Goal: Book appointment/travel/reservation

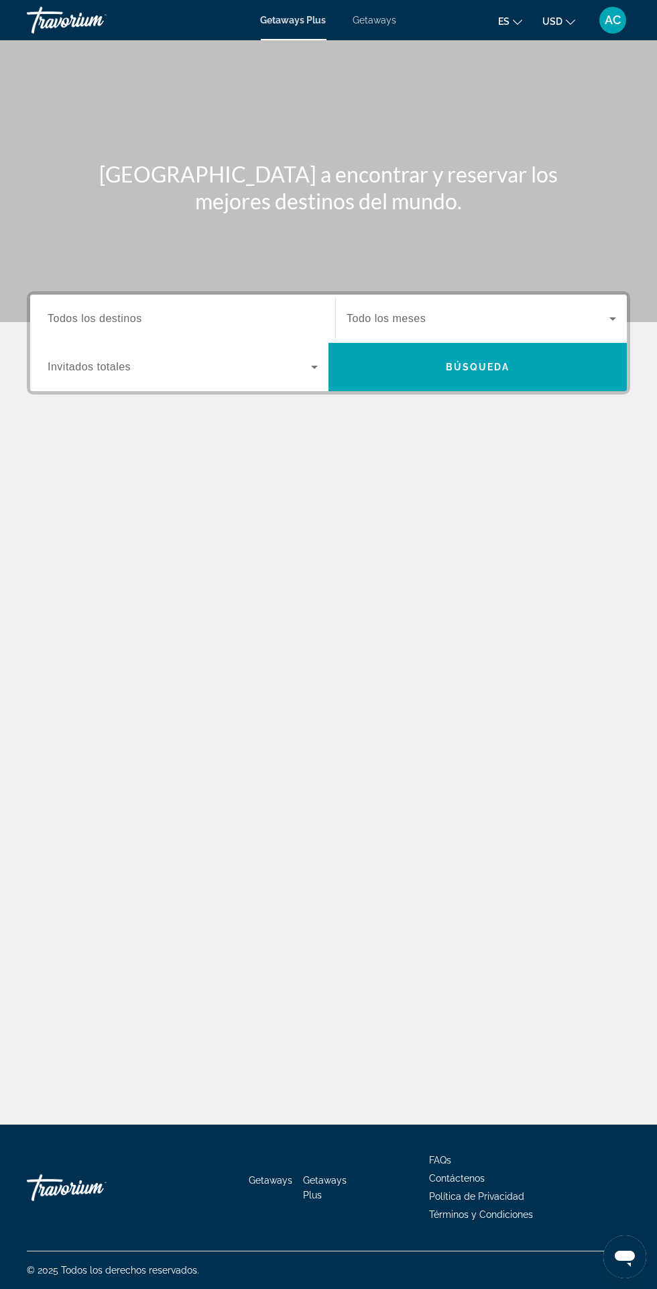
click at [236, 316] on input "Destination Todos los destinos" at bounding box center [183, 319] width 270 height 16
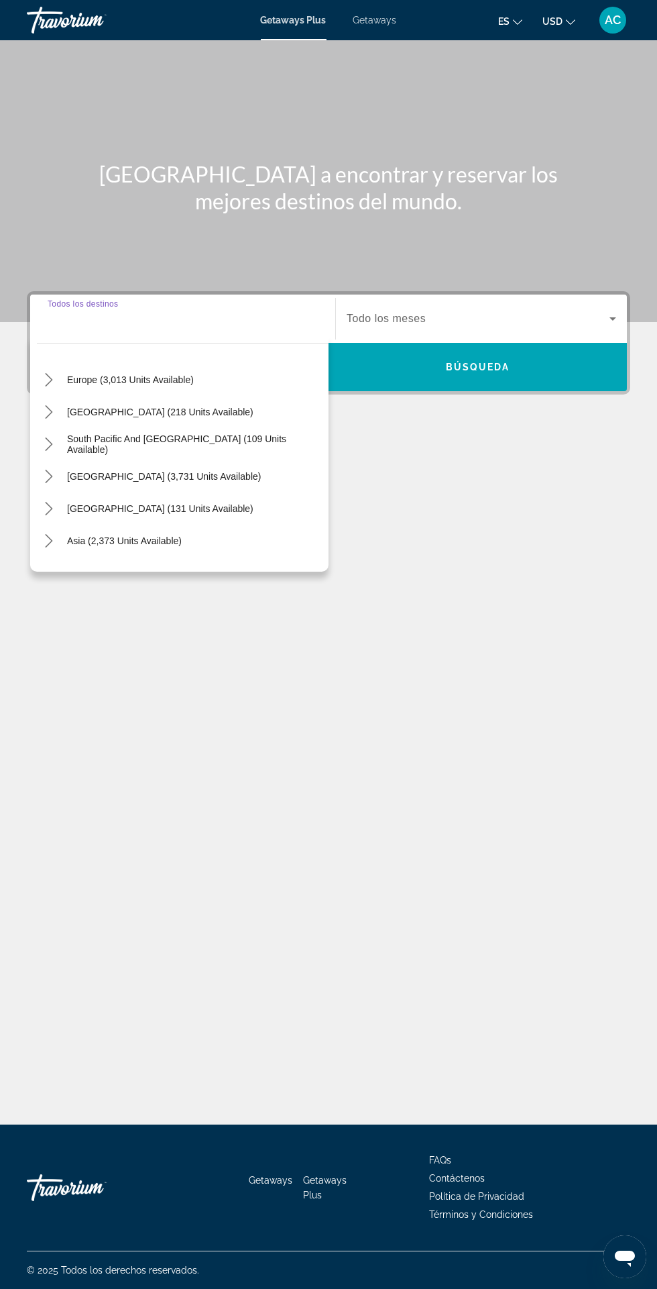
scroll to position [170, 0]
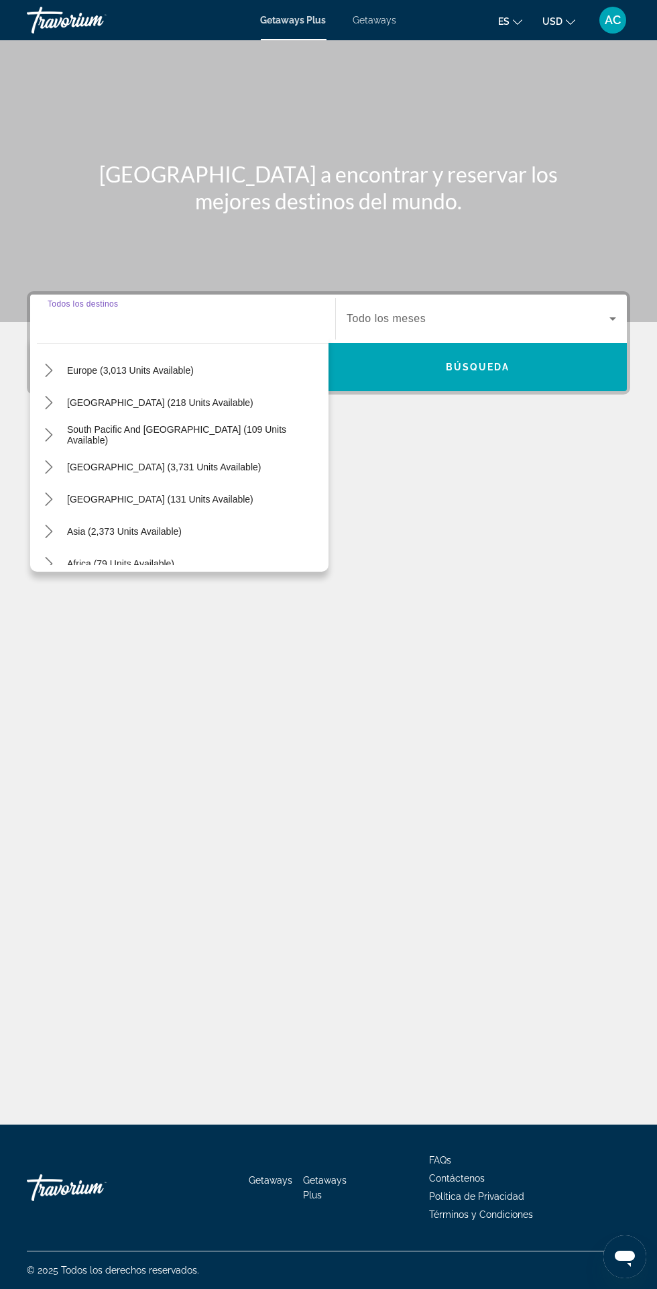
click at [222, 451] on span "Select destination: South America (3,731 units available)" at bounding box center [163, 467] width 207 height 32
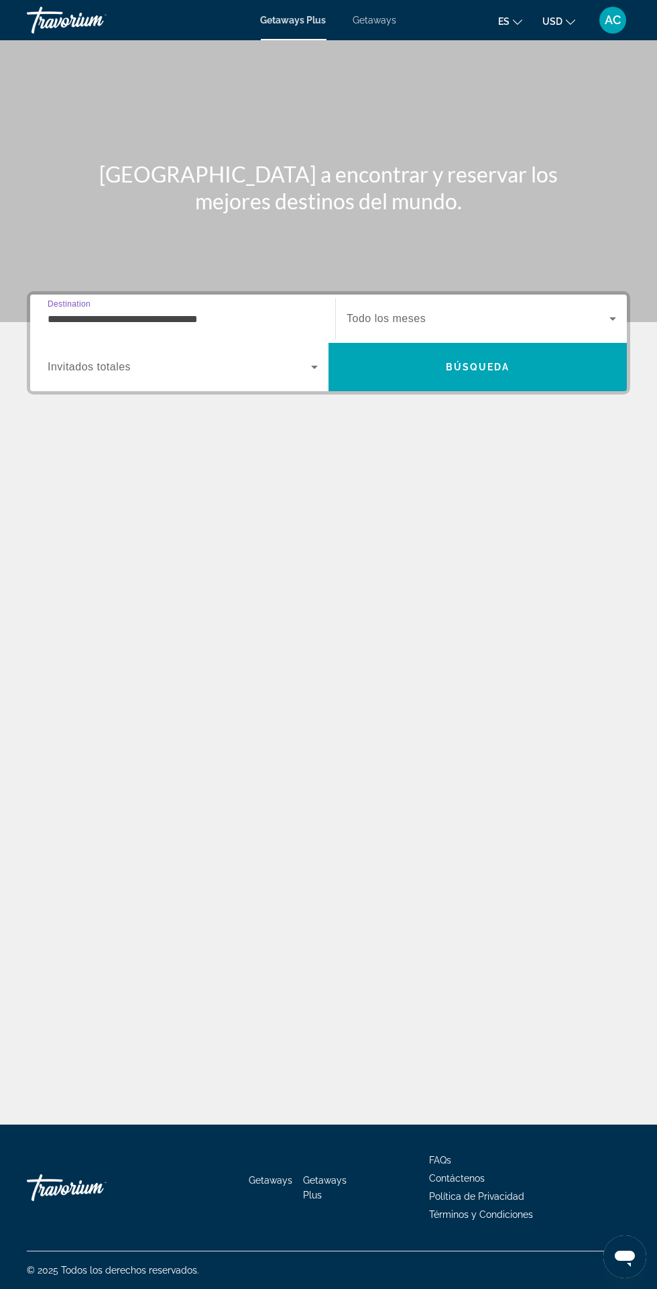
click at [286, 311] on input "**********" at bounding box center [183, 319] width 270 height 16
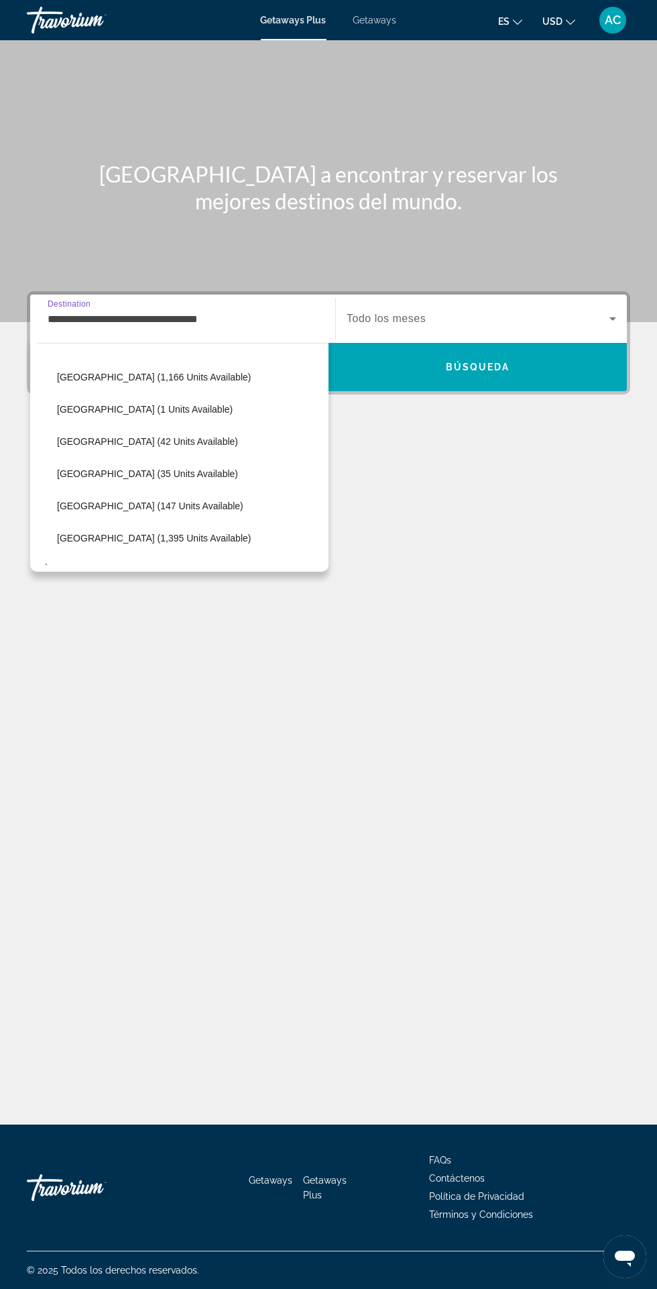
scroll to position [361, 0]
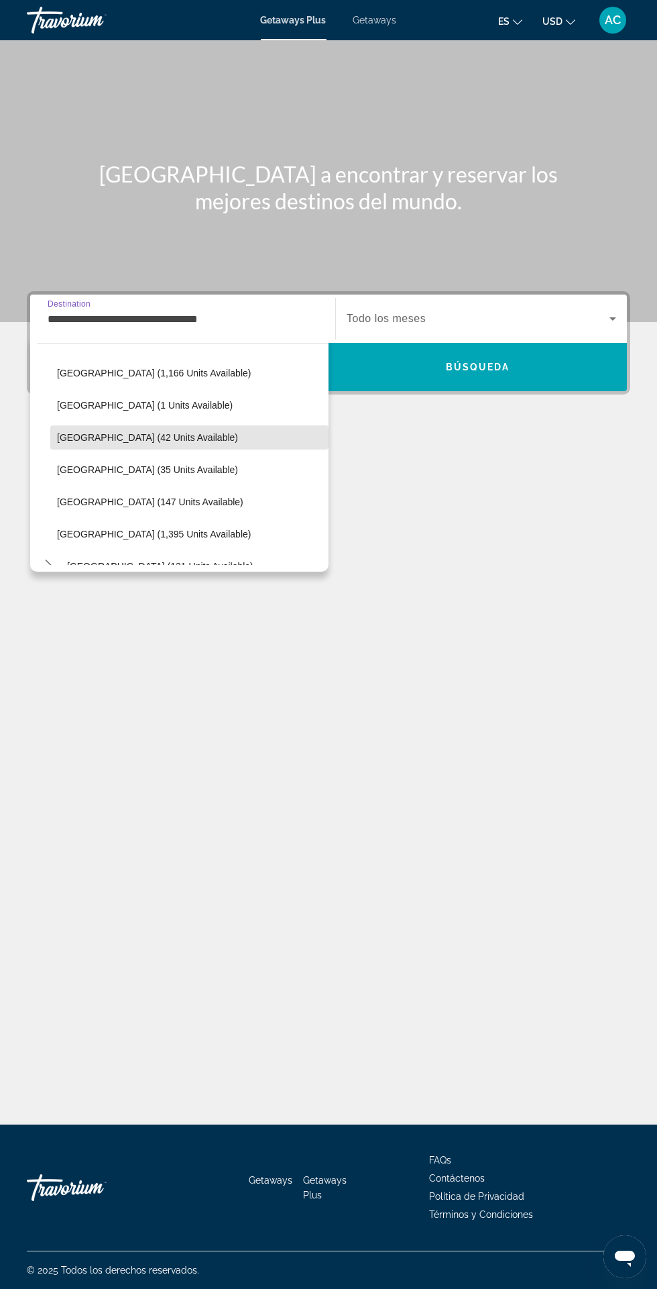
click at [172, 440] on span "[GEOGRAPHIC_DATA] (42 units available)" at bounding box center [147, 437] width 181 height 11
type input "**********"
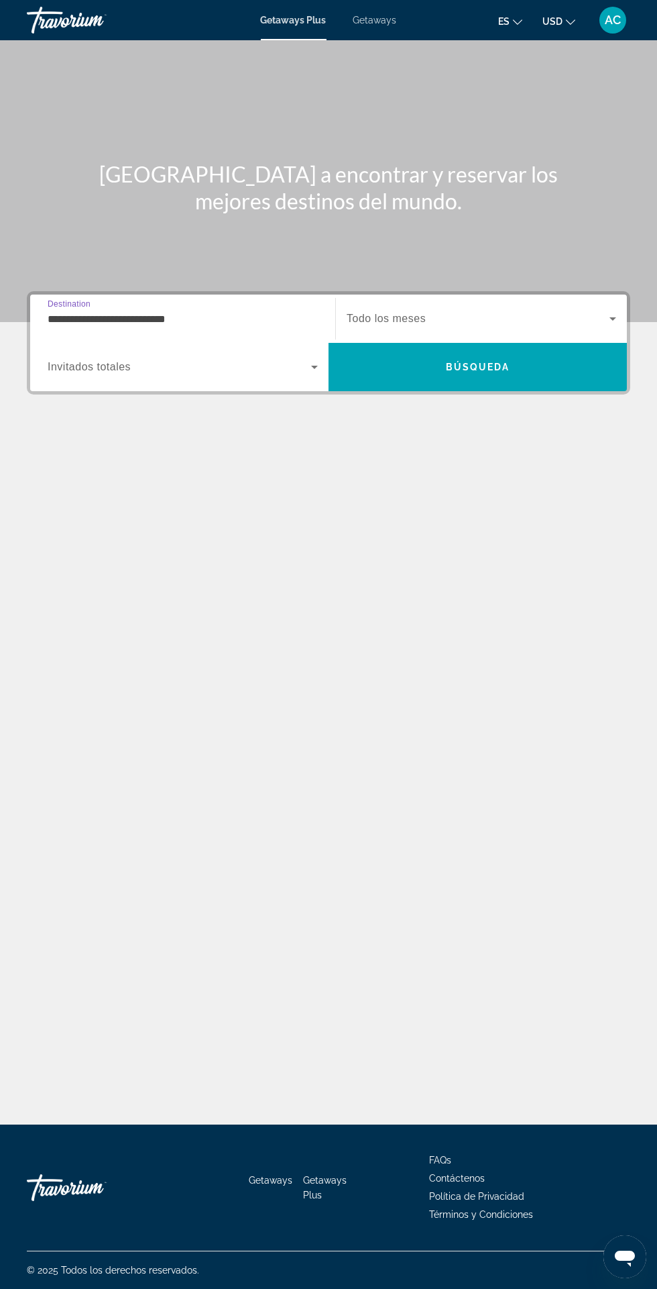
scroll to position [111, 0]
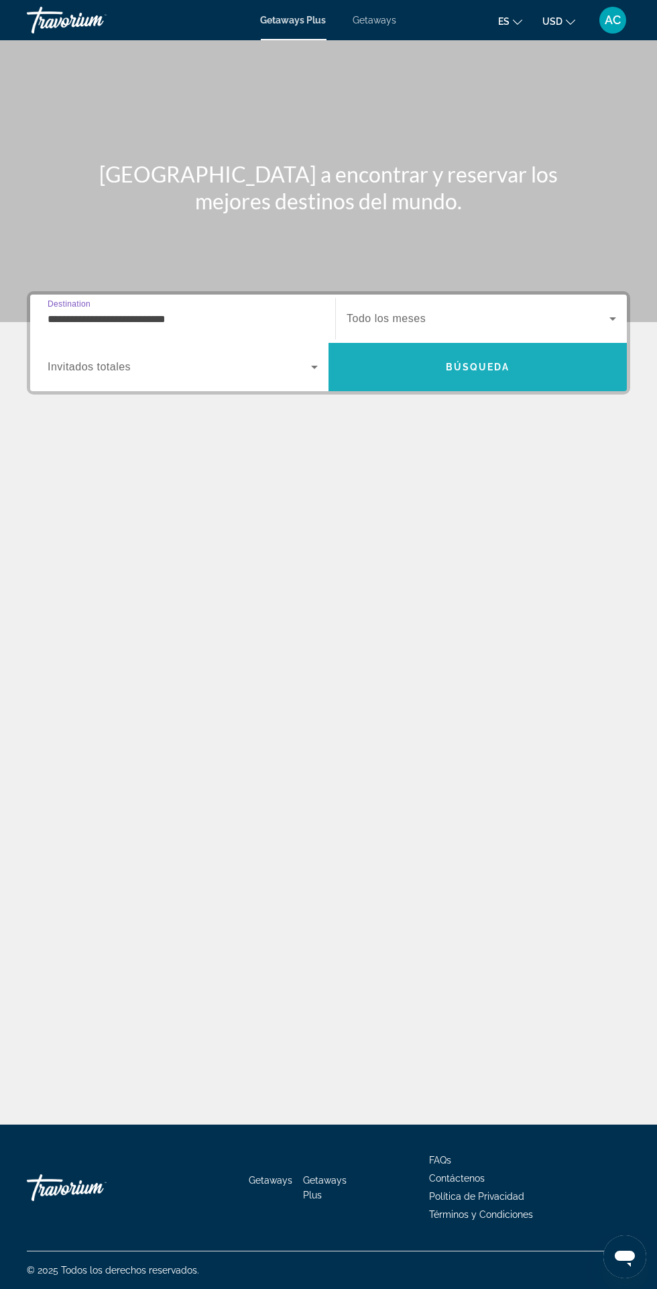
click at [507, 351] on span "Search" at bounding box center [478, 367] width 299 height 32
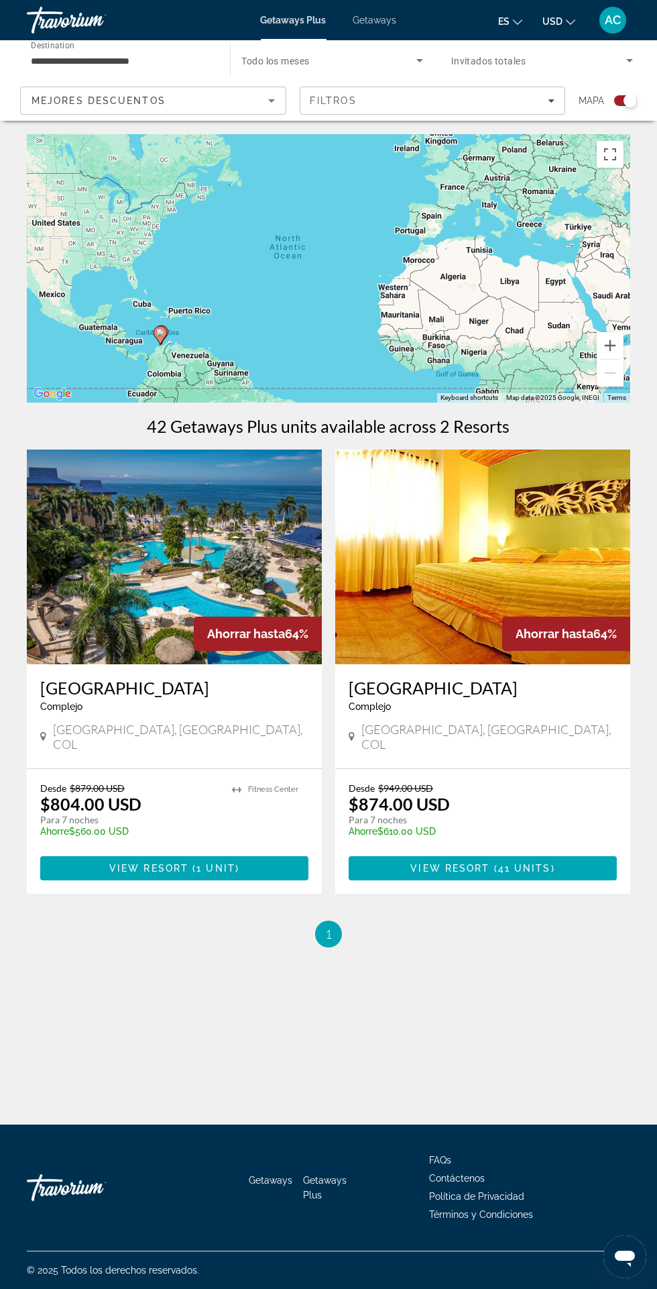
click at [227, 541] on img "Main content" at bounding box center [174, 557] width 295 height 215
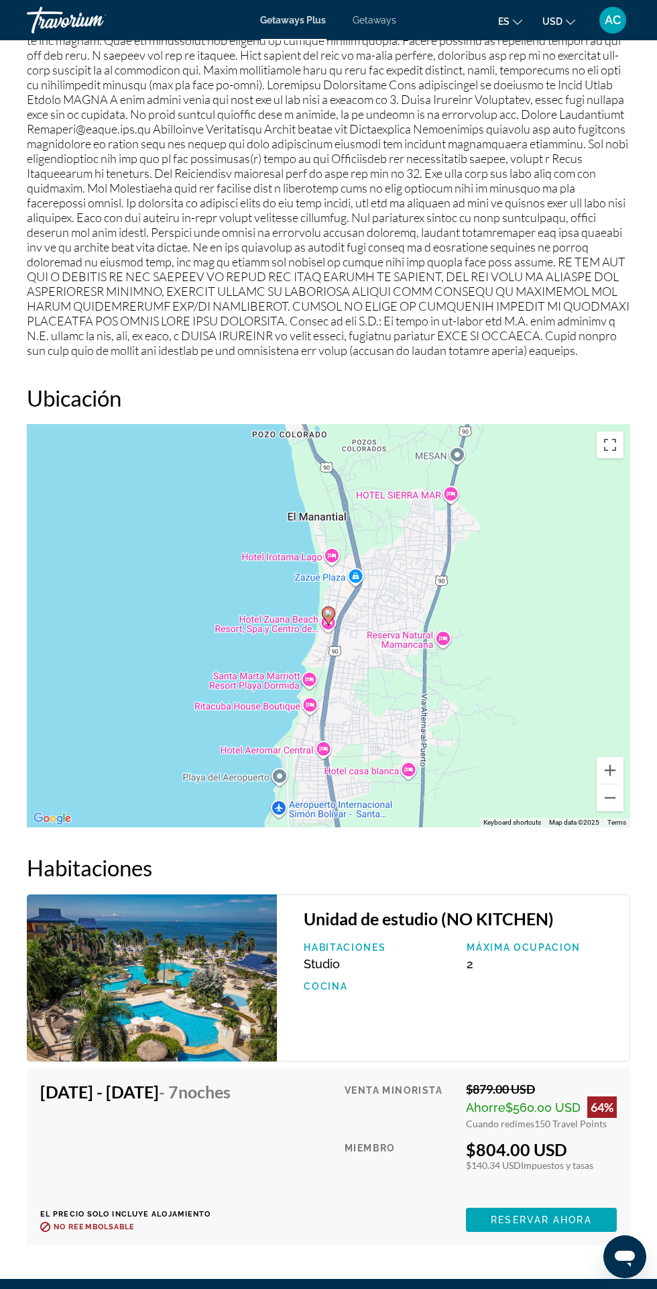
scroll to position [1891, 0]
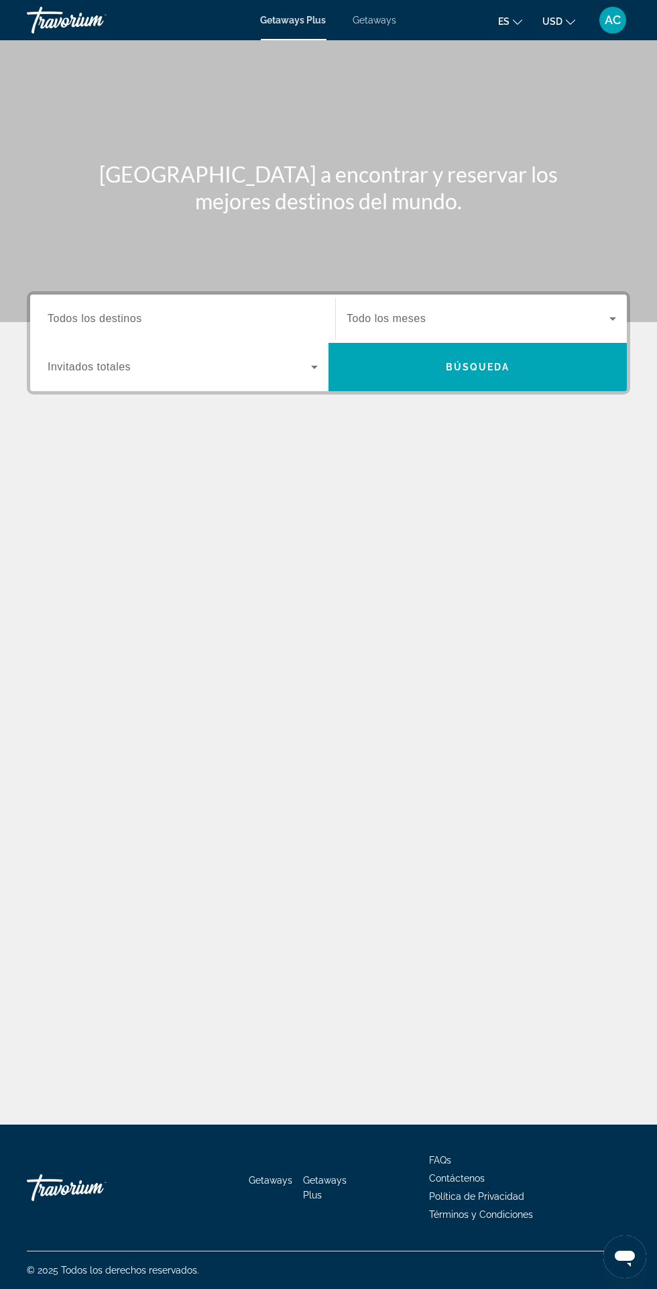
click at [251, 317] on input "Destination Todos los destinos" at bounding box center [183, 319] width 270 height 16
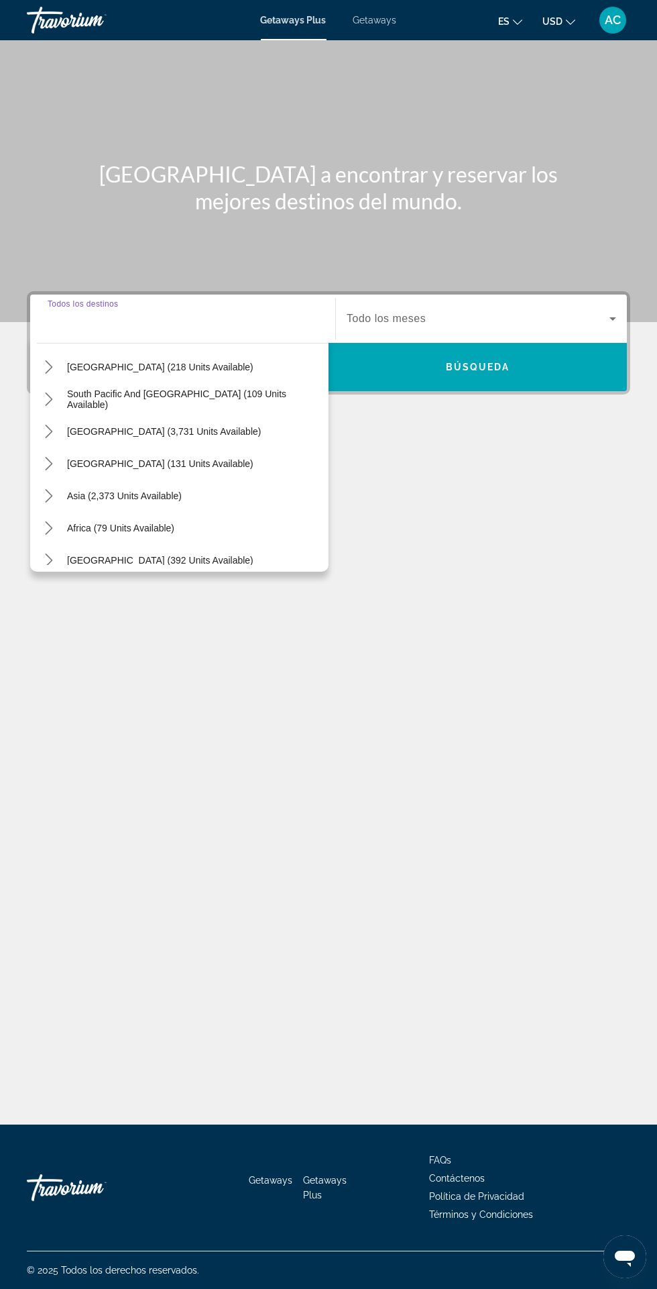
scroll to position [217, 0]
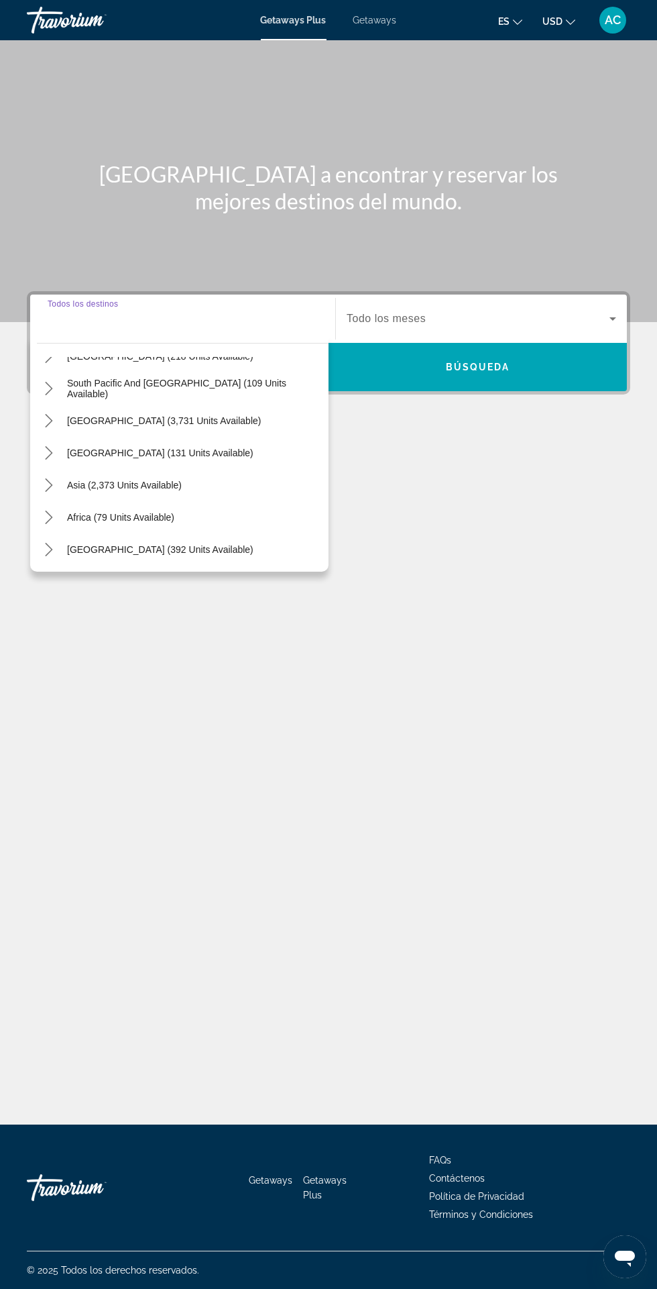
click at [204, 448] on span "[GEOGRAPHIC_DATA] (131 units available)" at bounding box center [160, 453] width 187 height 11
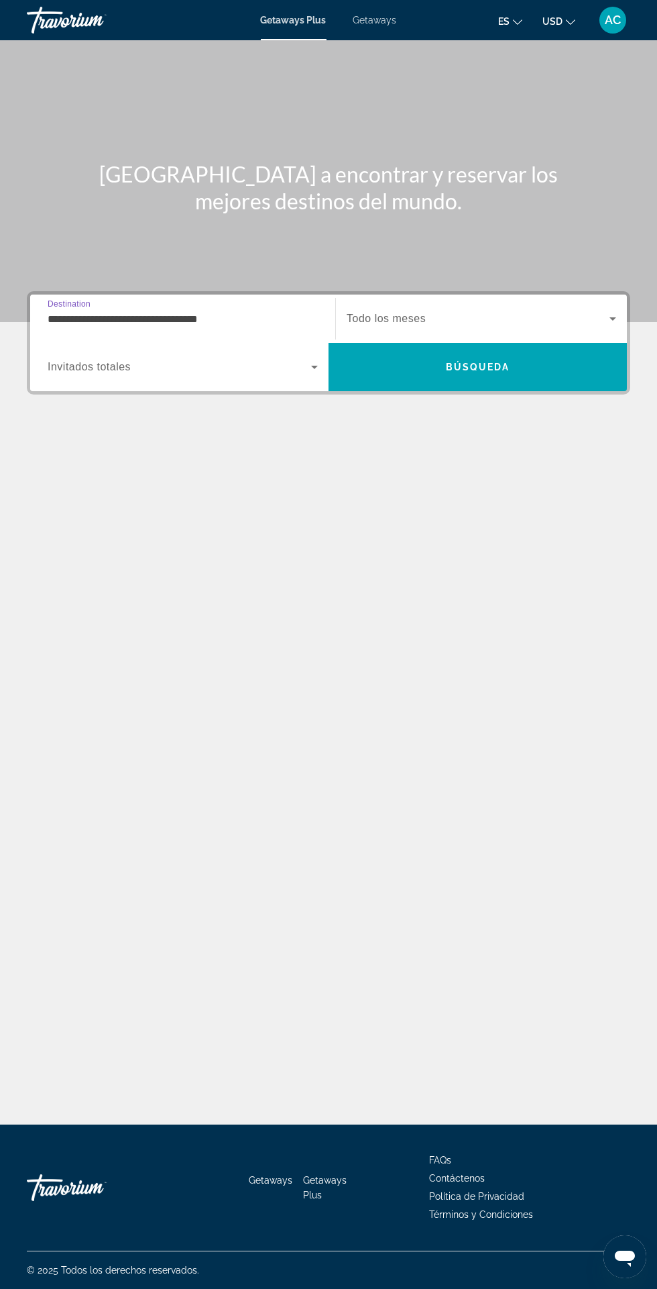
click at [270, 311] on input "**********" at bounding box center [183, 319] width 270 height 16
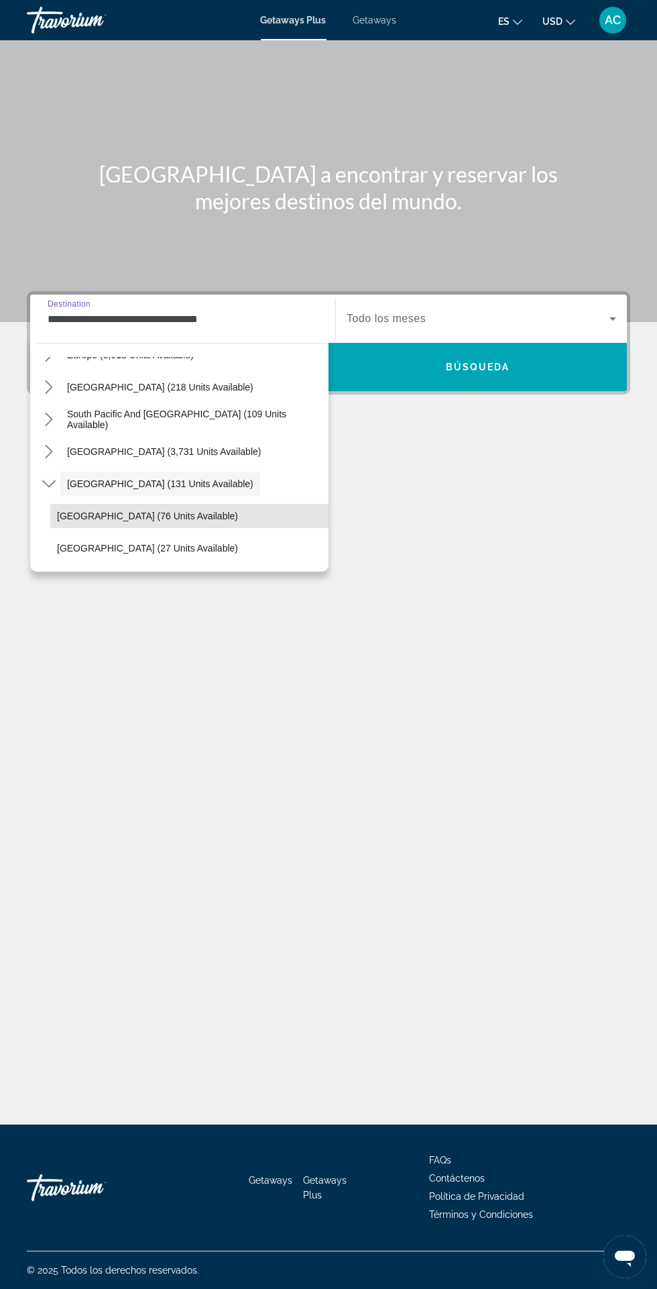
scroll to position [185, 0]
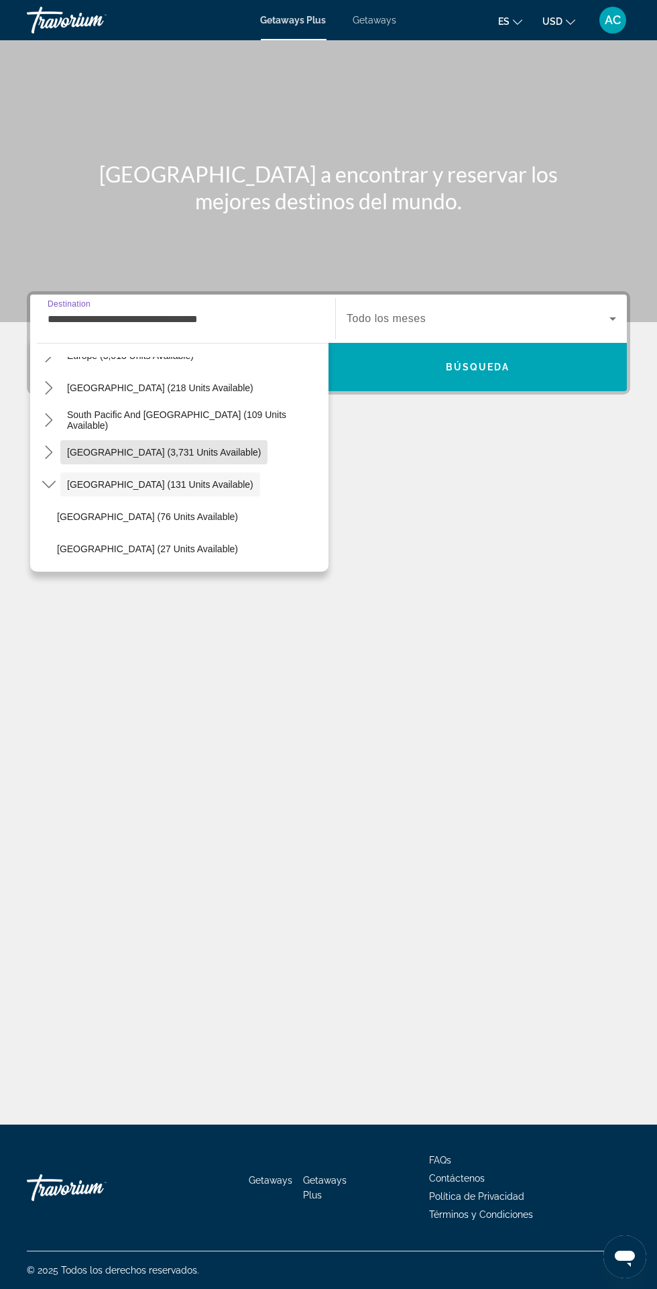
click at [198, 448] on span "[GEOGRAPHIC_DATA] (3,731 units available)" at bounding box center [164, 452] width 194 height 11
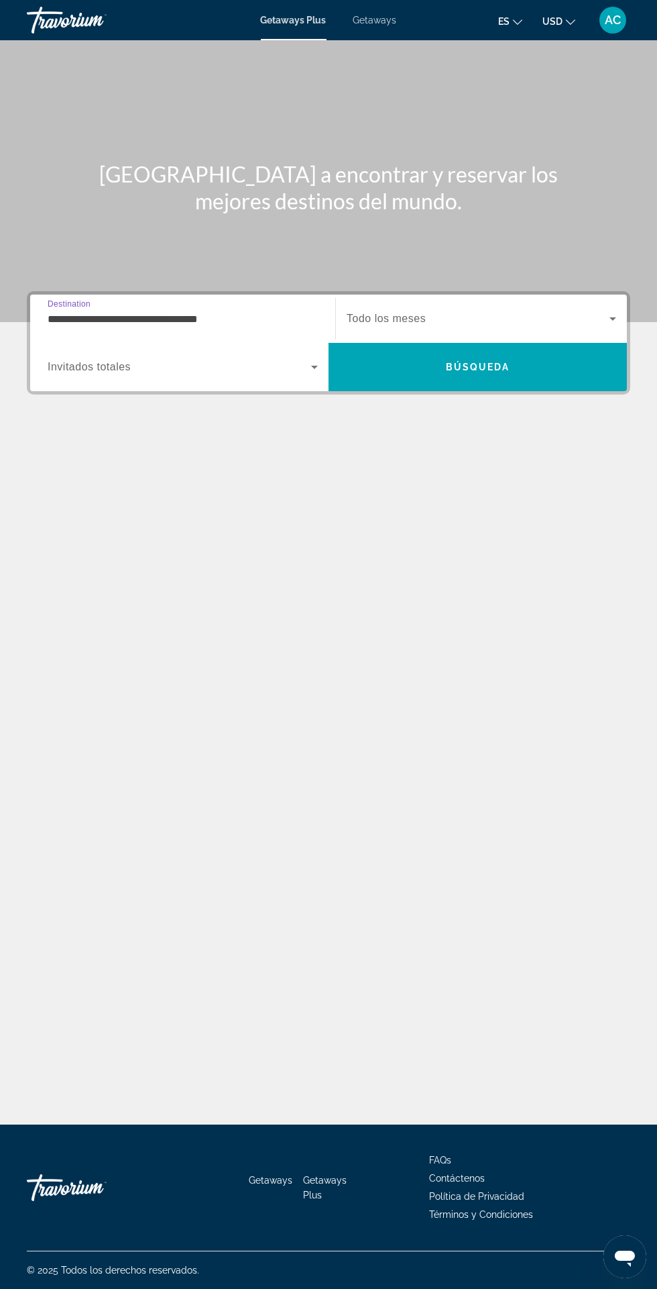
scroll to position [111, 0]
click at [264, 311] on input "**********" at bounding box center [183, 319] width 270 height 16
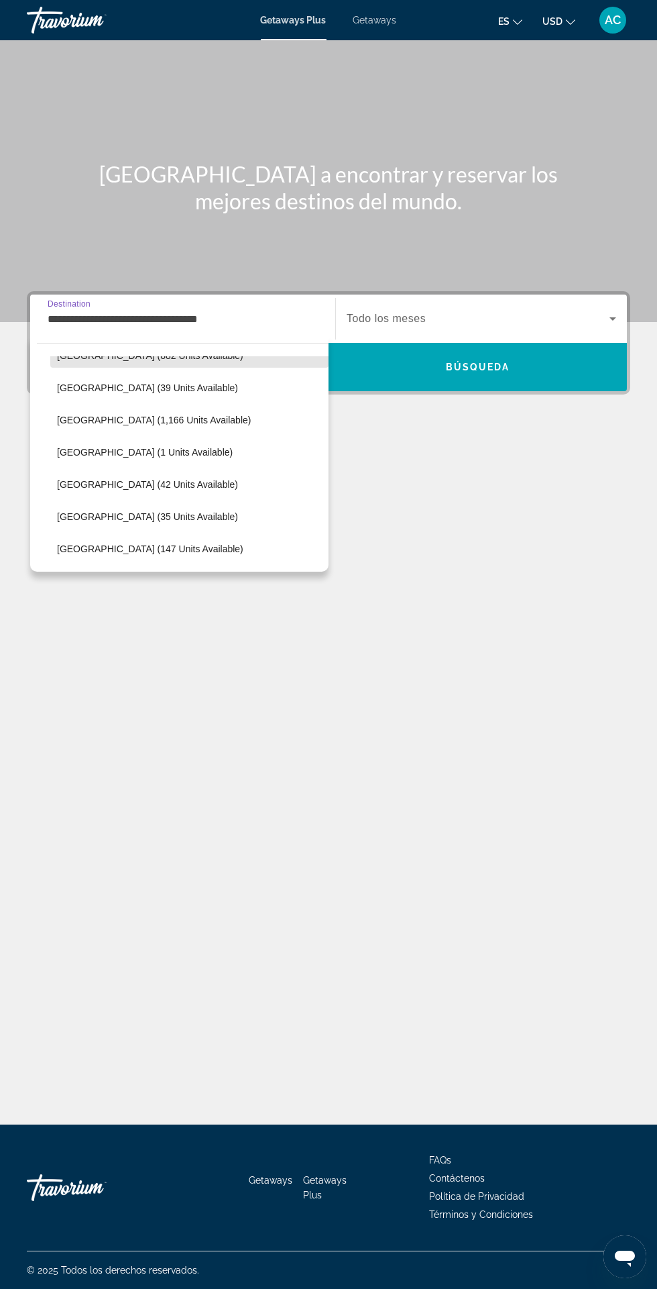
scroll to position [315, 0]
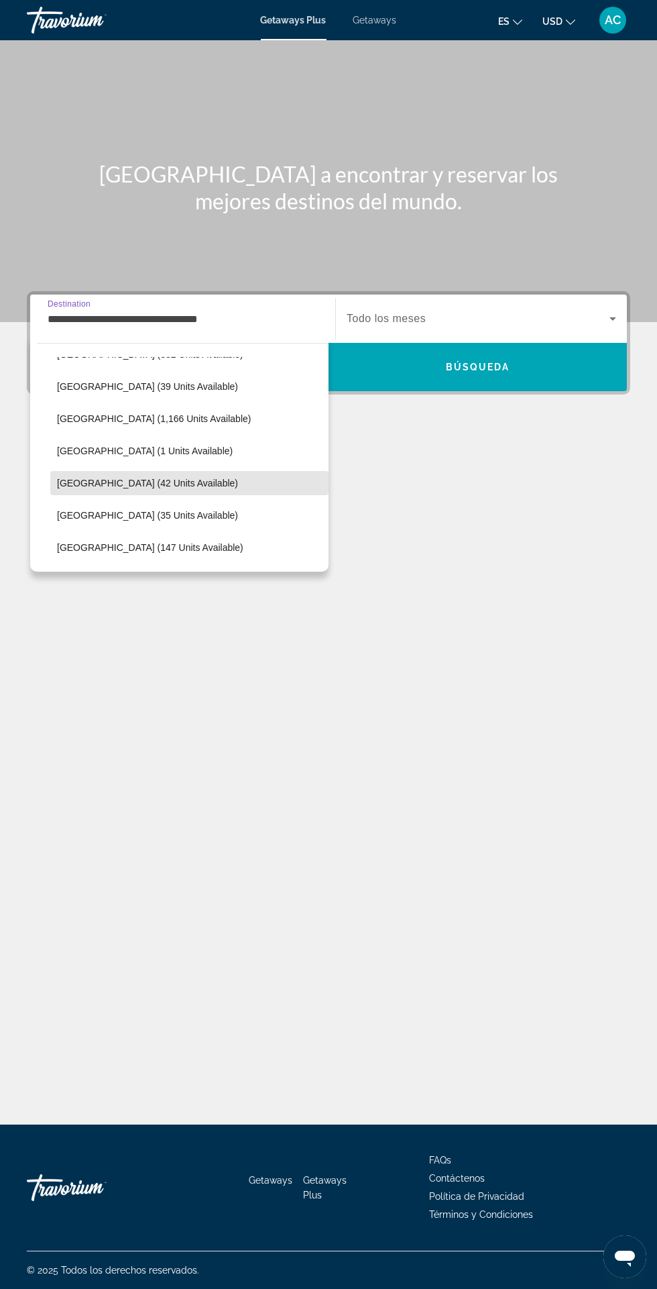
click at [185, 475] on span "Select destination: Colombia (42 units available)" at bounding box center [189, 483] width 278 height 32
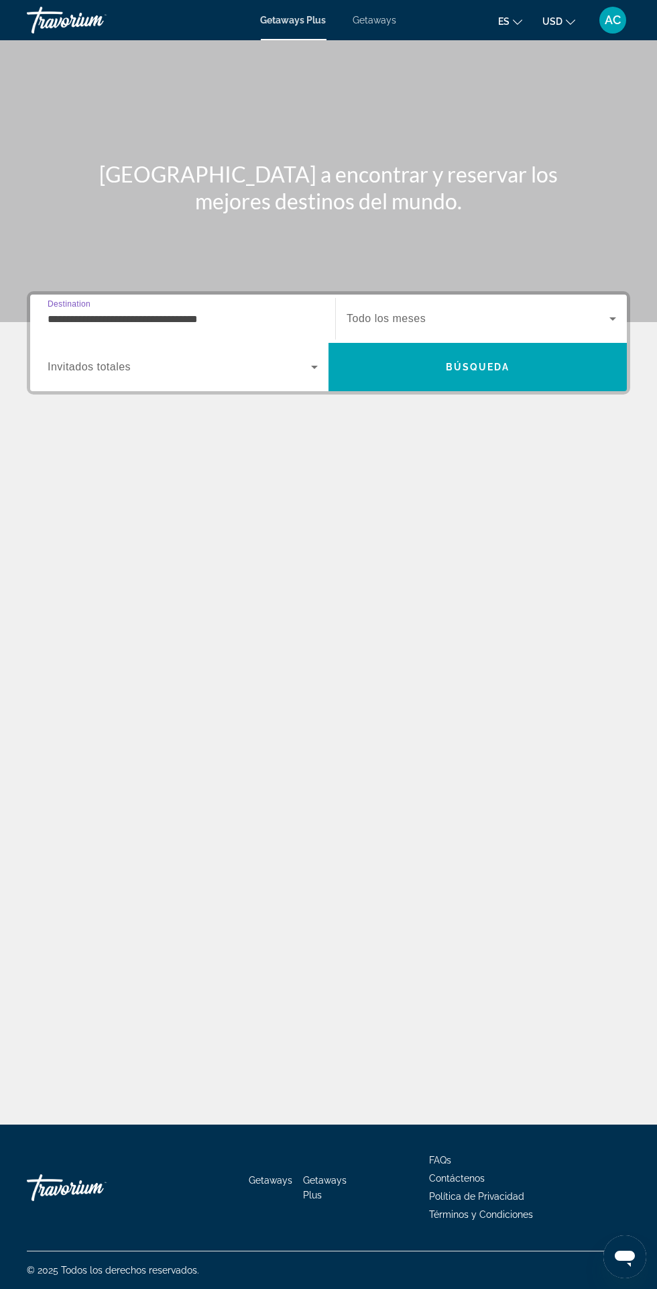
type input "**********"
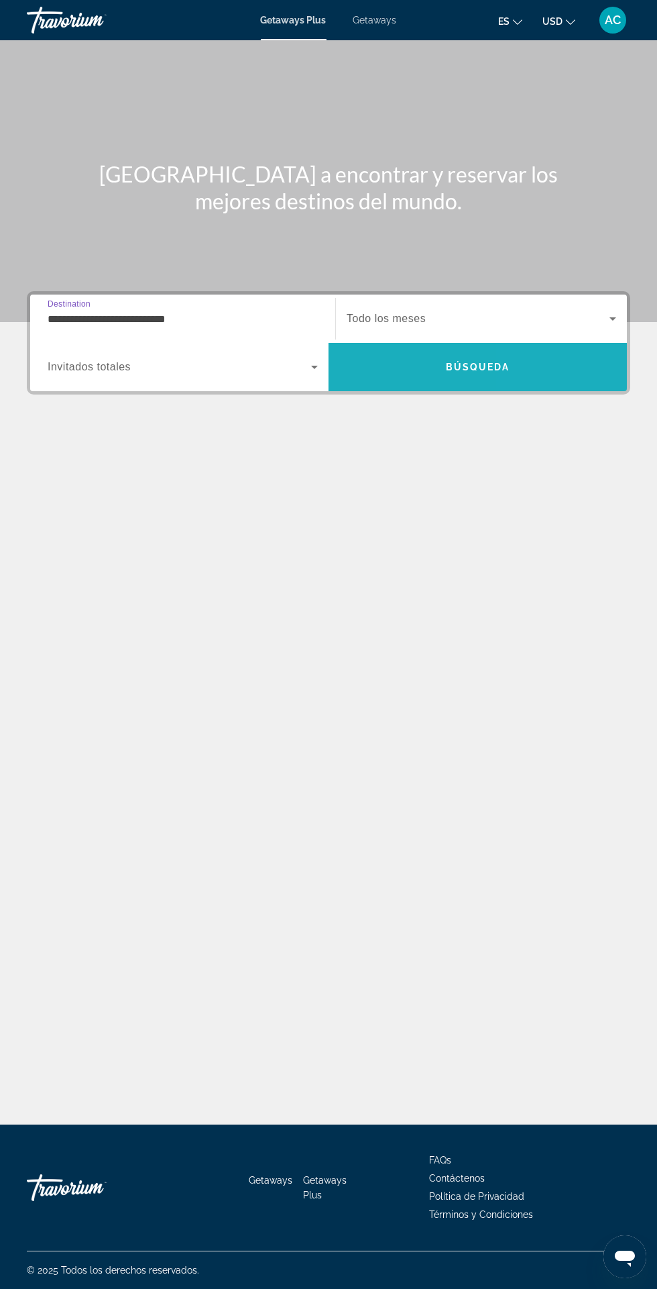
click at [533, 351] on span "Search" at bounding box center [478, 367] width 299 height 32
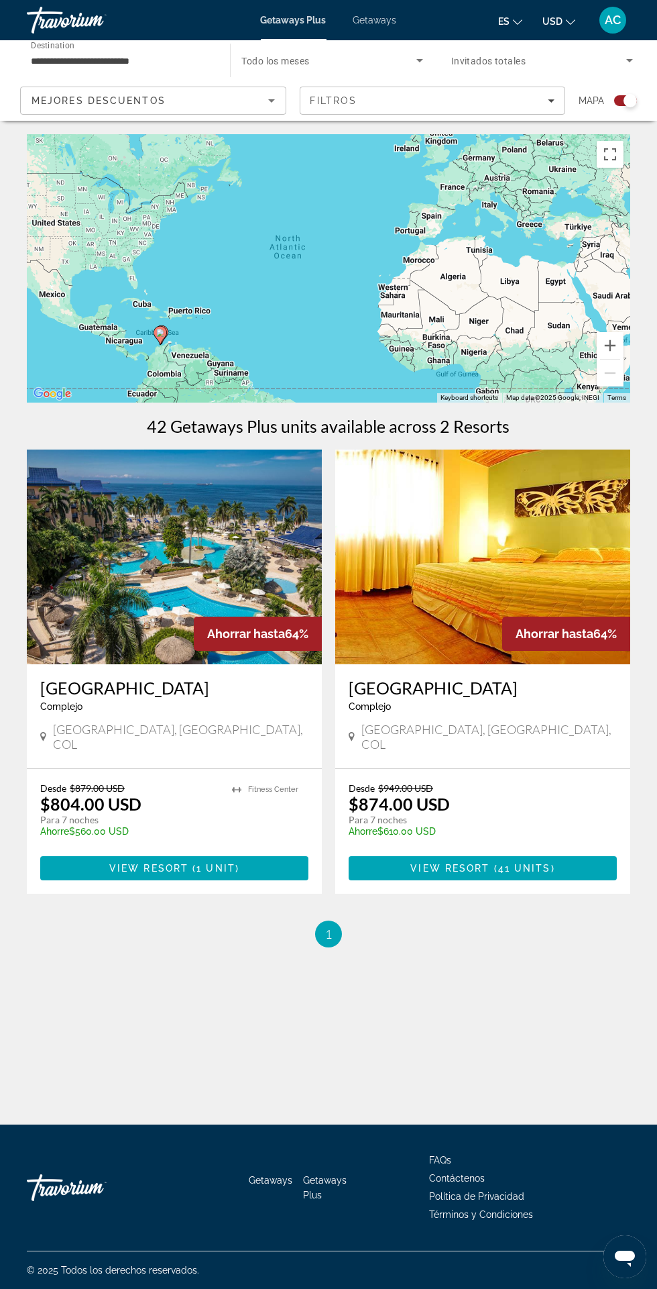
click at [238, 580] on img "Main content" at bounding box center [174, 557] width 295 height 215
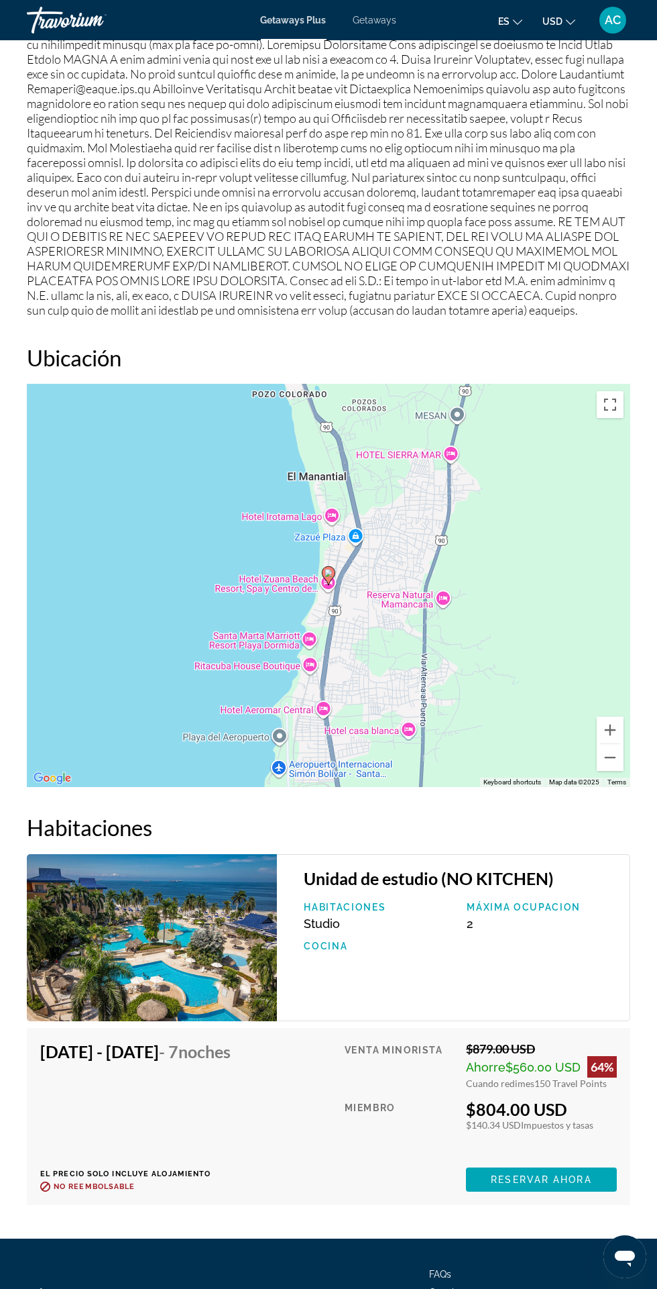
scroll to position [1936, 0]
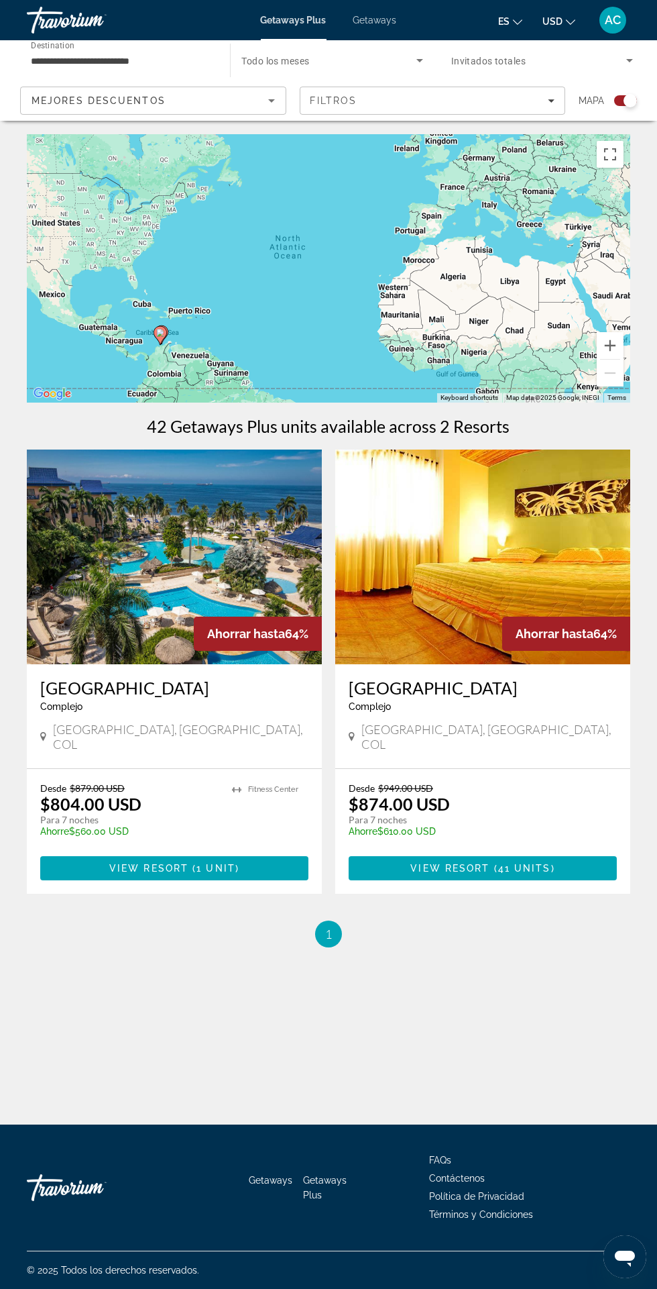
click at [507, 556] on img "Main content" at bounding box center [482, 557] width 295 height 215
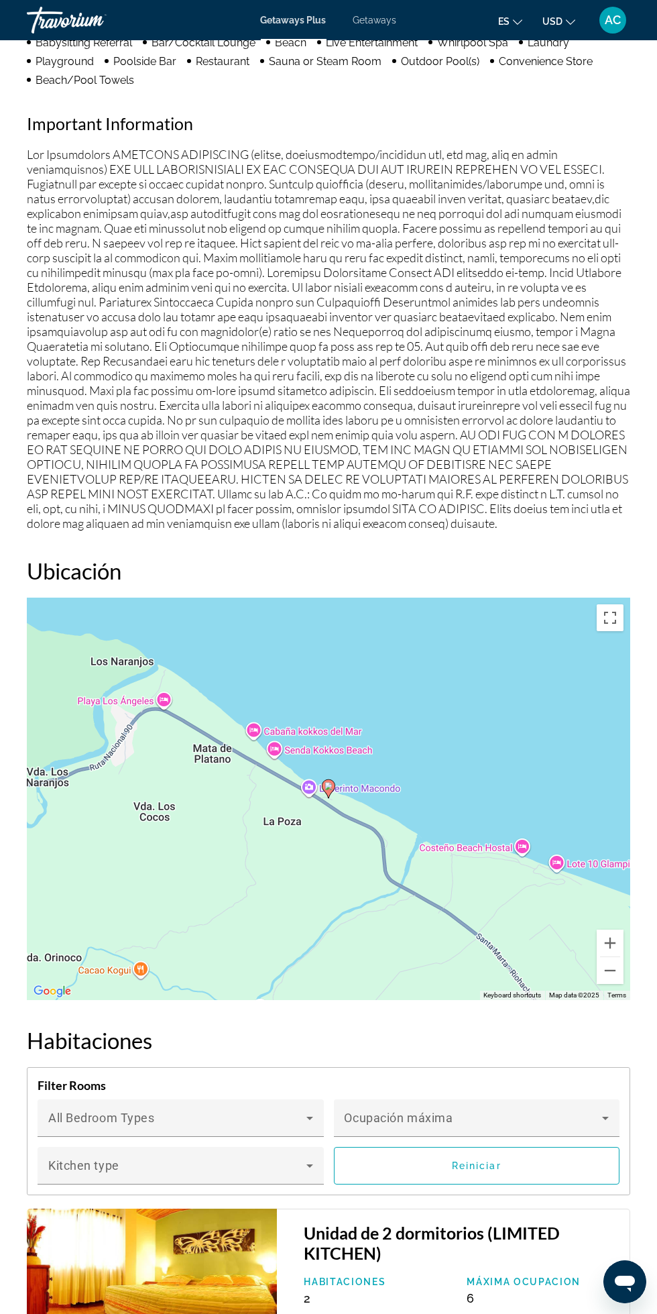
scroll to position [1341, 0]
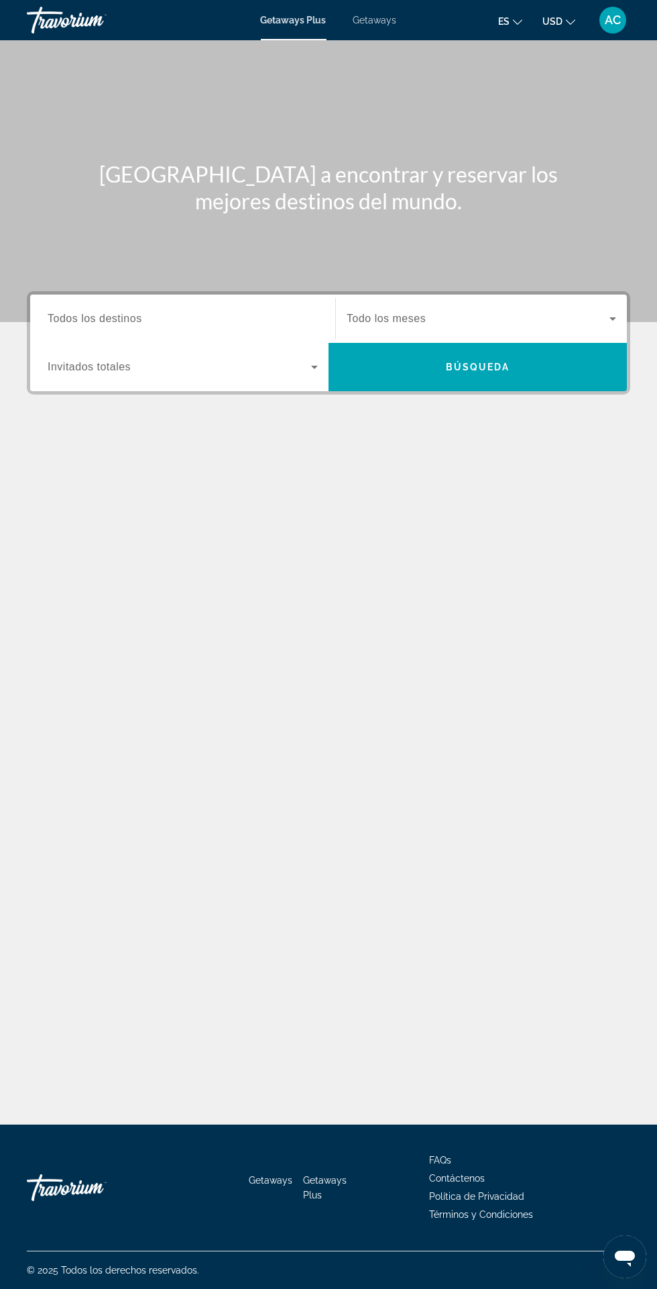
click at [248, 319] on input "Destination Todos los destinos" at bounding box center [183, 319] width 270 height 16
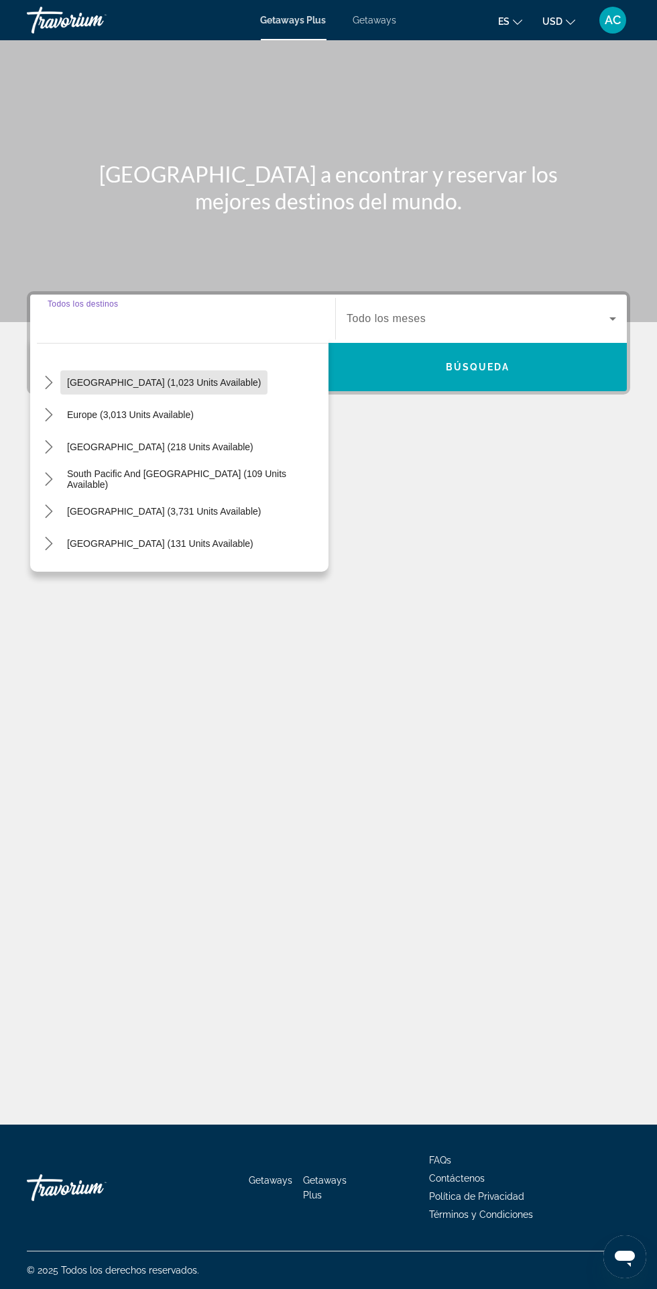
scroll to position [127, 0]
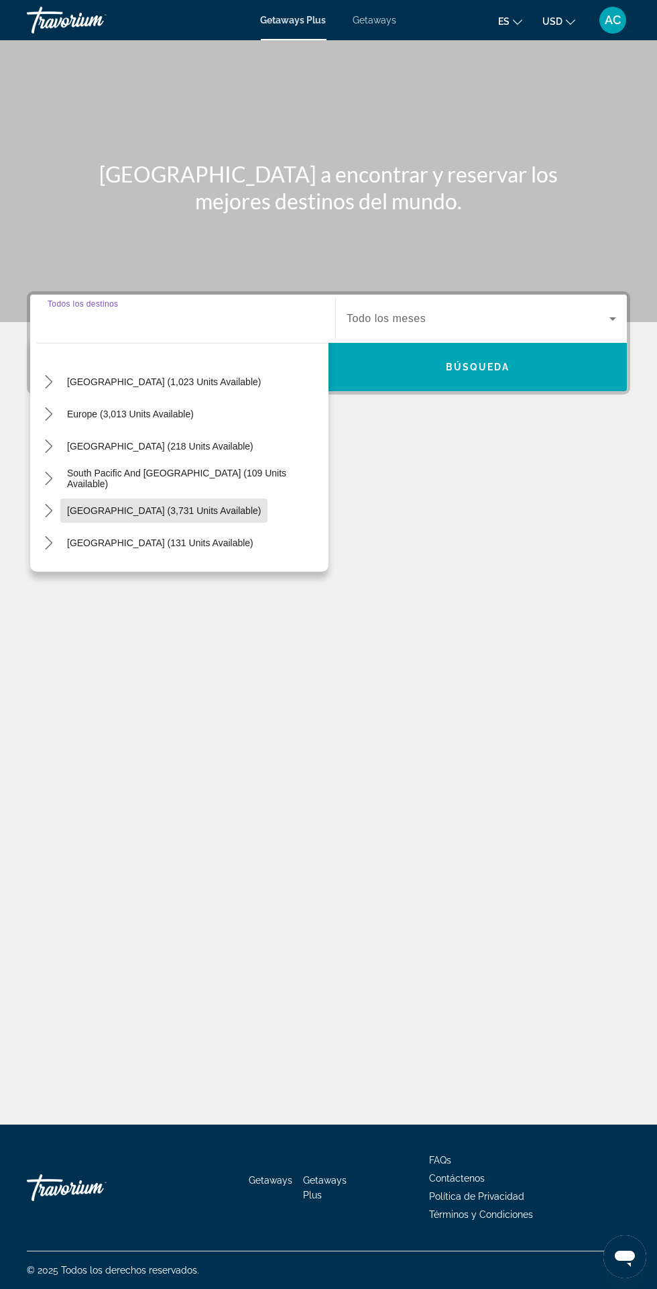
click at [195, 505] on span "[GEOGRAPHIC_DATA] (3,731 units available)" at bounding box center [164, 510] width 194 height 11
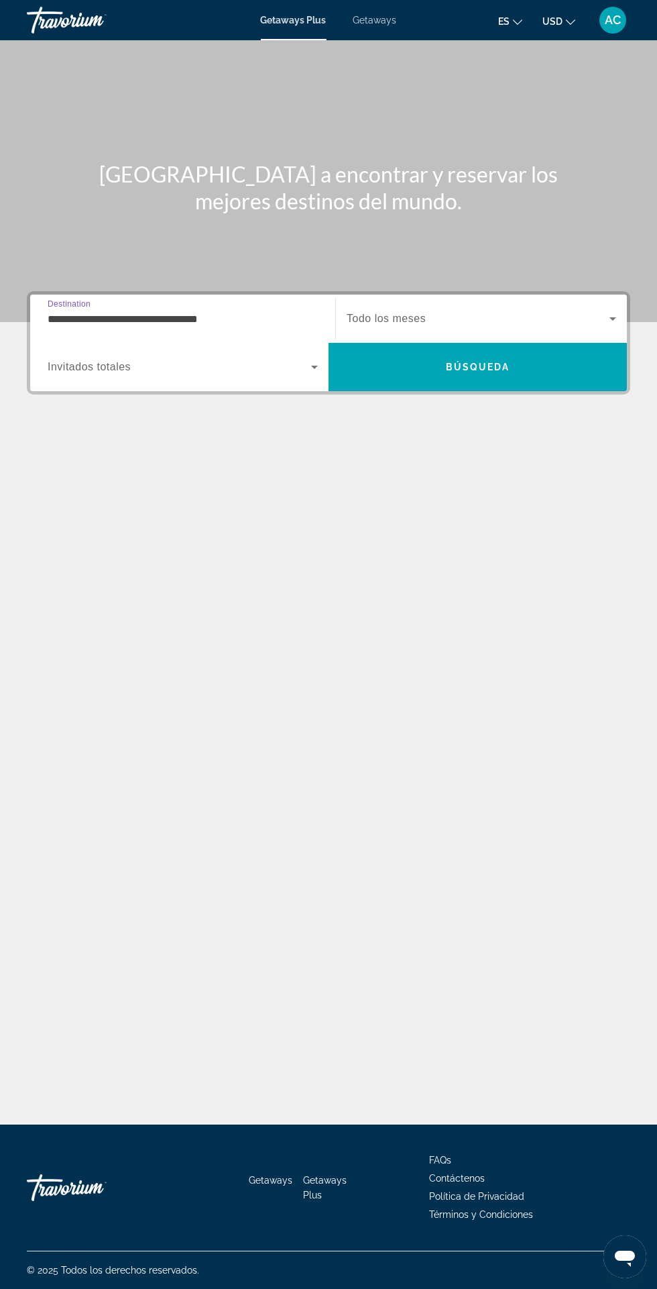
click at [278, 311] on input "**********" at bounding box center [183, 319] width 270 height 16
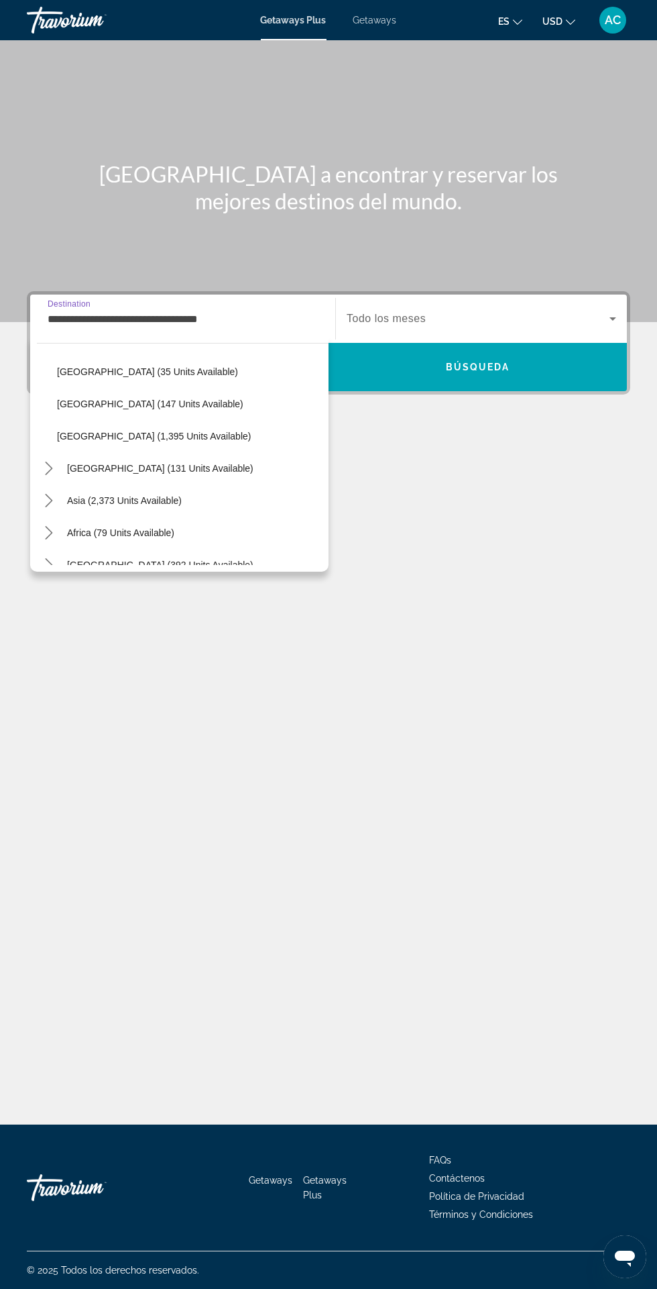
scroll to position [474, 0]
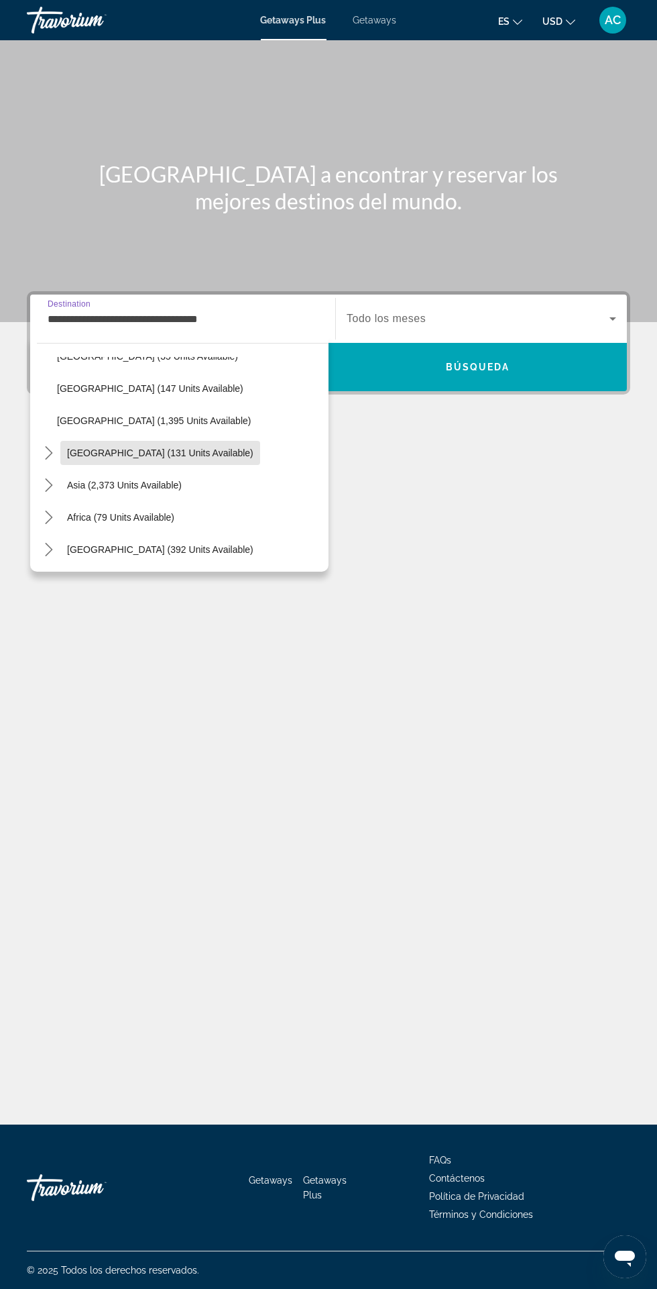
click at [213, 454] on span "[GEOGRAPHIC_DATA] (131 units available)" at bounding box center [160, 453] width 187 height 11
type input "**********"
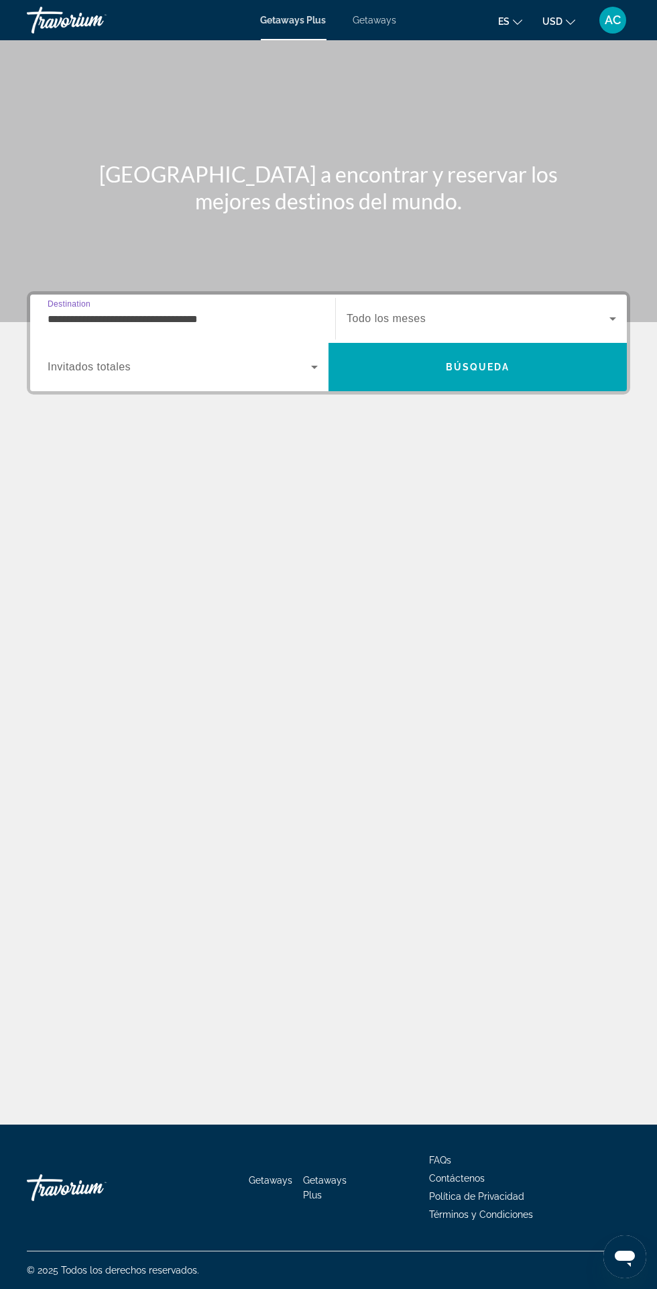
scroll to position [111, 0]
click at [258, 311] on input "**********" at bounding box center [183, 319] width 270 height 16
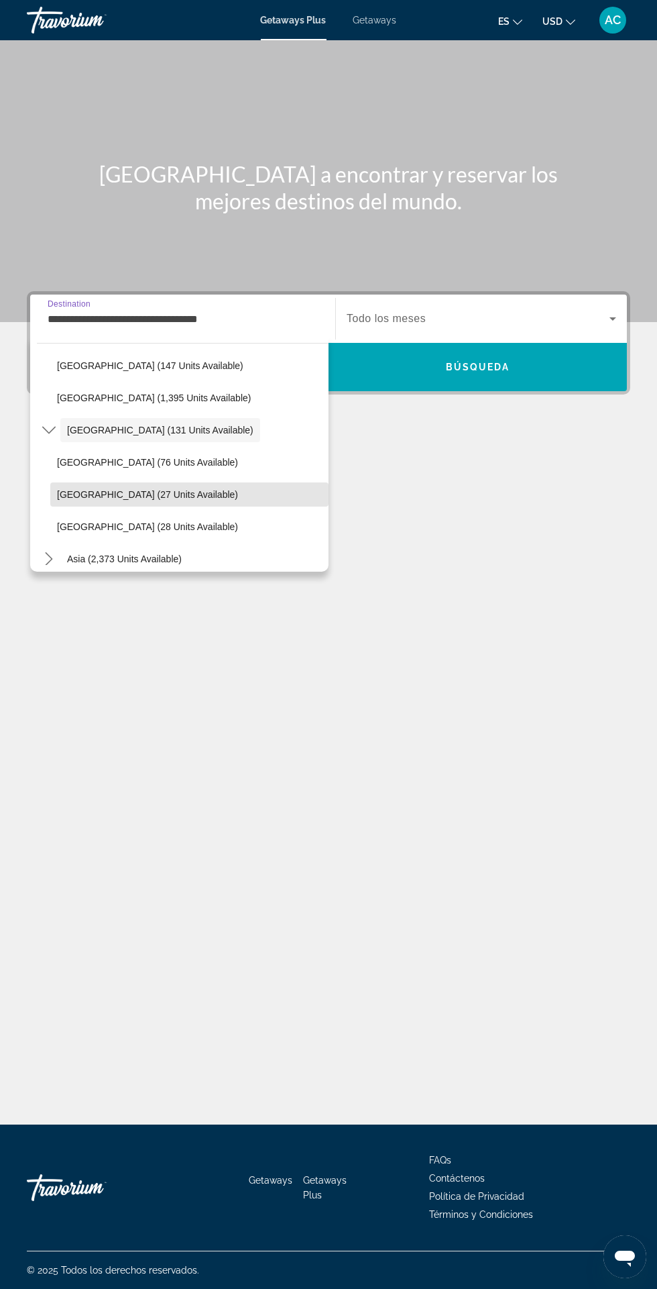
scroll to position [496, 0]
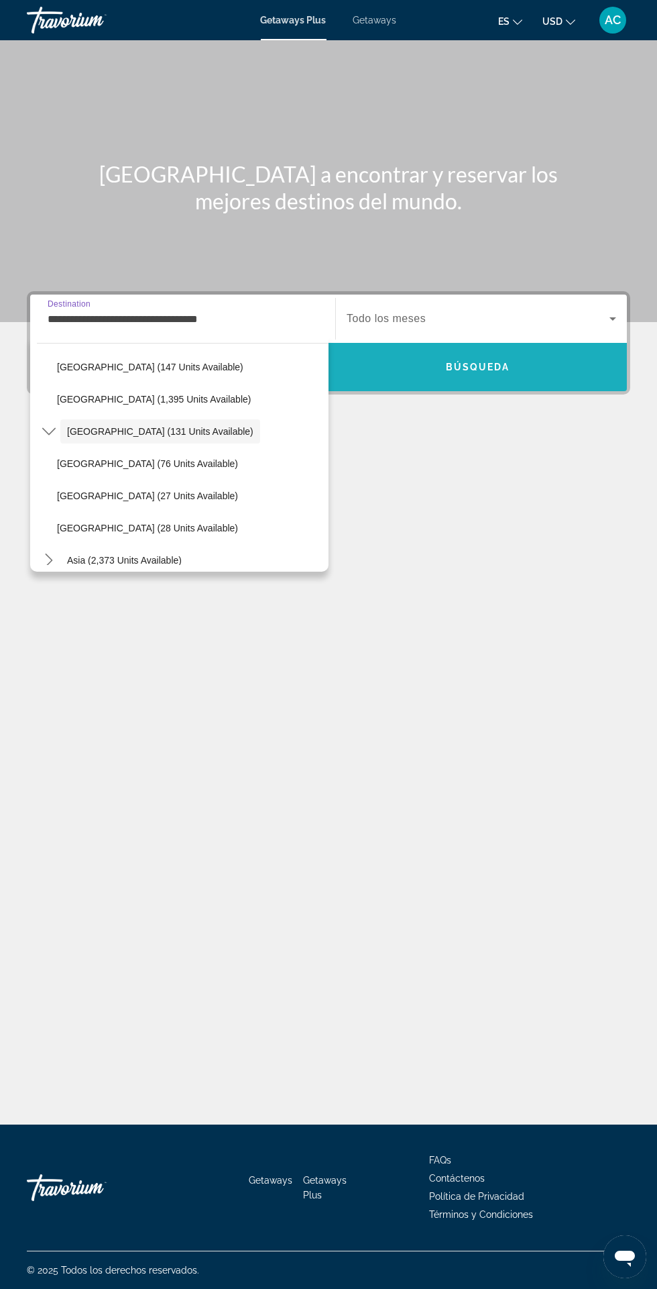
click at [460, 368] on span "Búsqueda" at bounding box center [478, 367] width 64 height 11
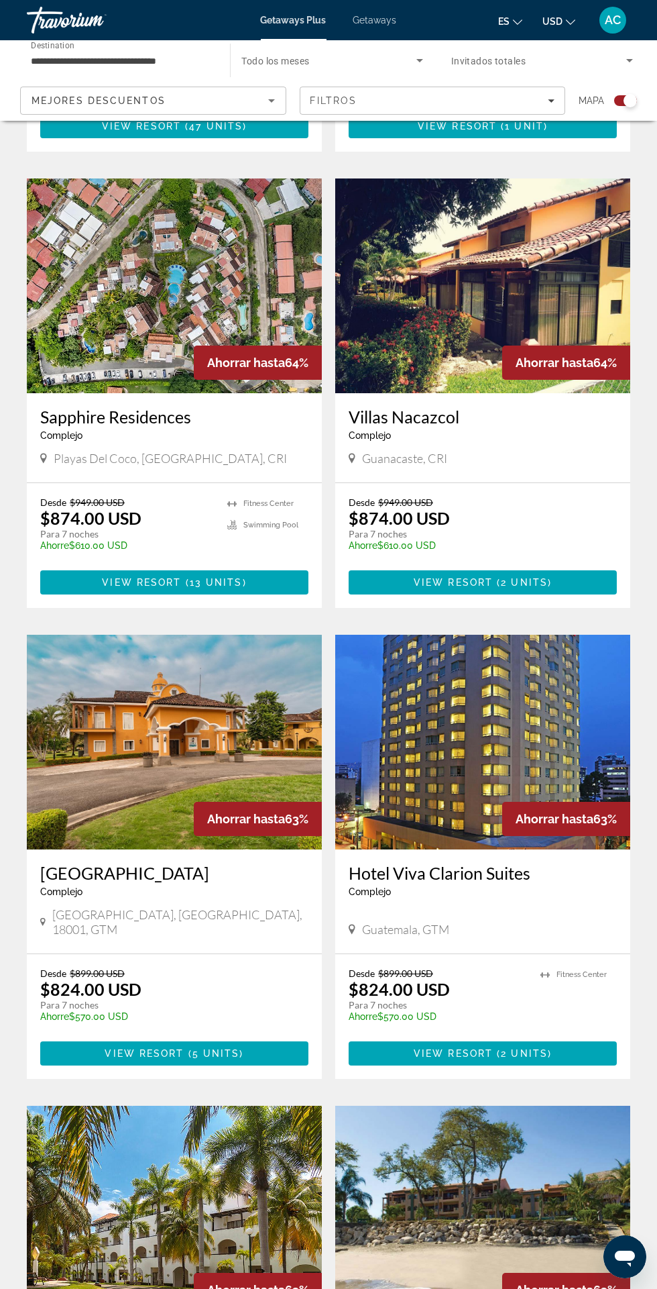
scroll to position [1202, 0]
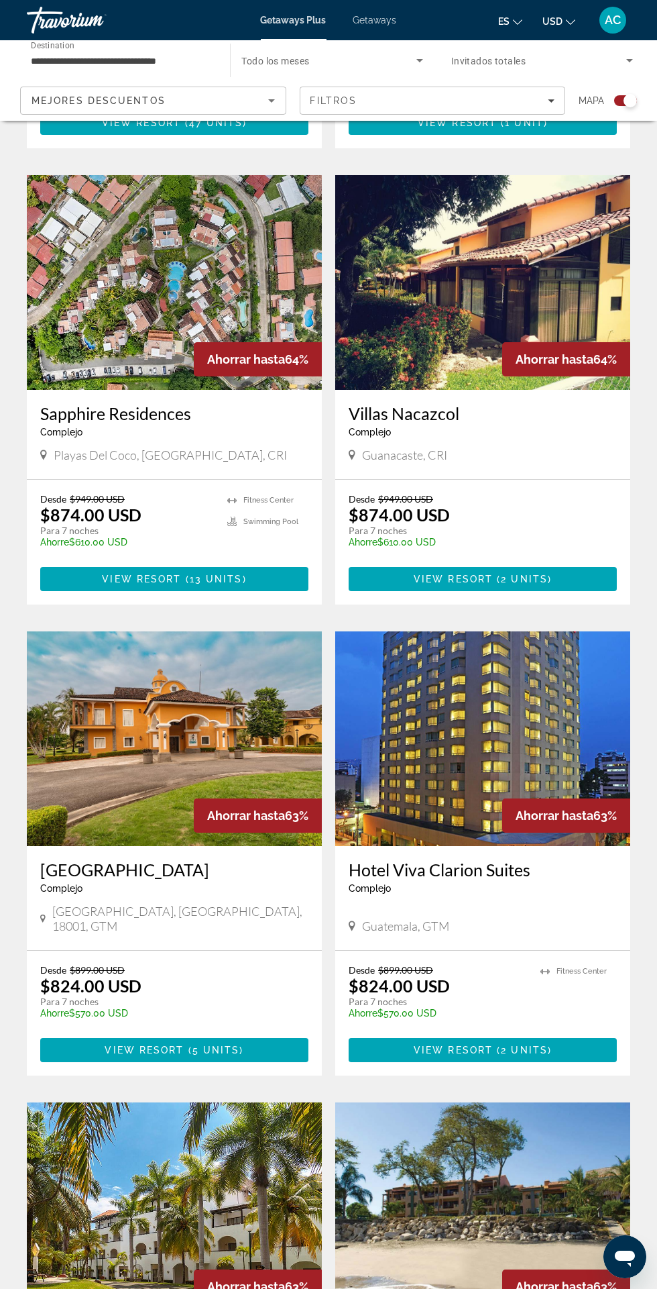
click at [134, 753] on img "Main content" at bounding box center [174, 738] width 295 height 215
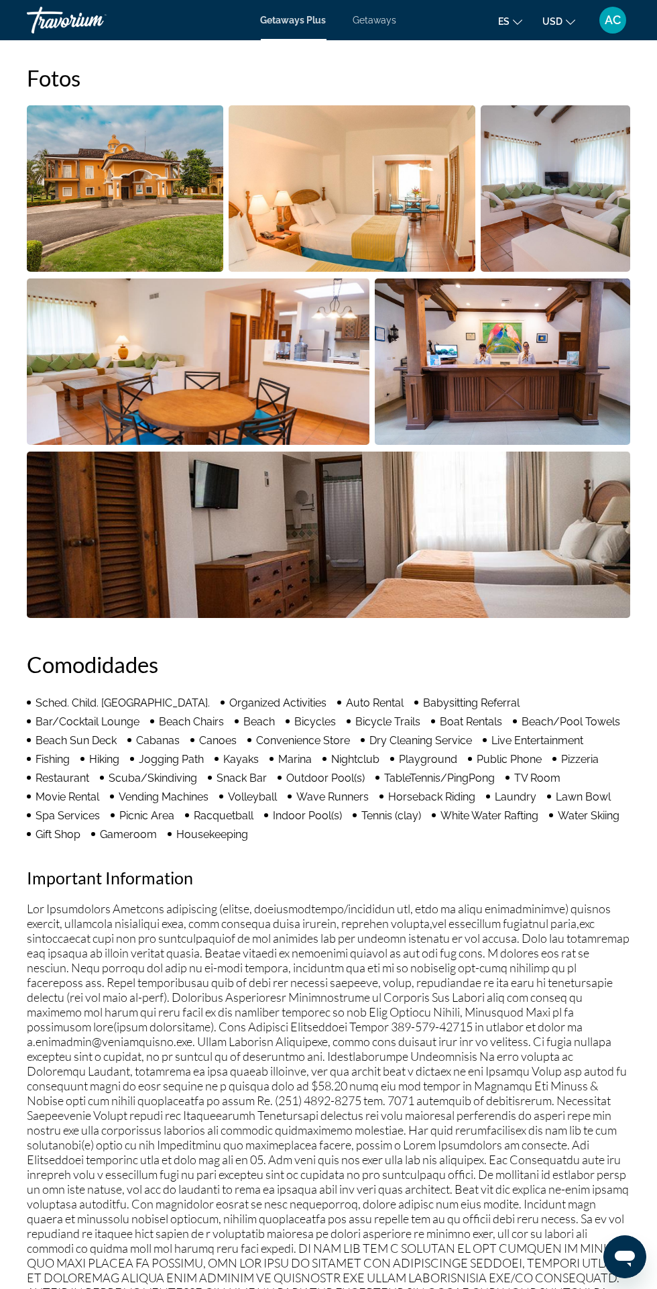
scroll to position [832, 0]
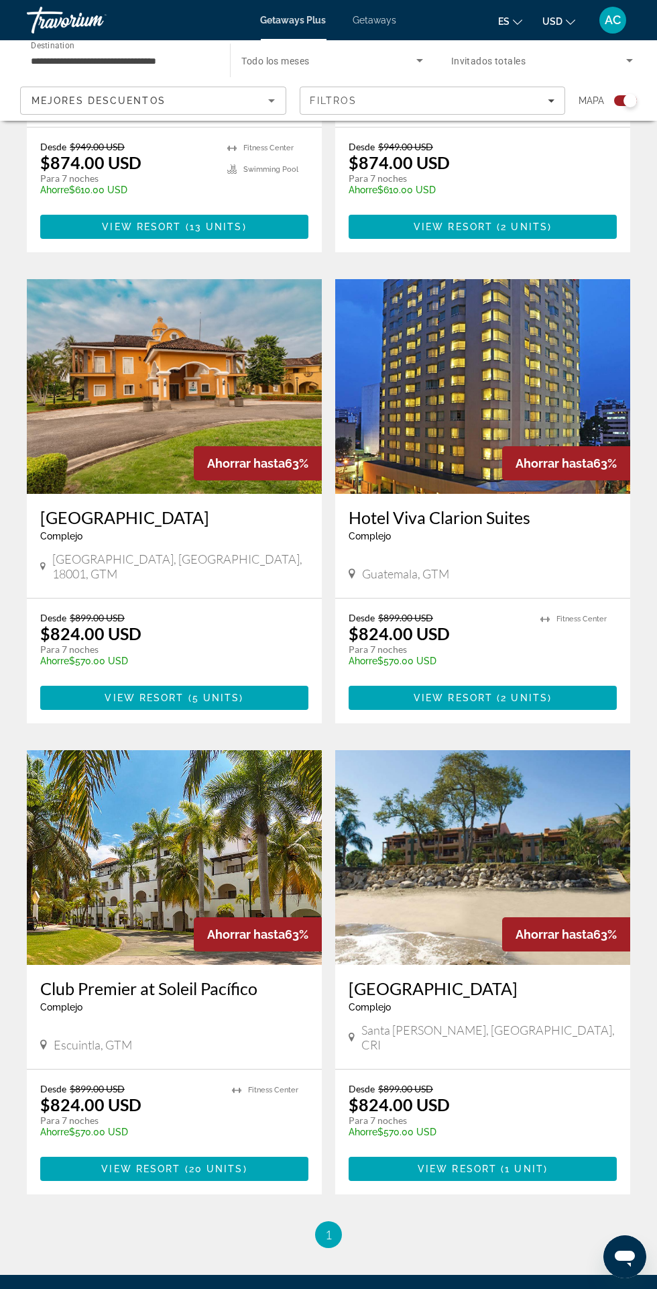
scroll to position [1556, 0]
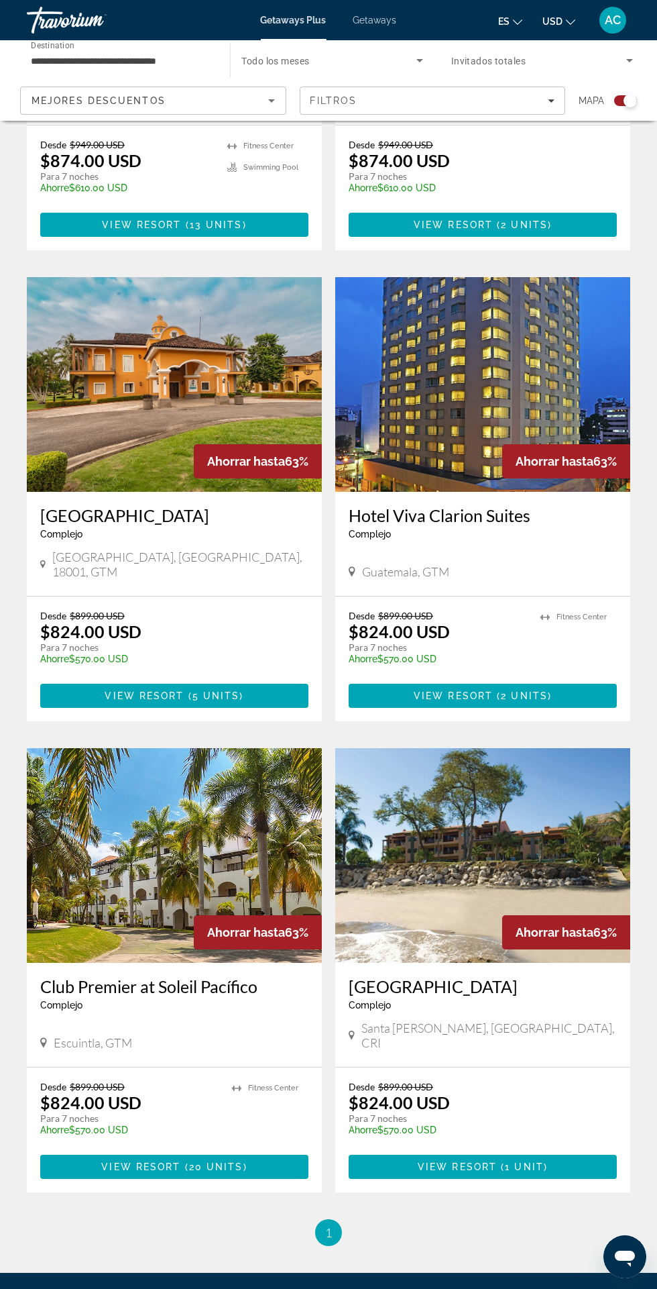
click at [537, 393] on img "Main content" at bounding box center [482, 384] width 295 height 215
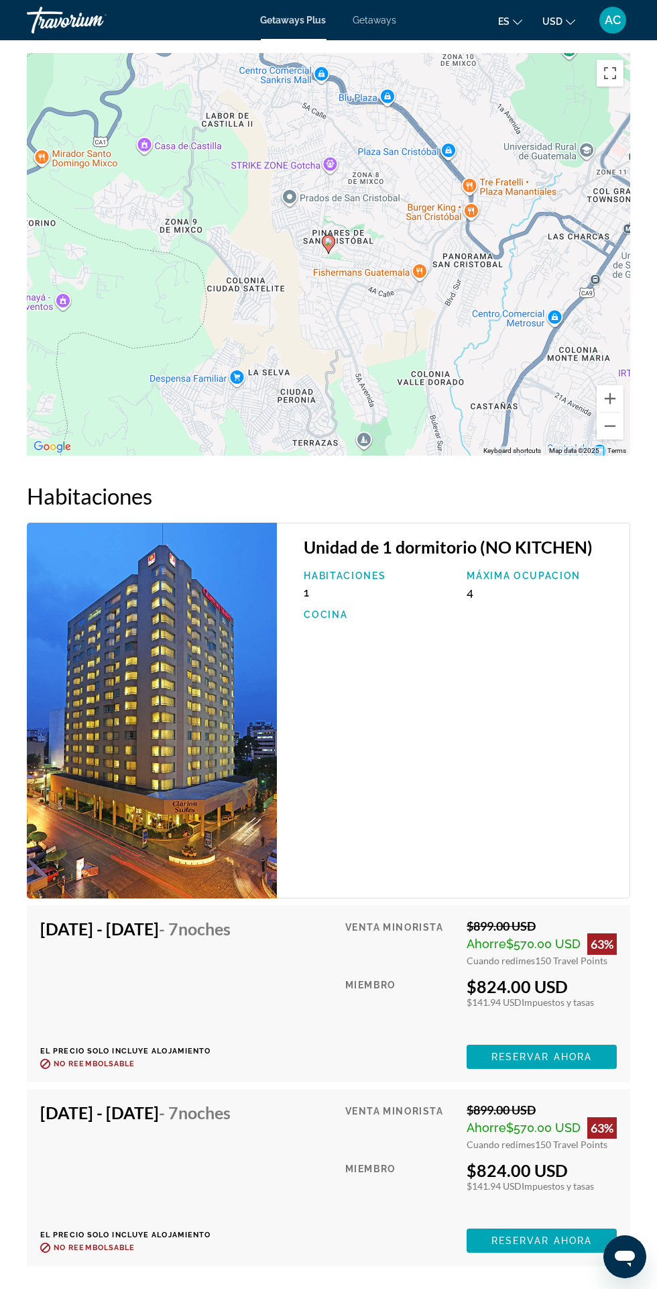
scroll to position [2235, 0]
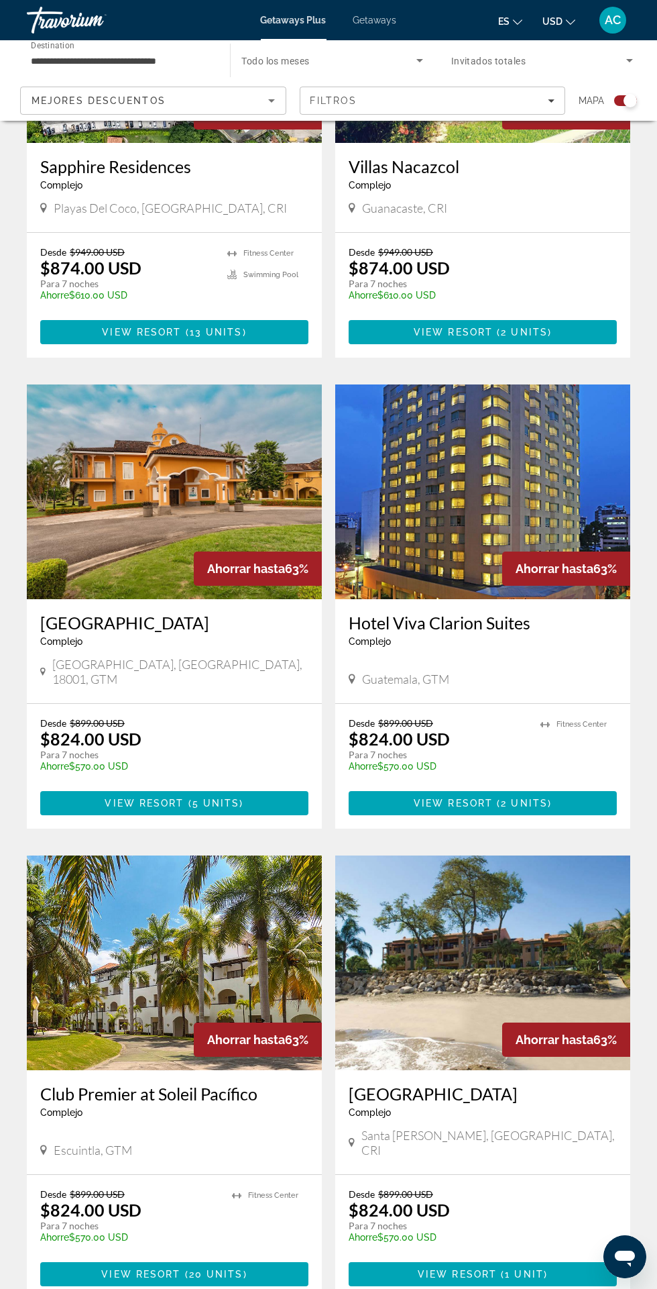
scroll to position [1566, 0]
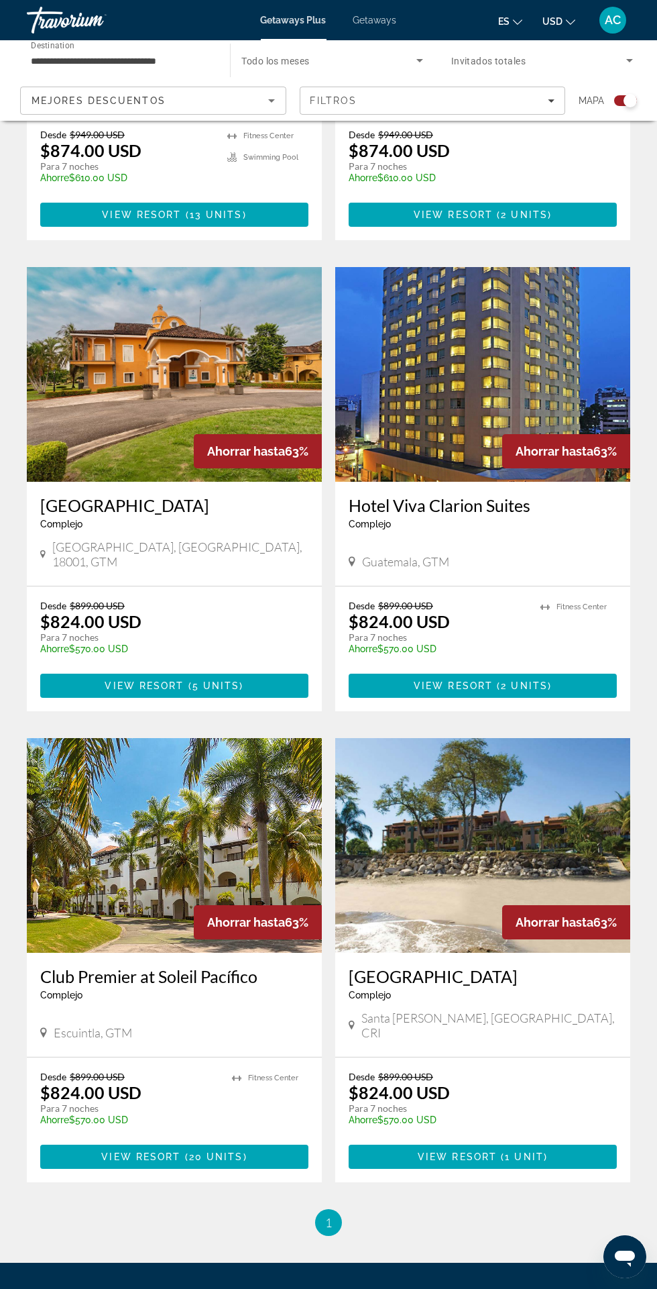
click at [91, 791] on img "Main content" at bounding box center [174, 845] width 295 height 215
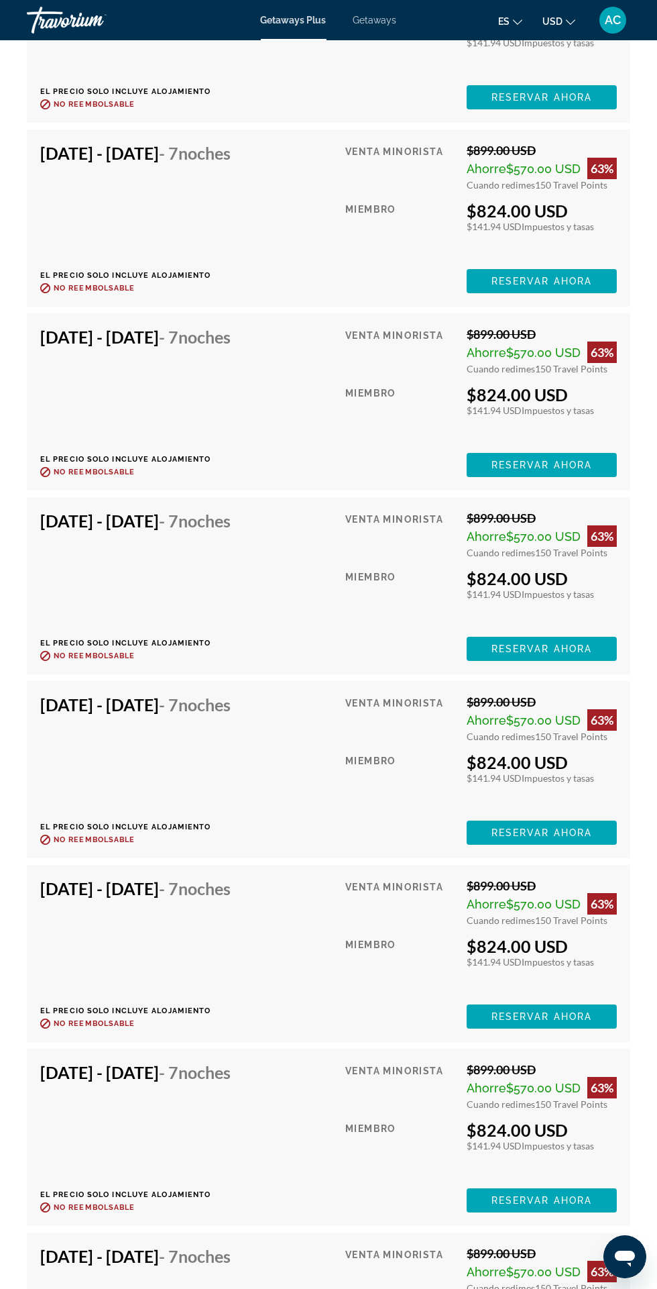
scroll to position [5327, 0]
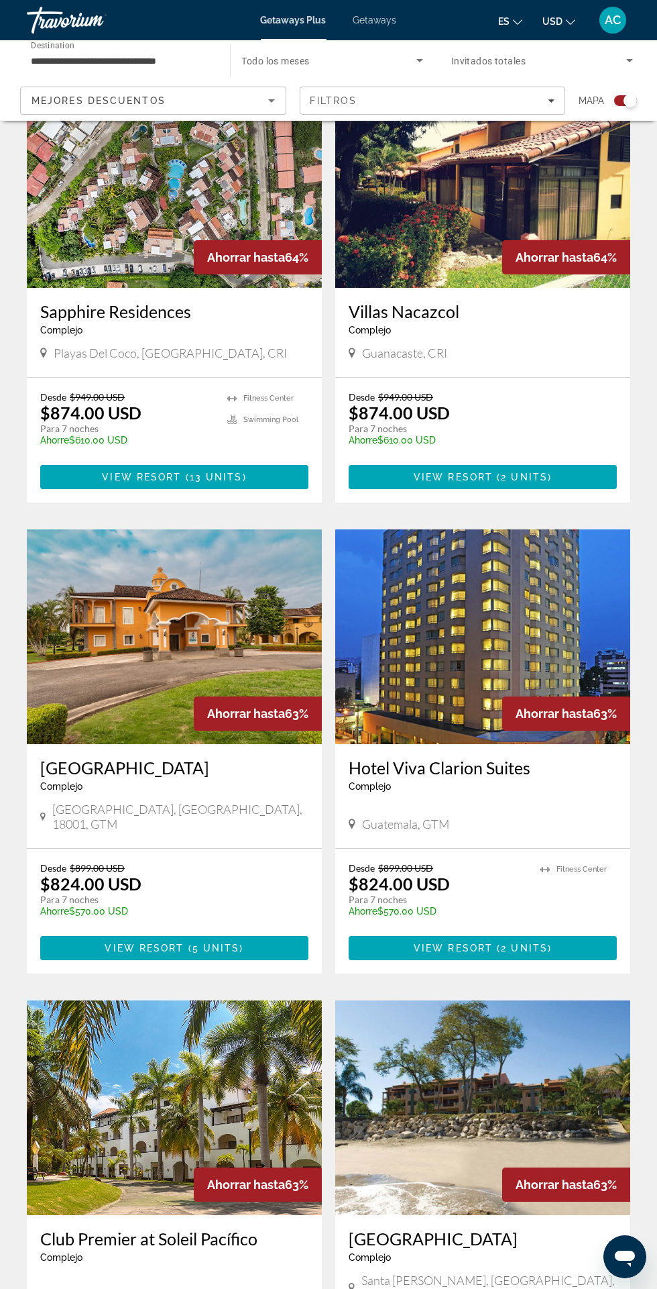
scroll to position [1566, 0]
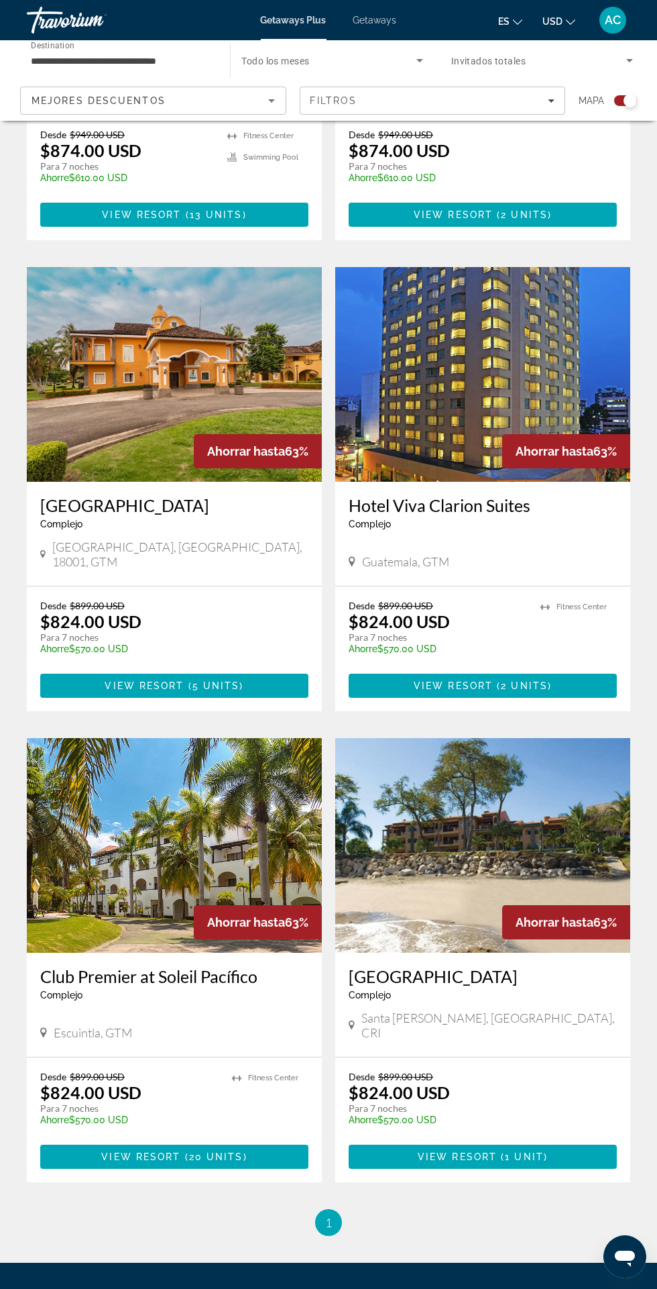
click at [524, 819] on img "Main content" at bounding box center [482, 845] width 295 height 215
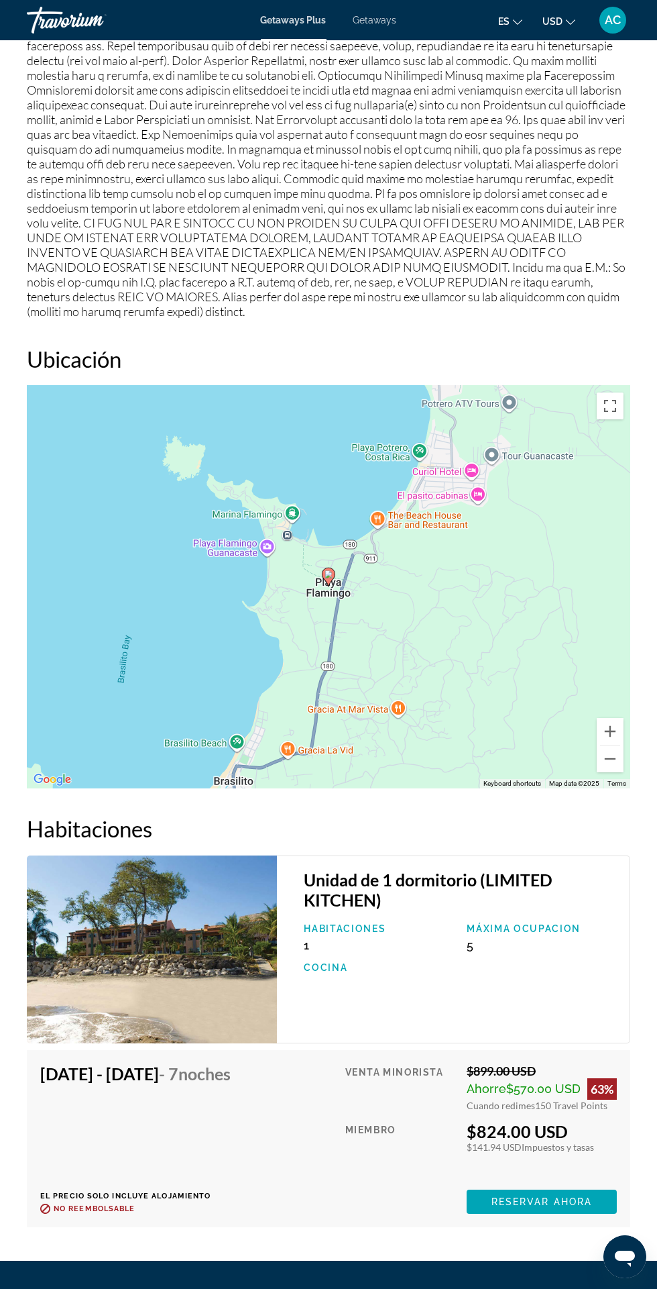
scroll to position [1548, 0]
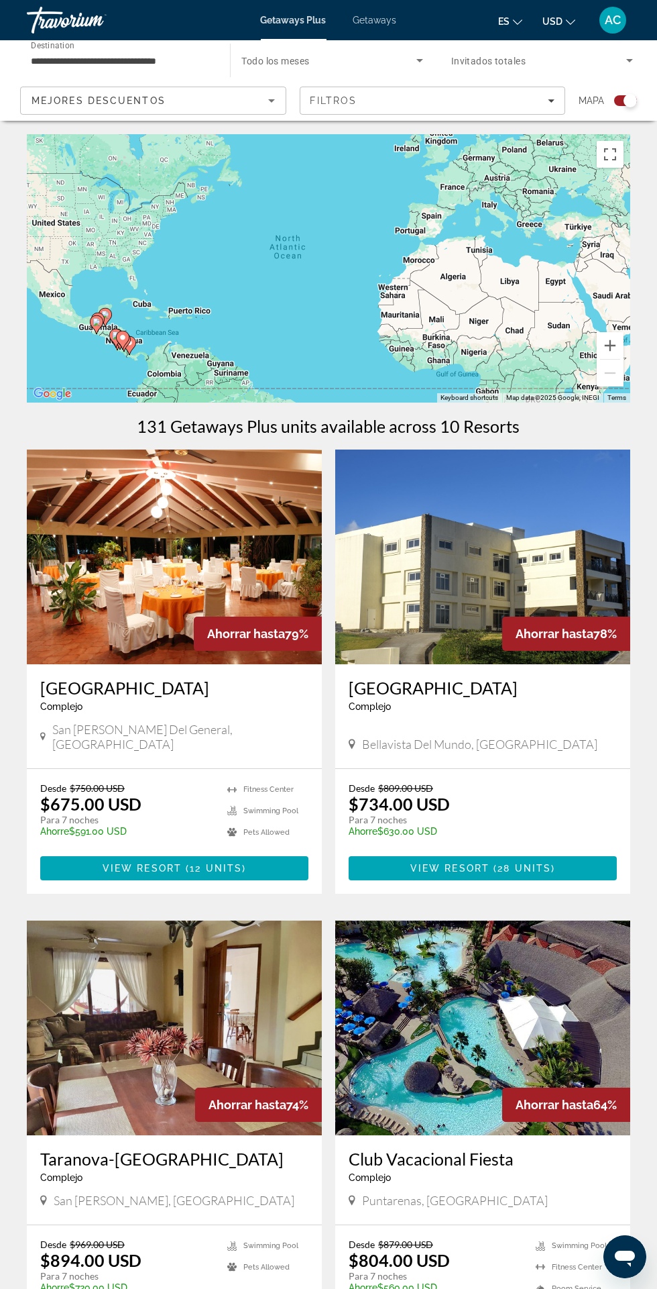
click at [271, 100] on icon "Sort by" at bounding box center [271, 100] width 7 height 3
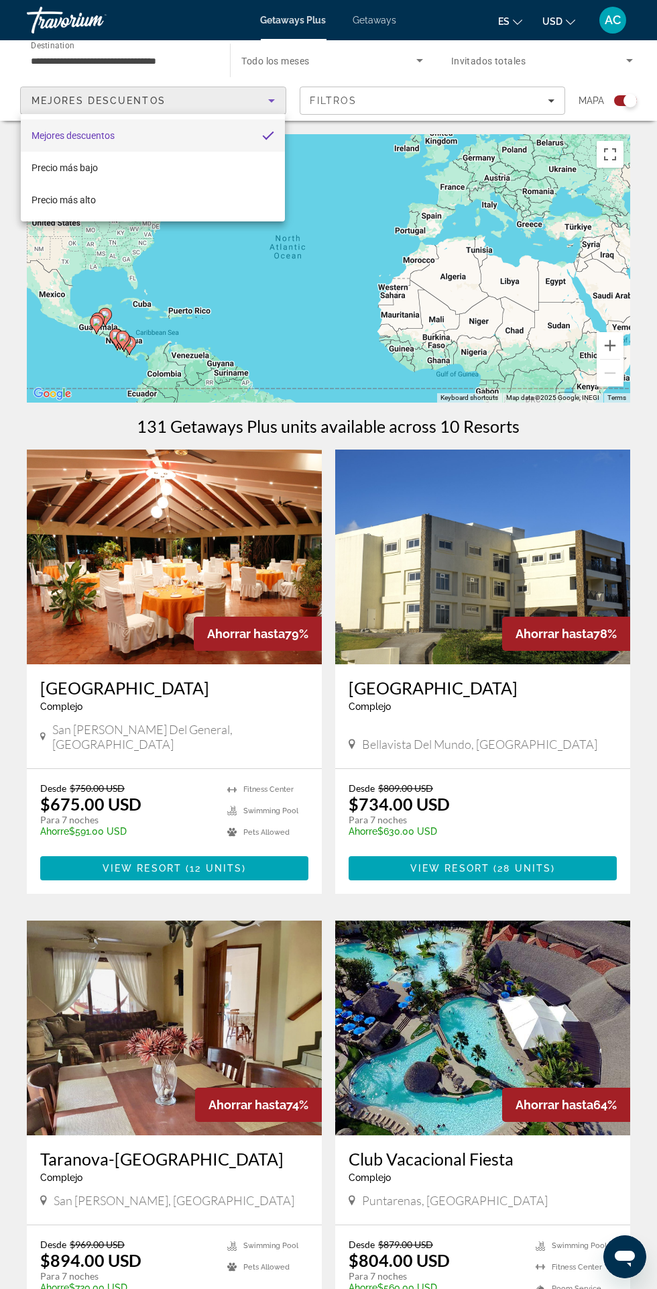
click at [242, 62] on div at bounding box center [328, 644] width 657 height 1289
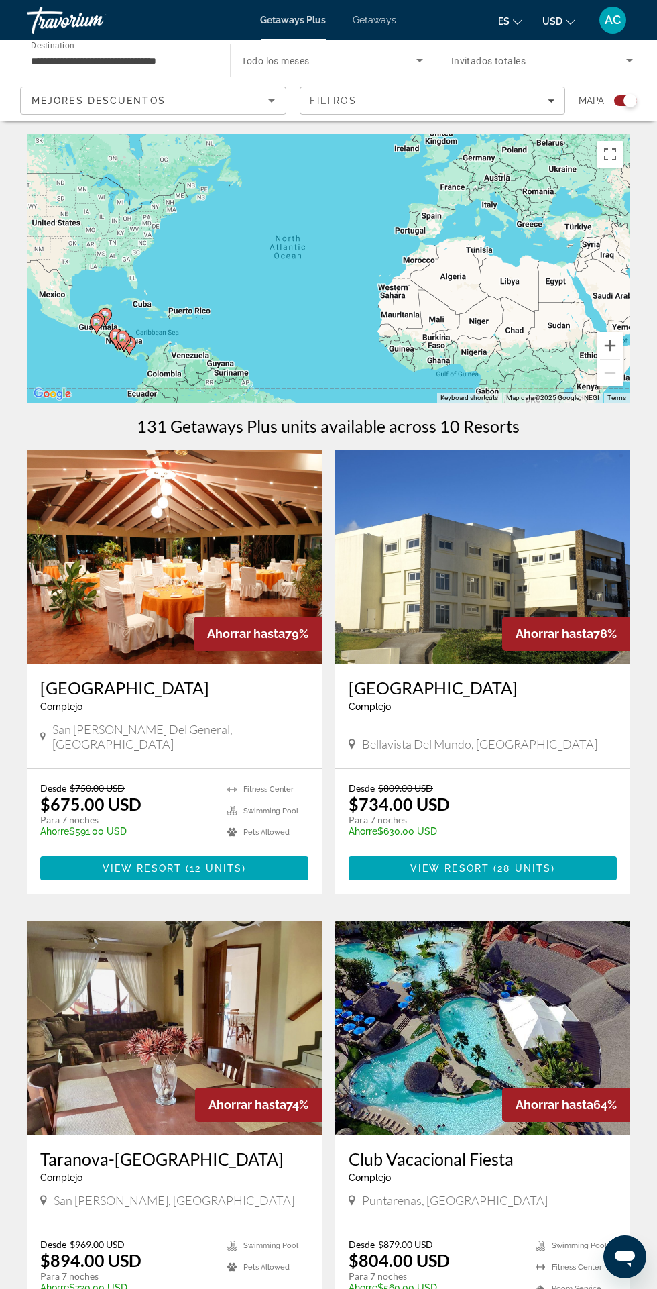
click at [168, 67] on input "**********" at bounding box center [122, 61] width 182 height 16
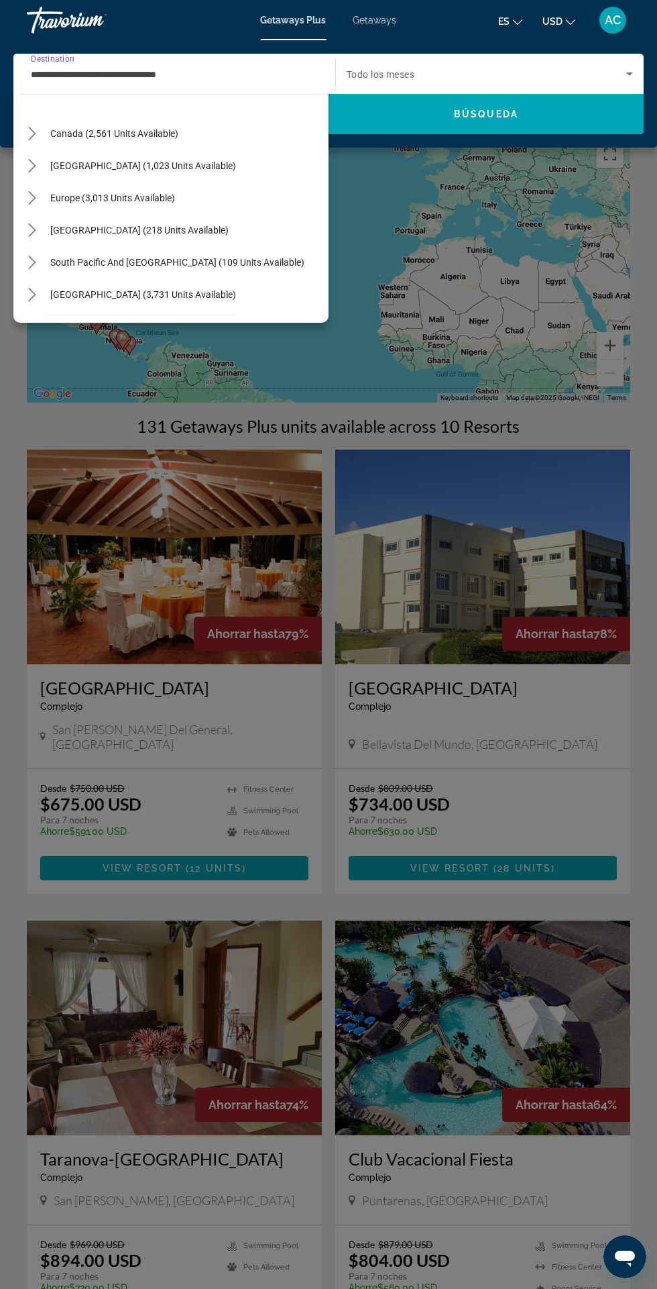
scroll to position [92, 0]
click at [223, 278] on span "Select destination: South Pacific and Oceania (109 units available)" at bounding box center [178, 264] width 268 height 32
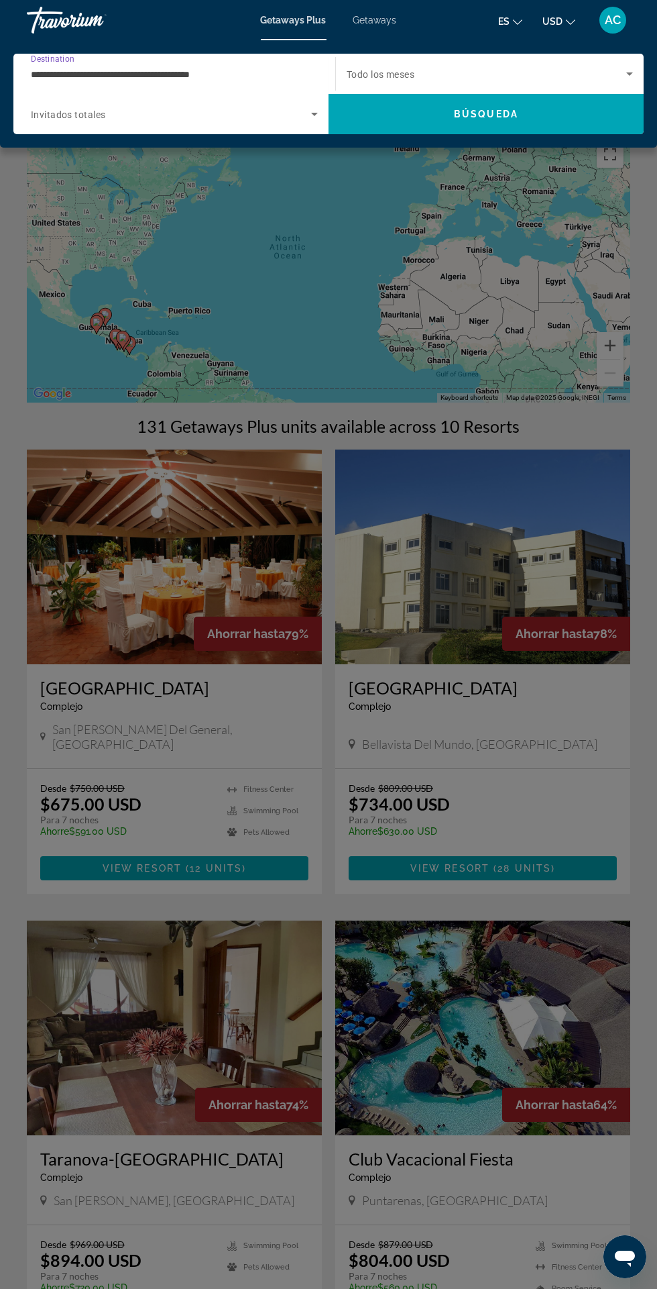
click at [280, 71] on input "**********" at bounding box center [171, 74] width 280 height 16
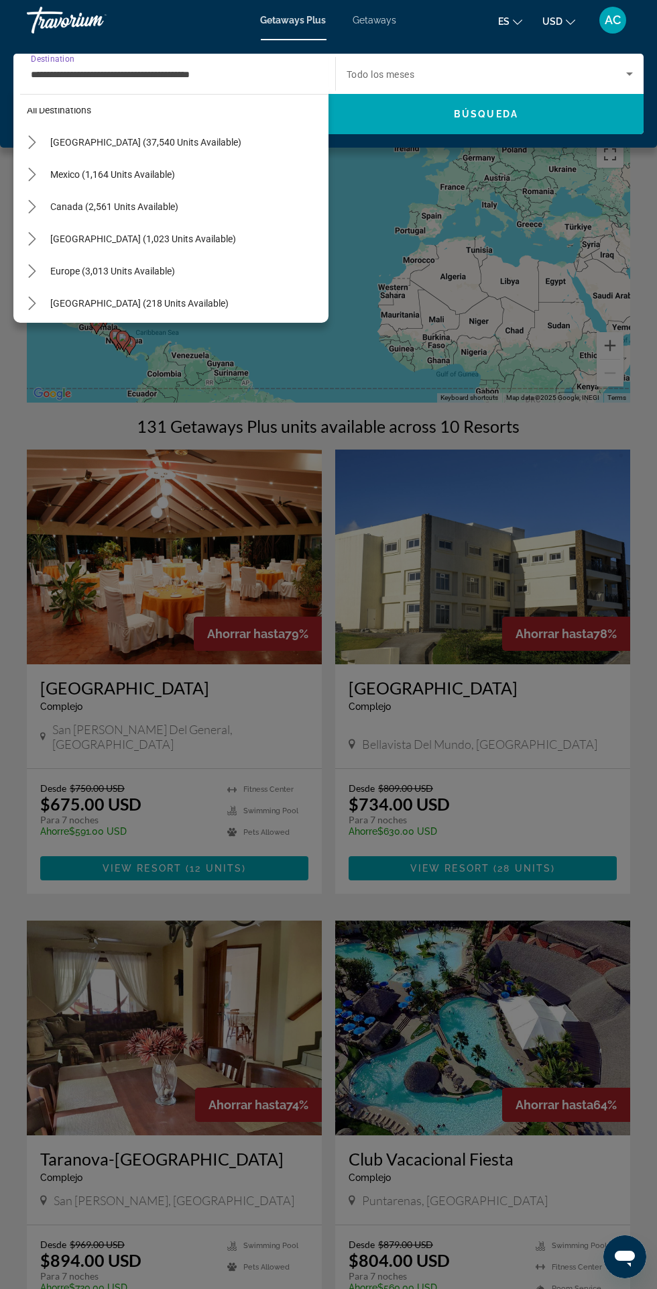
scroll to position [17, 0]
click at [220, 242] on span "[GEOGRAPHIC_DATA] (1,023 units available)" at bounding box center [143, 242] width 186 height 11
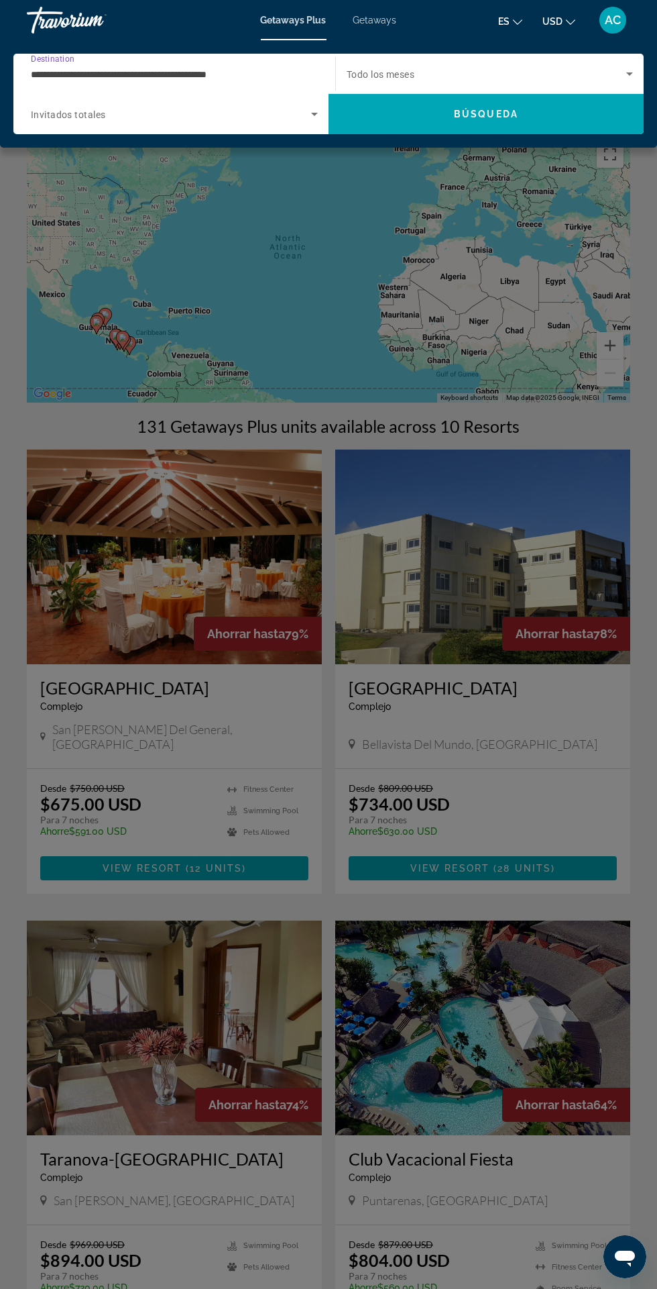
click at [276, 74] on input "**********" at bounding box center [171, 74] width 280 height 16
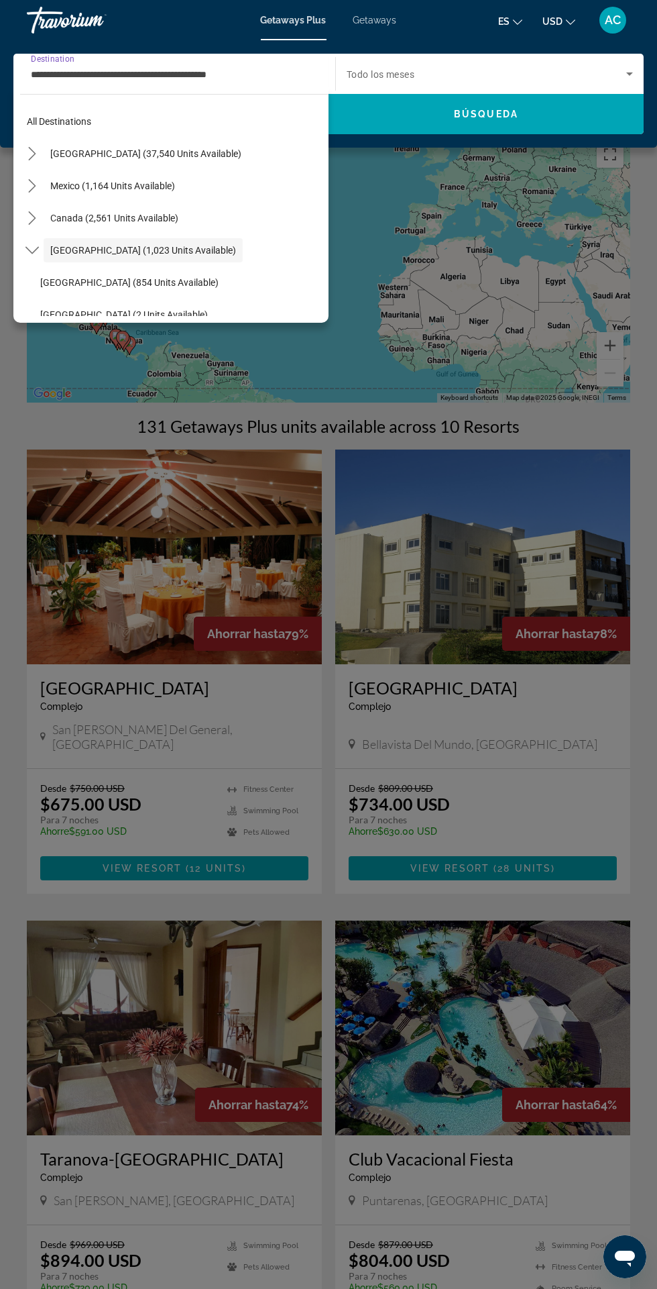
scroll to position [0, 0]
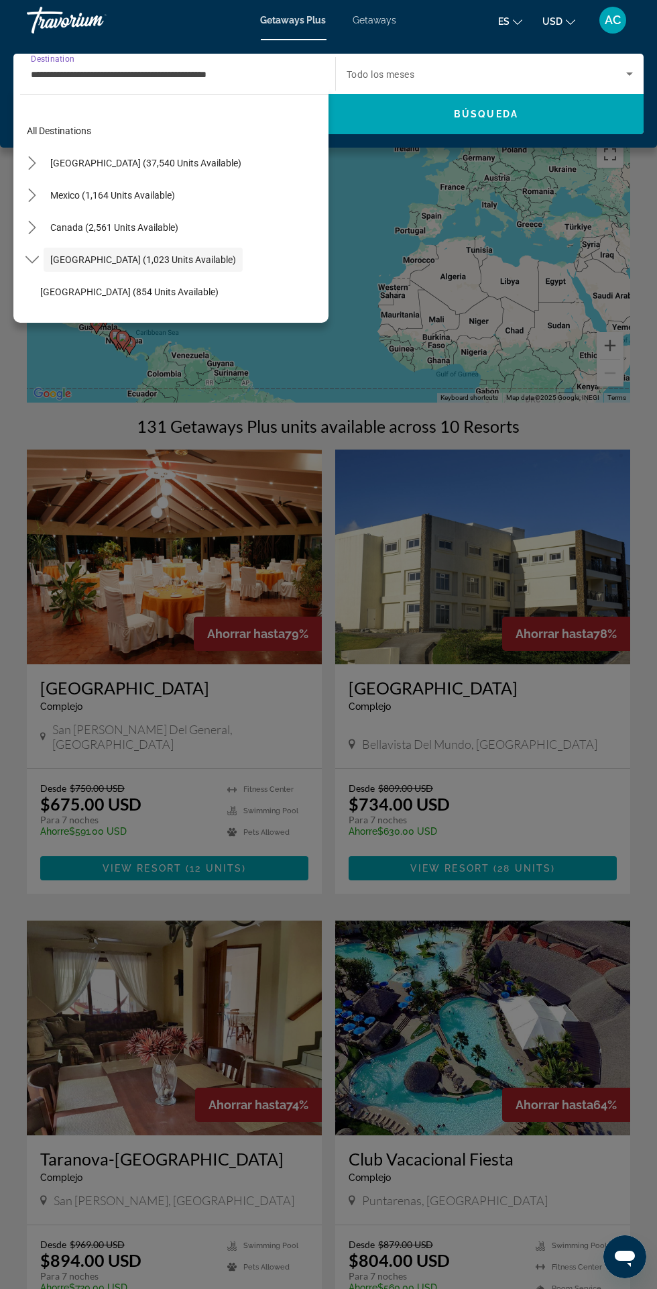
click at [203, 203] on div "Mexico (1,164 units available)" at bounding box center [174, 195] width 309 height 32
click at [145, 195] on span "Mexico (1,164 units available)" at bounding box center [112, 195] width 125 height 11
type input "**********"
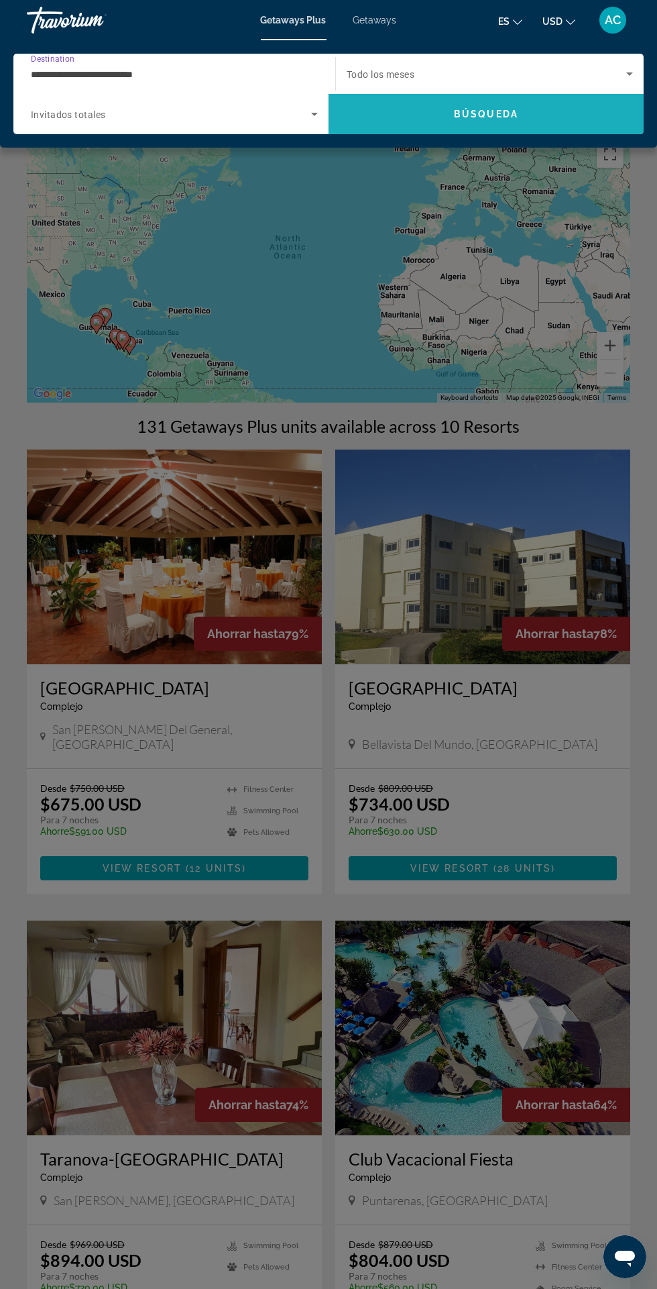
click at [488, 117] on span "Búsqueda" at bounding box center [486, 114] width 64 height 11
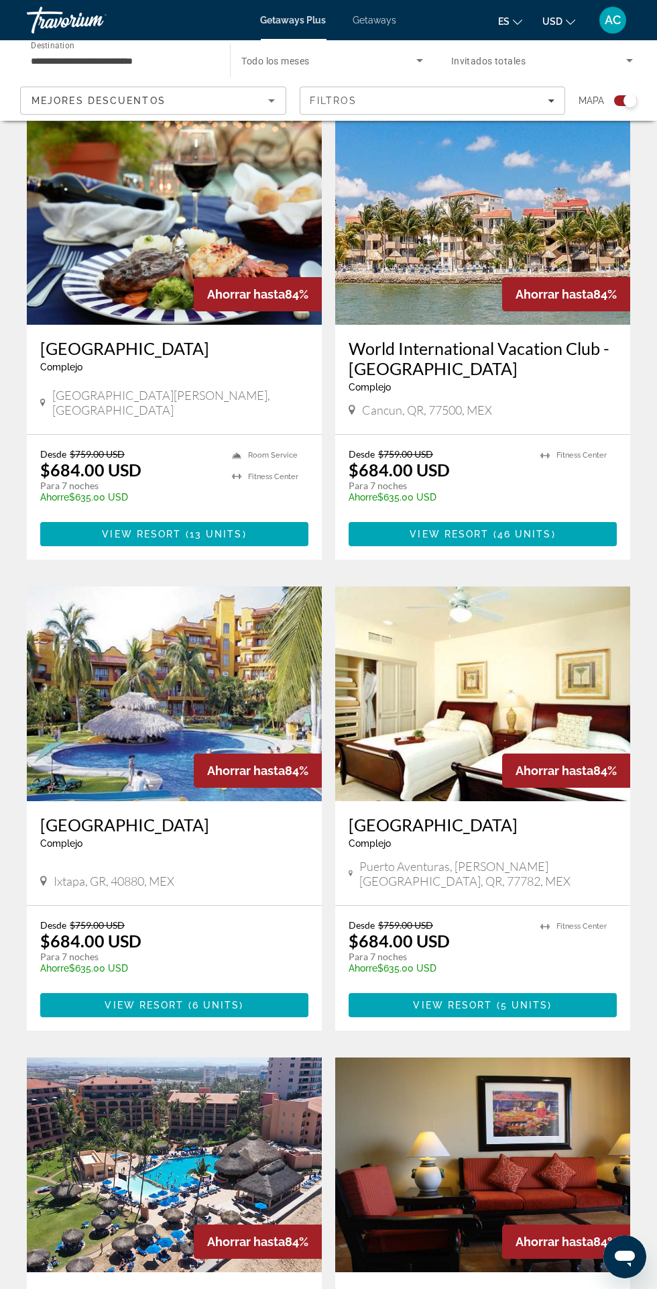
scroll to position [1327, 0]
click at [54, 666] on img "Main content" at bounding box center [174, 693] width 295 height 215
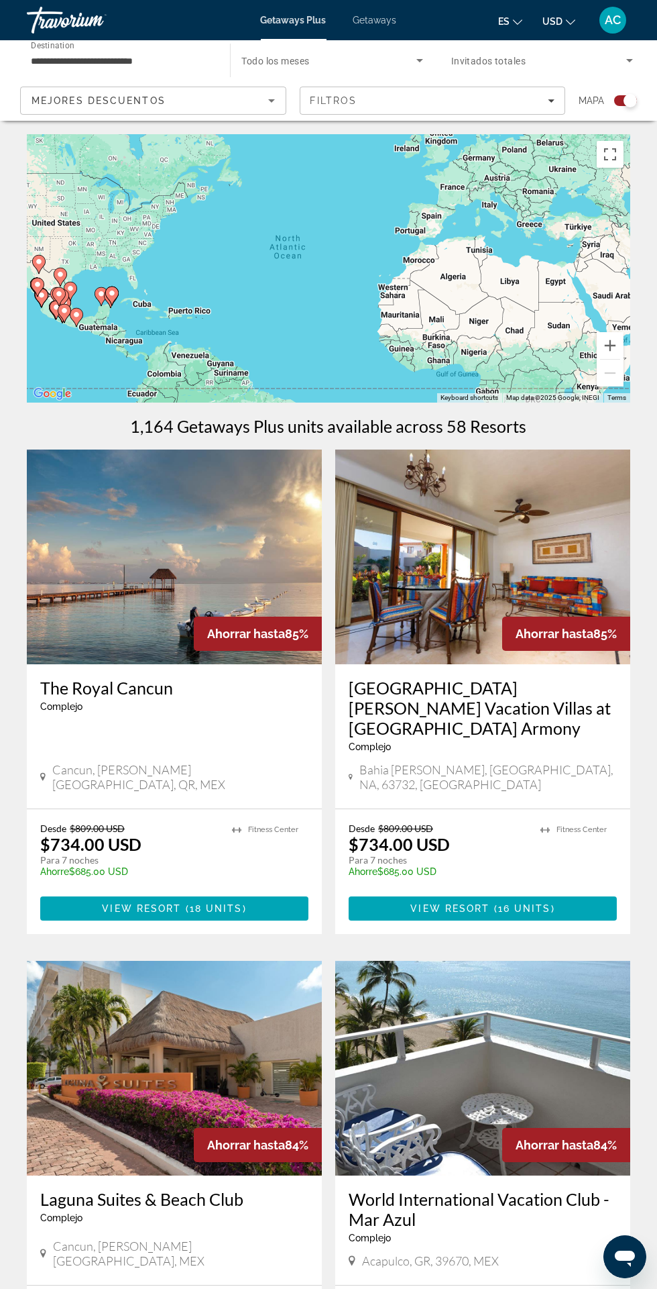
click at [199, 54] on input "**********" at bounding box center [122, 61] width 182 height 16
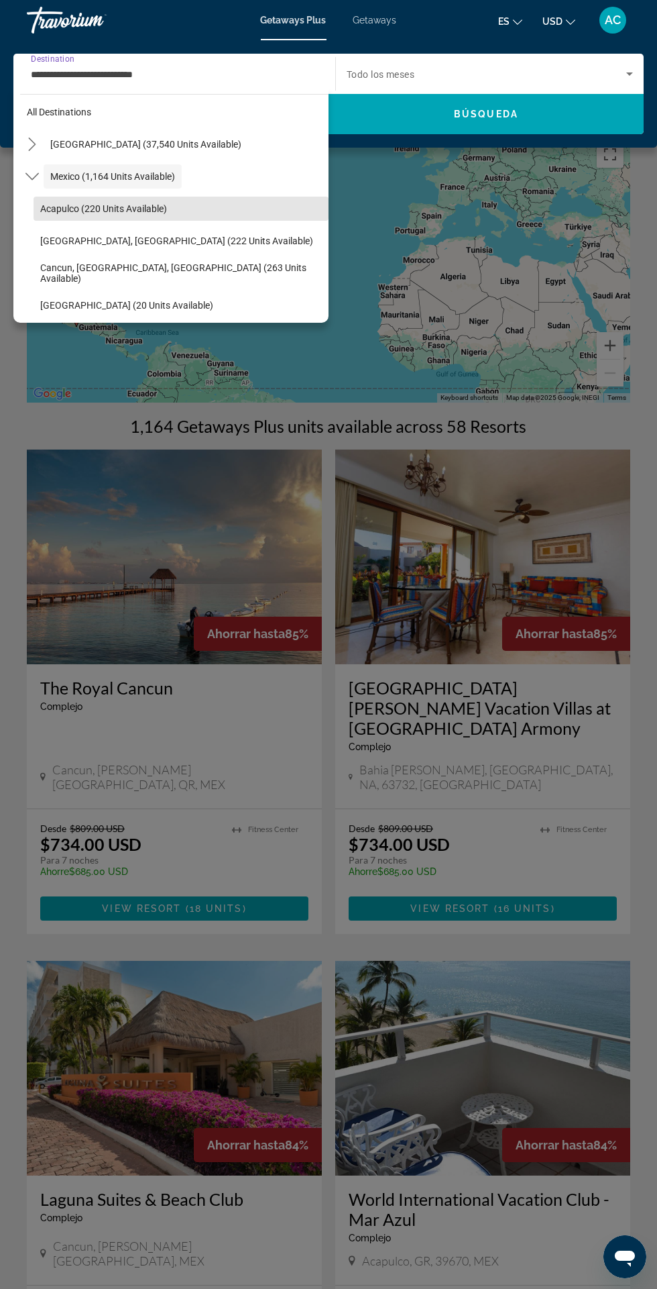
scroll to position [17, 0]
click at [33, 176] on icon "Toggle Mexico (1,164 units available) submenu" at bounding box center [31, 177] width 13 height 13
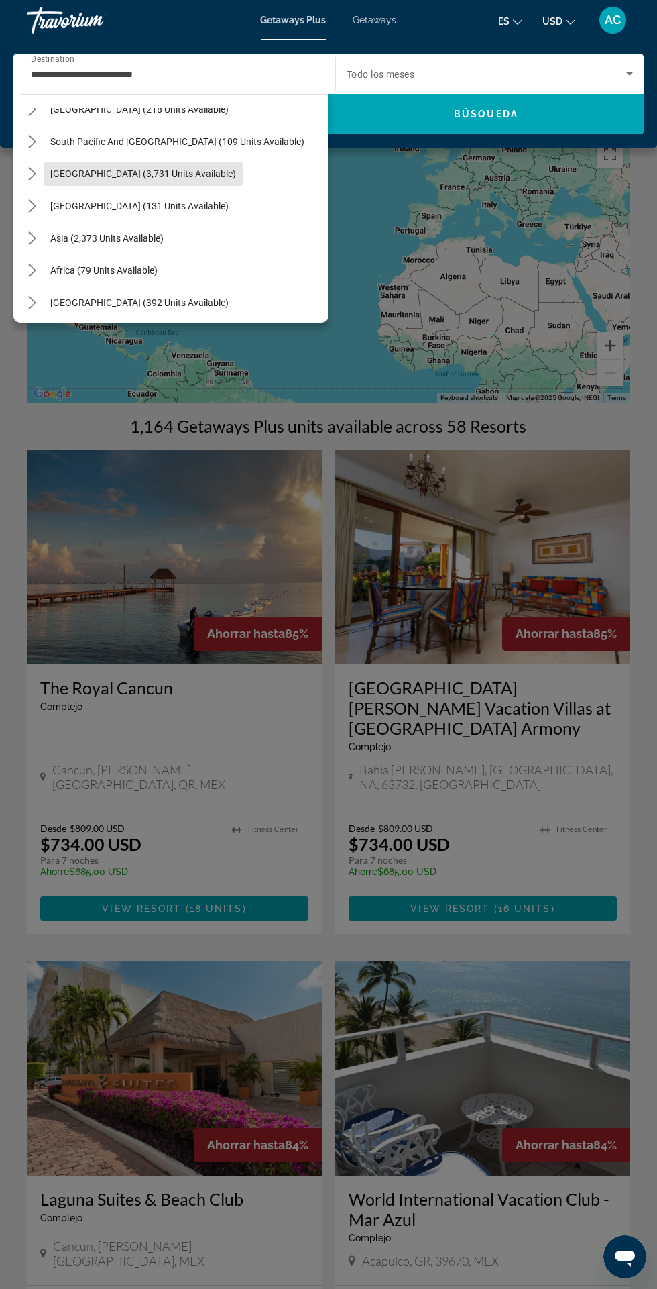
scroll to position [215, 0]
click at [46, 178] on span "Select destination: South America (3,731 units available)" at bounding box center [143, 173] width 199 height 32
type input "**********"
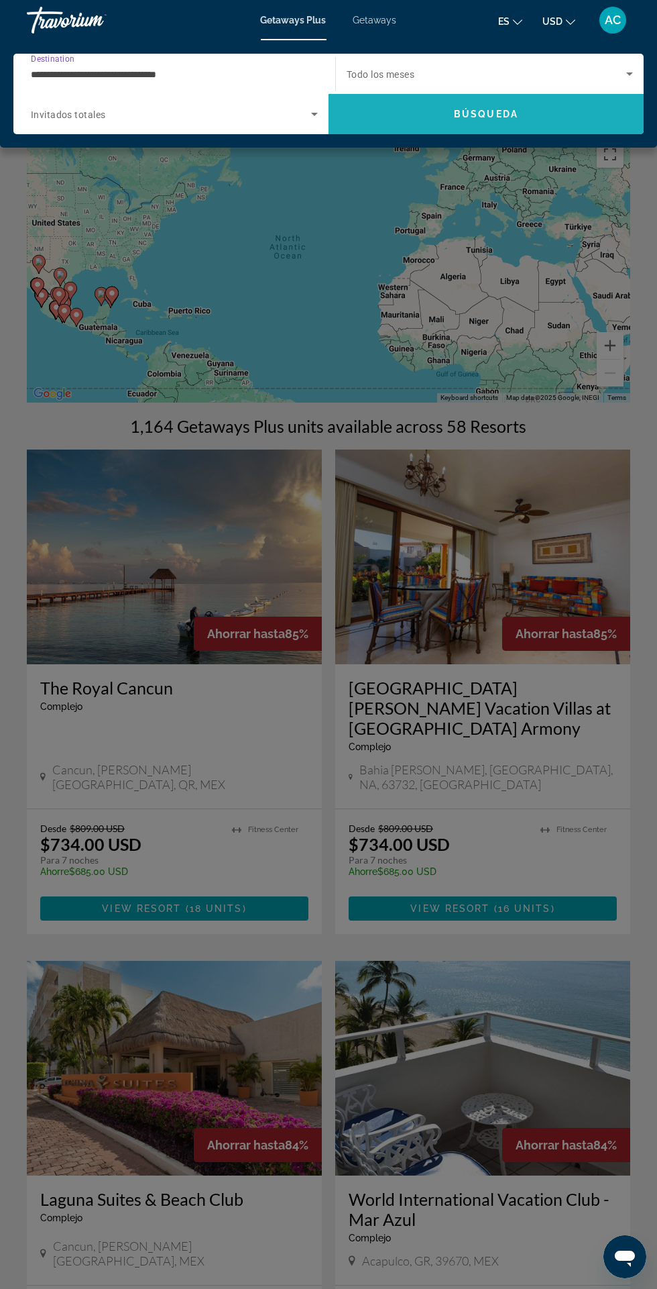
click at [506, 102] on span "Search" at bounding box center [486, 114] width 315 height 32
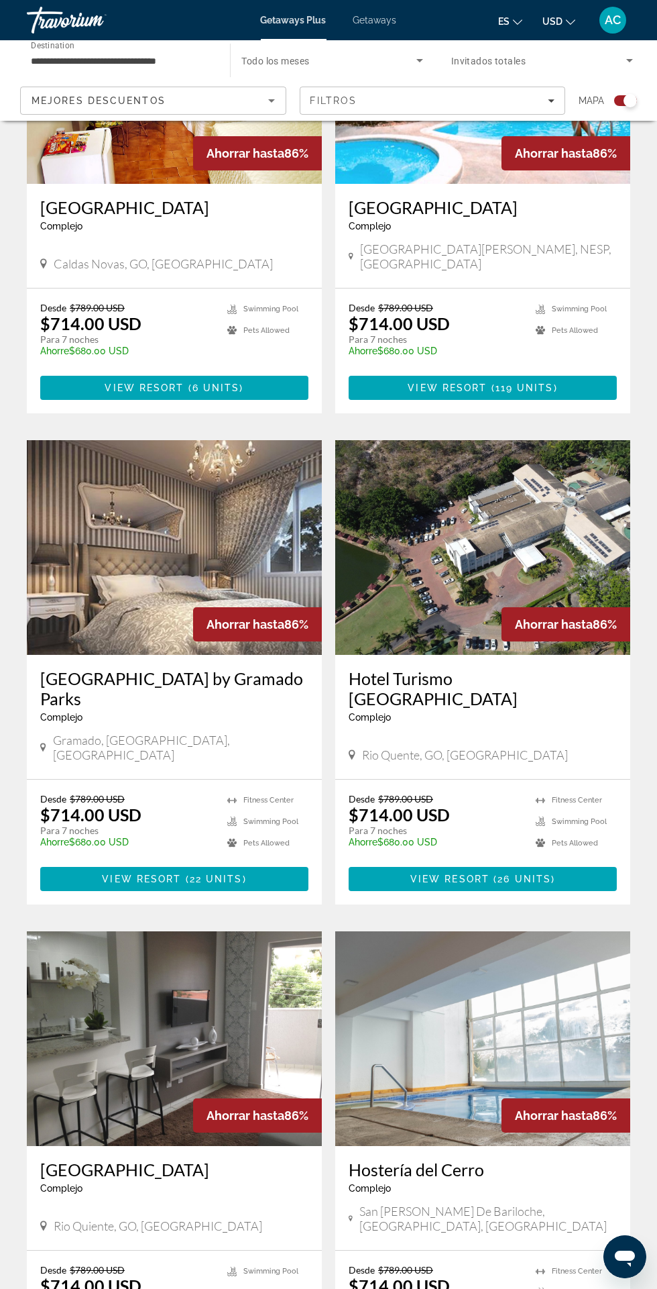
scroll to position [2022, 0]
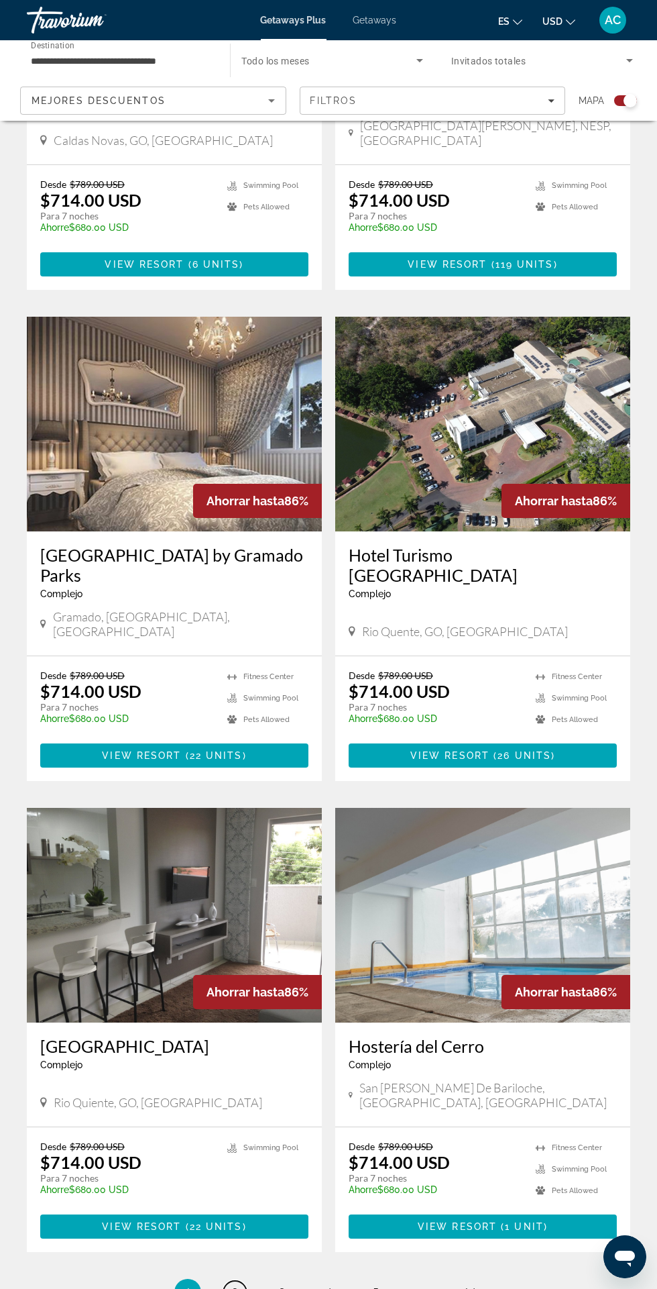
click at [234, 1285] on span "2" at bounding box center [234, 1292] width 7 height 15
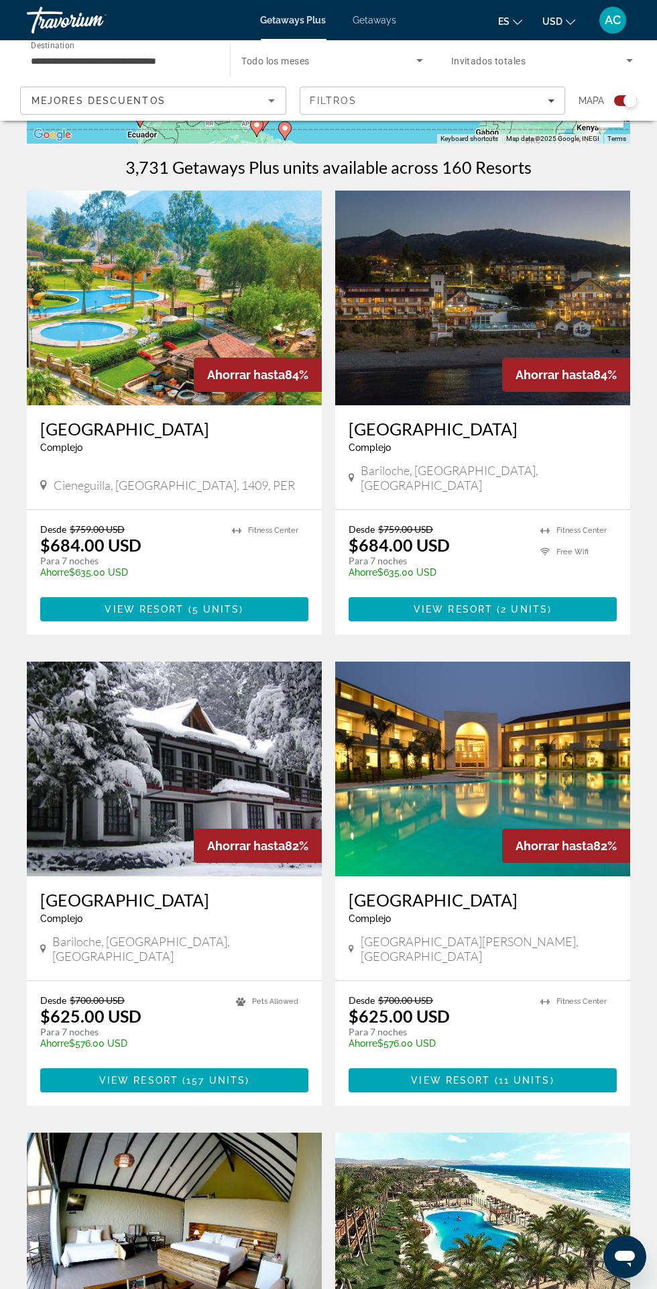
scroll to position [266, 0]
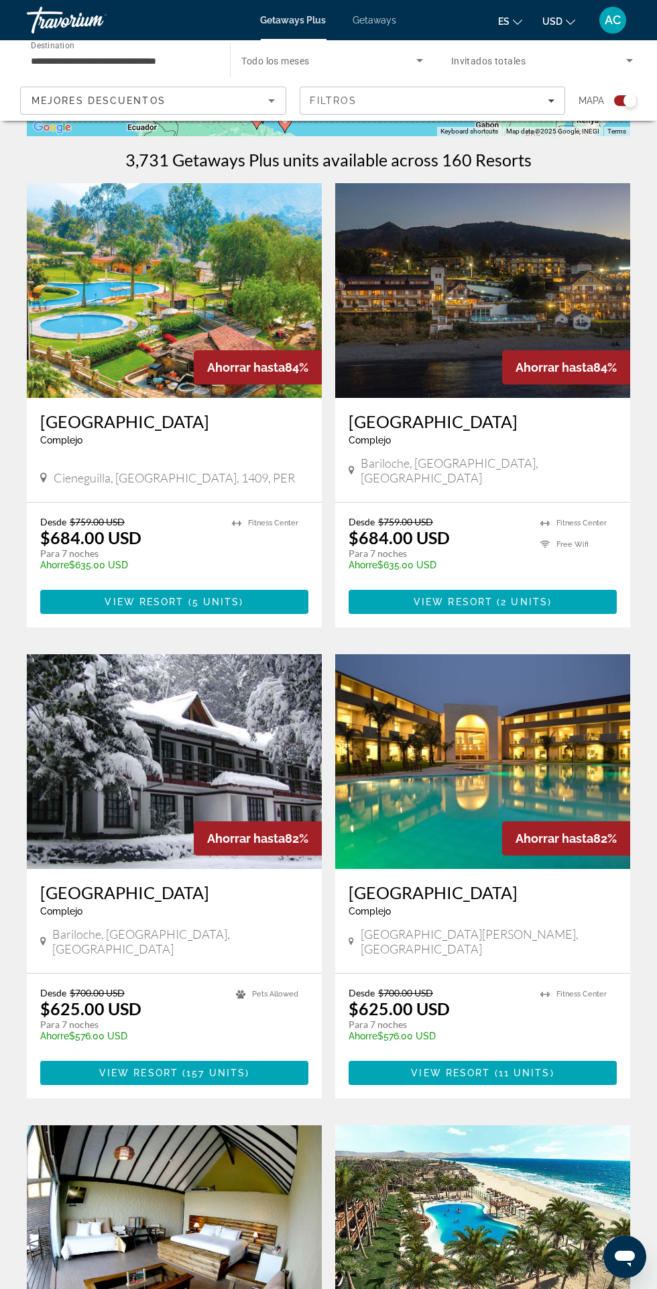
click at [191, 277] on img "Main content" at bounding box center [174, 290] width 295 height 215
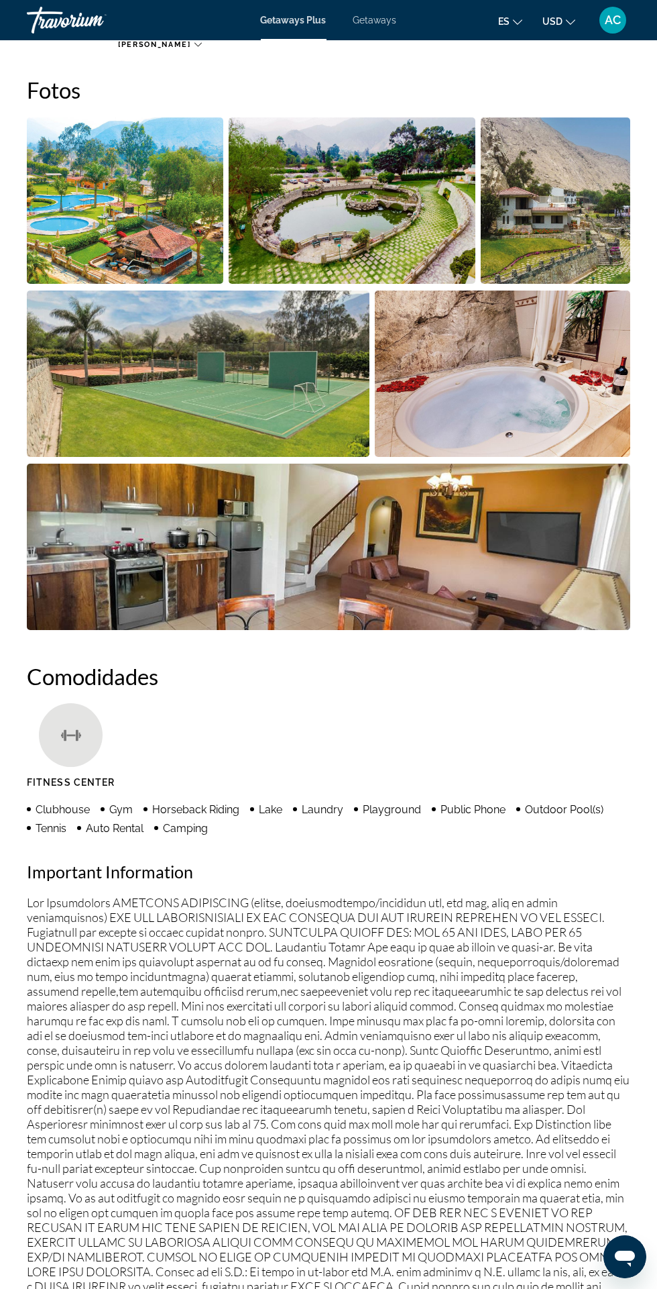
scroll to position [811, 0]
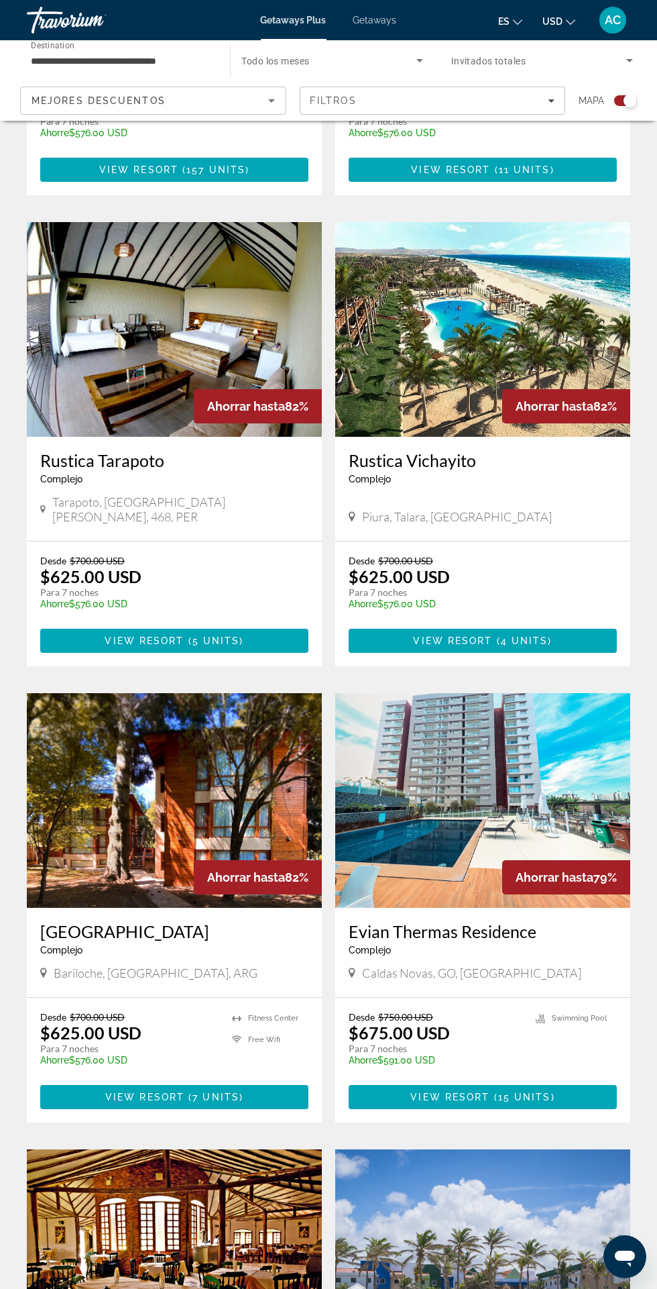
scroll to position [1171, 0]
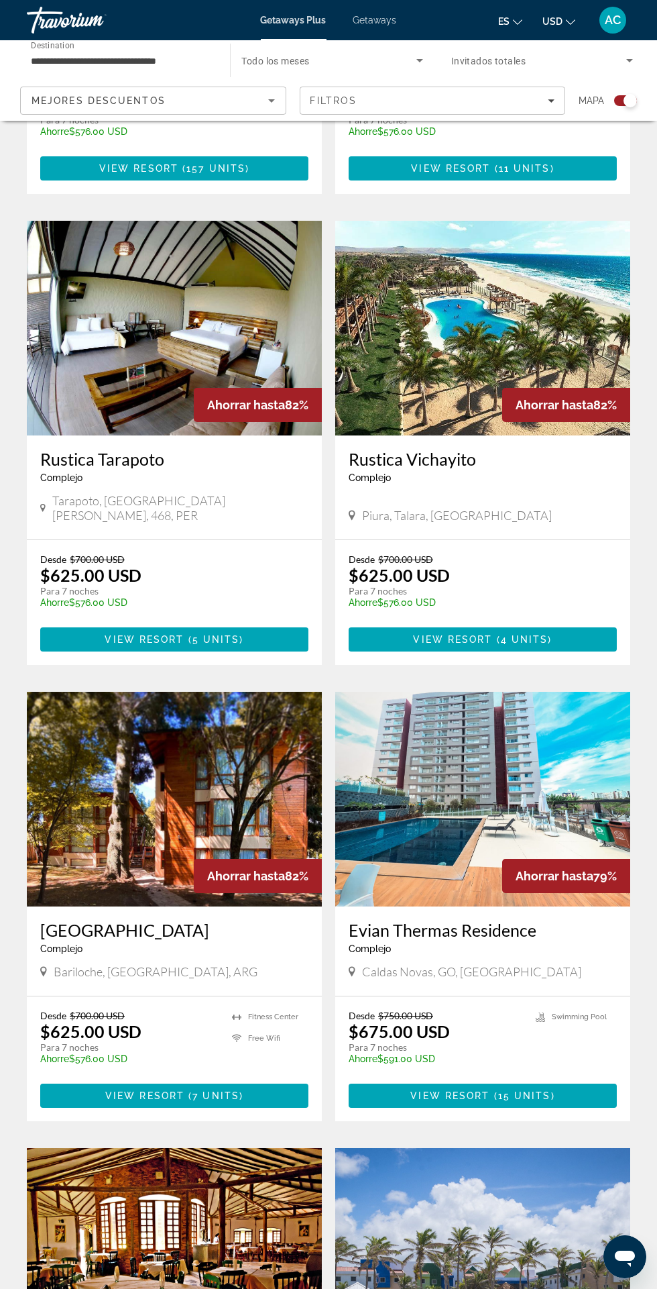
click at [545, 317] on img "Main content" at bounding box center [482, 328] width 295 height 215
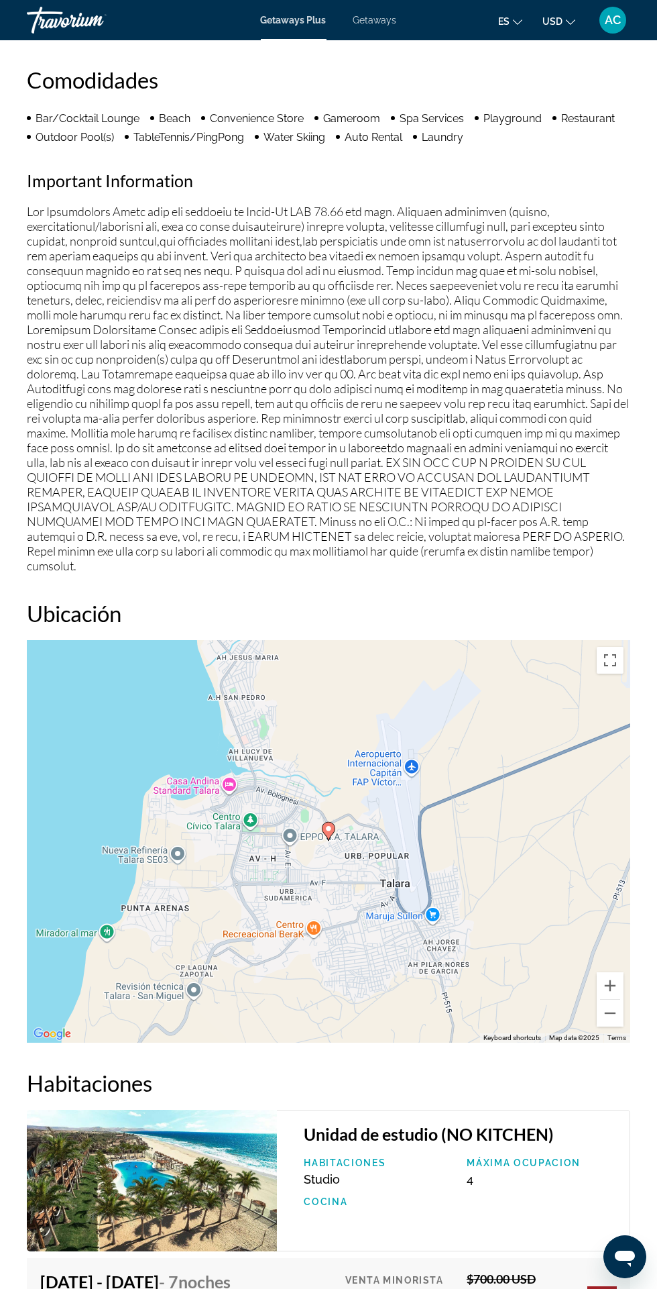
scroll to position [1660, 0]
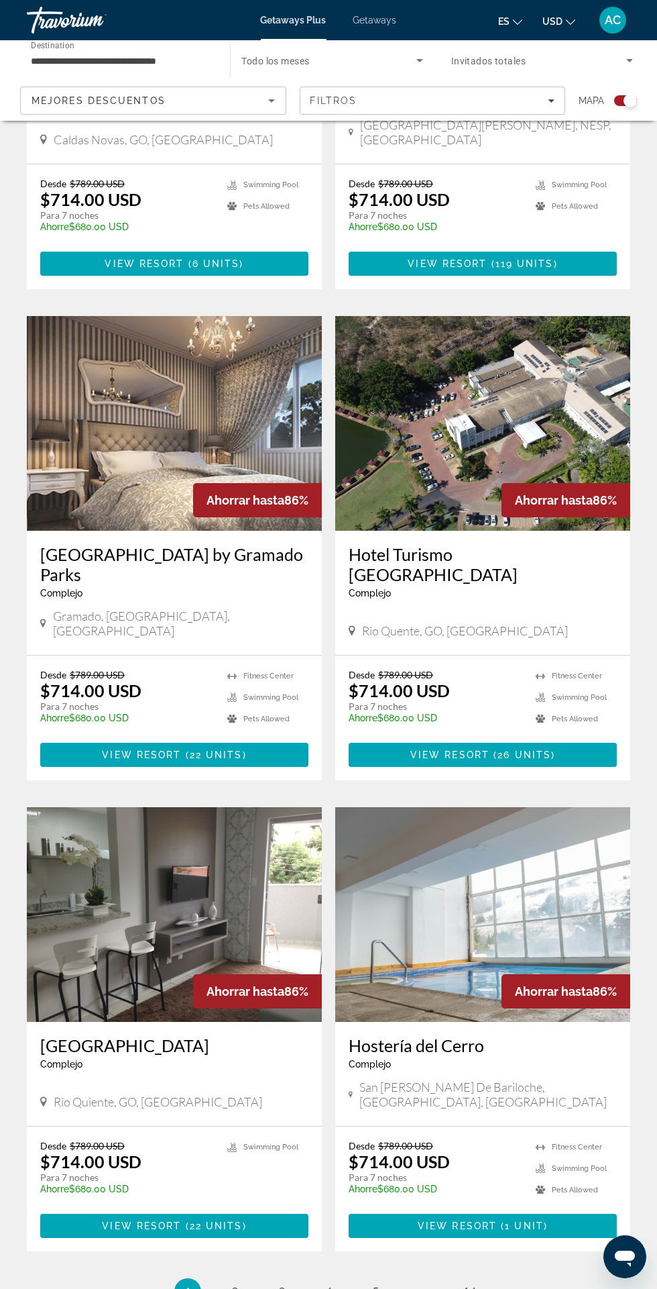
scroll to position [2022, 0]
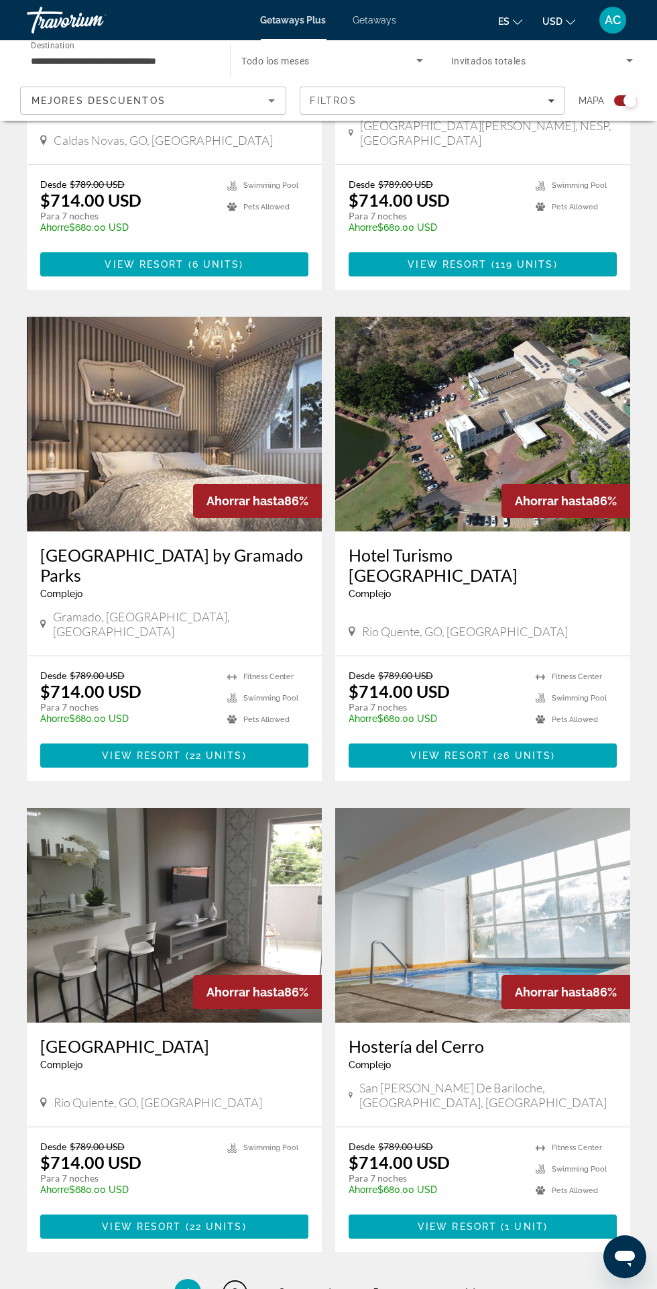
click at [234, 1285] on span "2" at bounding box center [234, 1292] width 7 height 15
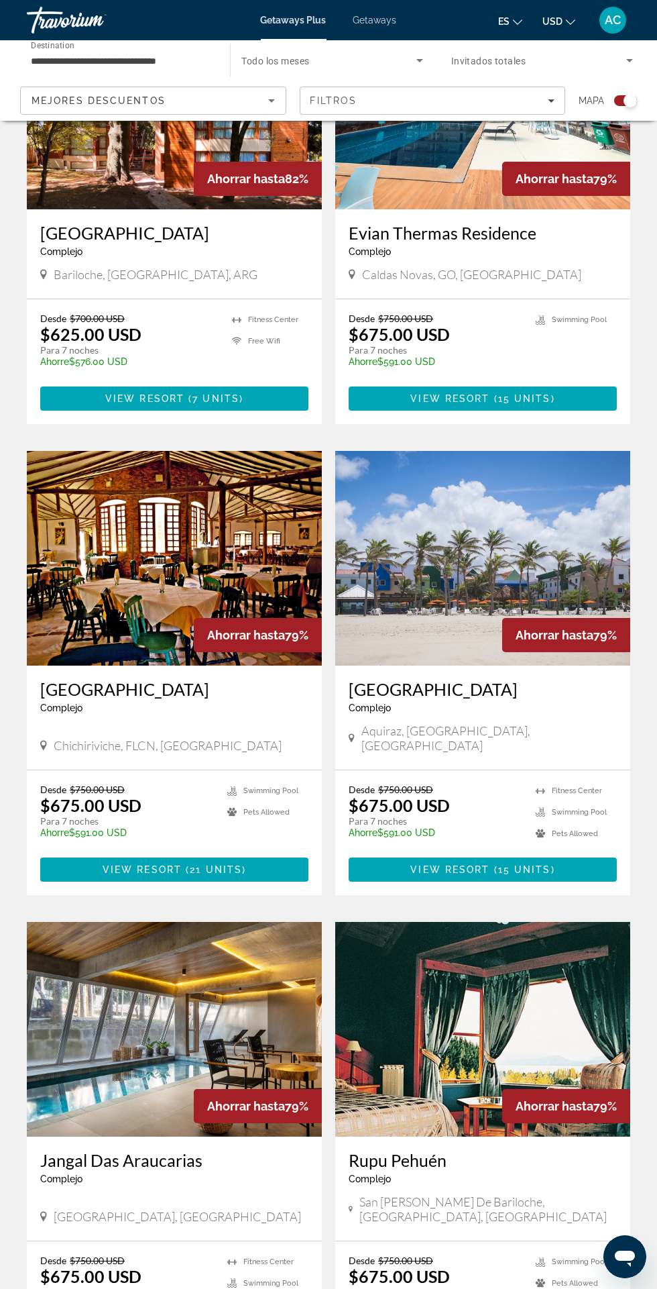
scroll to position [2002, 0]
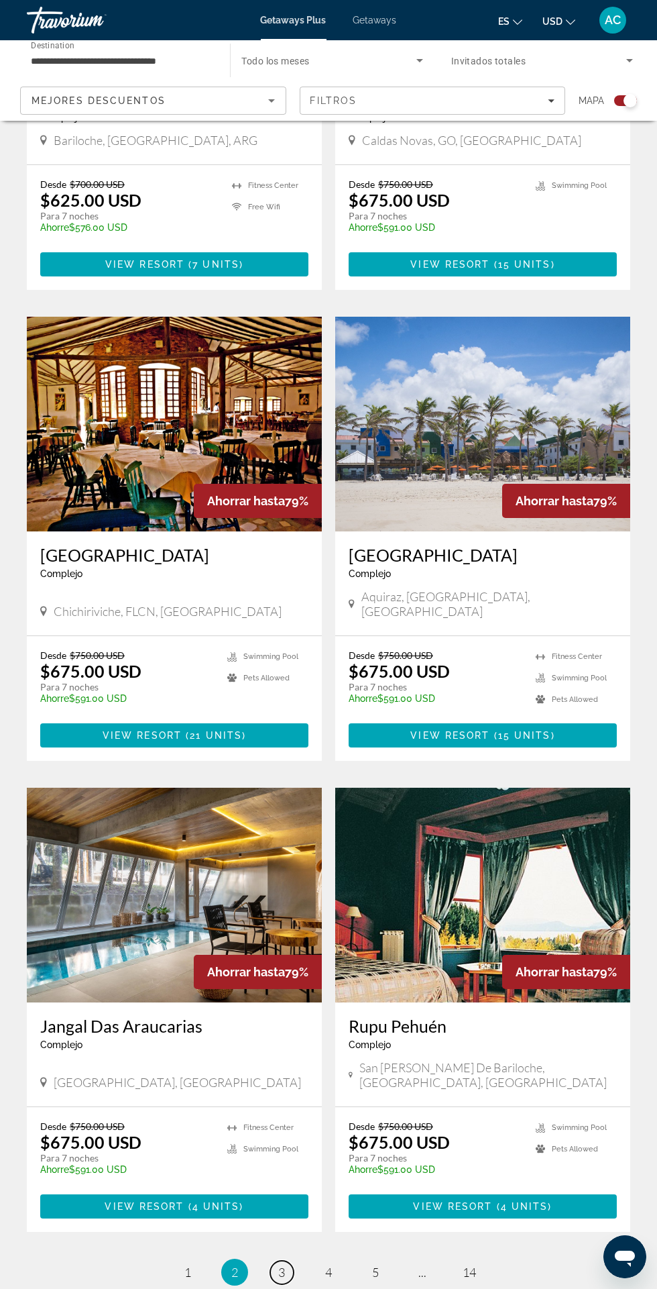
click at [280, 1265] on span "3" at bounding box center [281, 1272] width 7 height 15
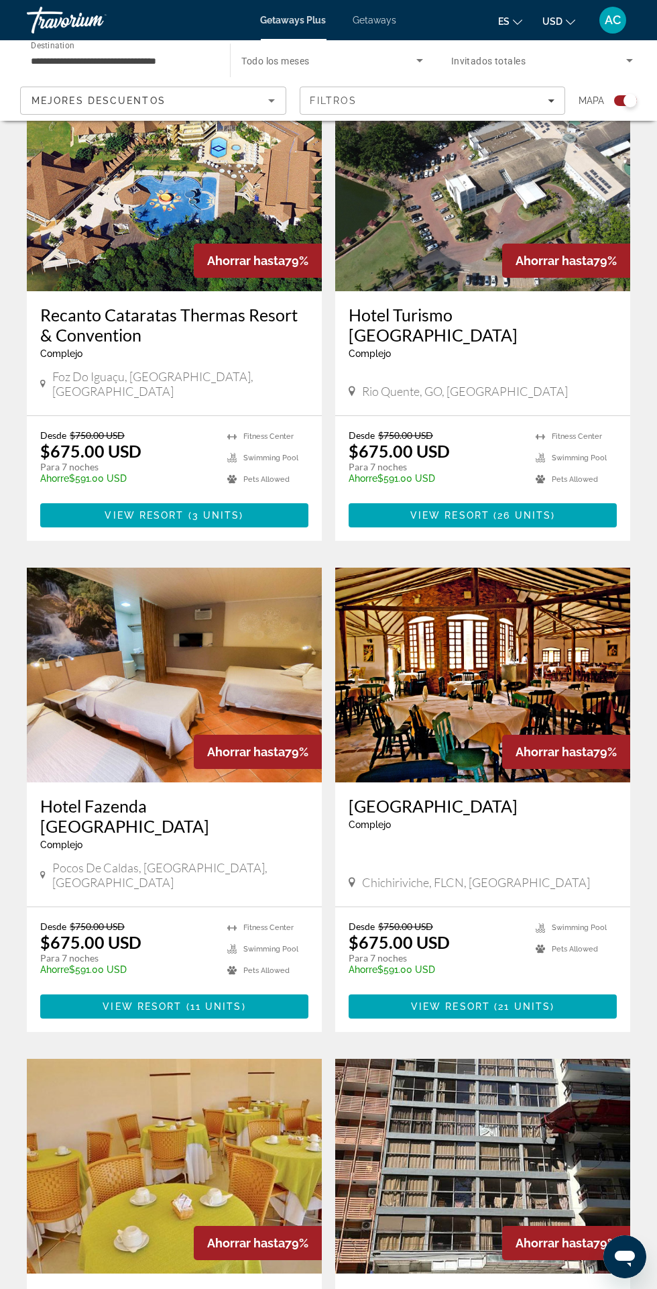
scroll to position [2042, 0]
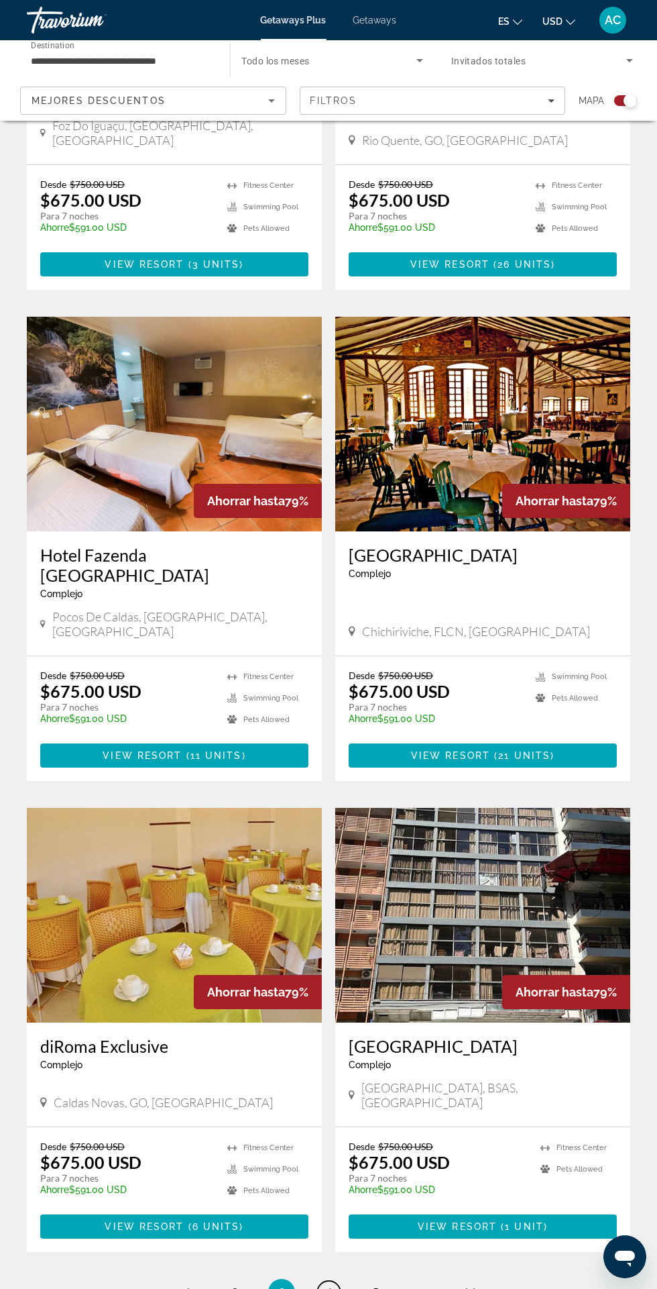
click at [328, 1285] on span "4" at bounding box center [328, 1292] width 7 height 15
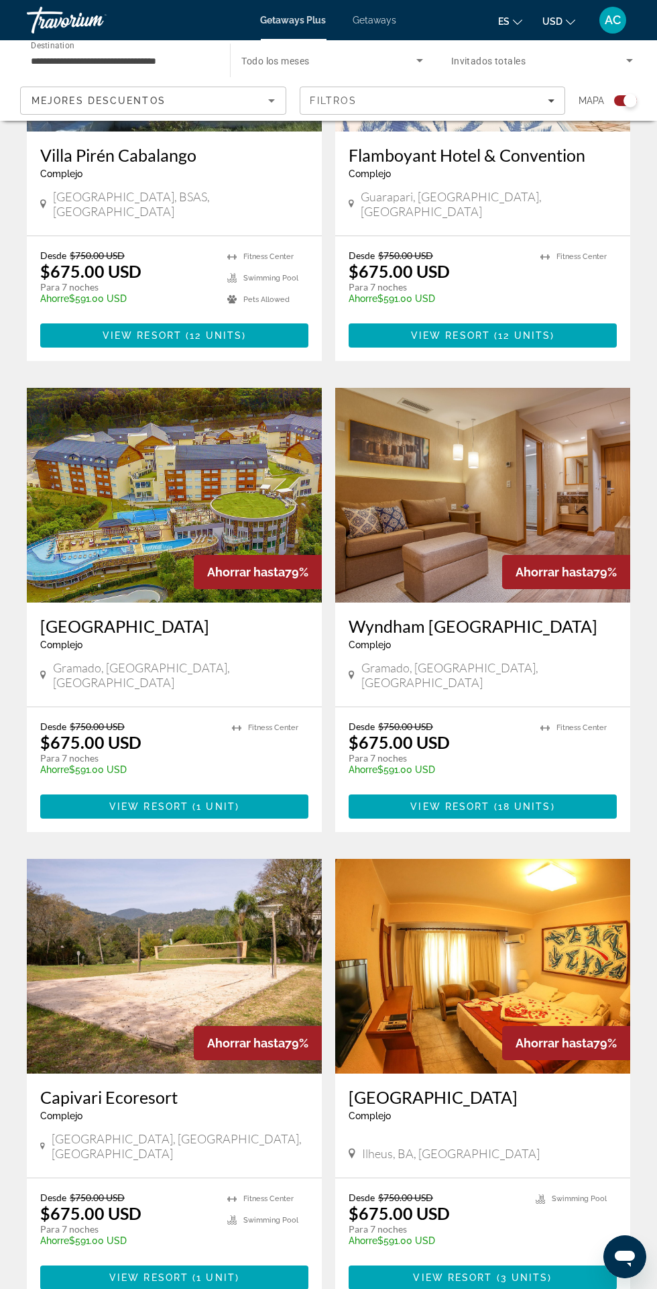
scroll to position [2022, 0]
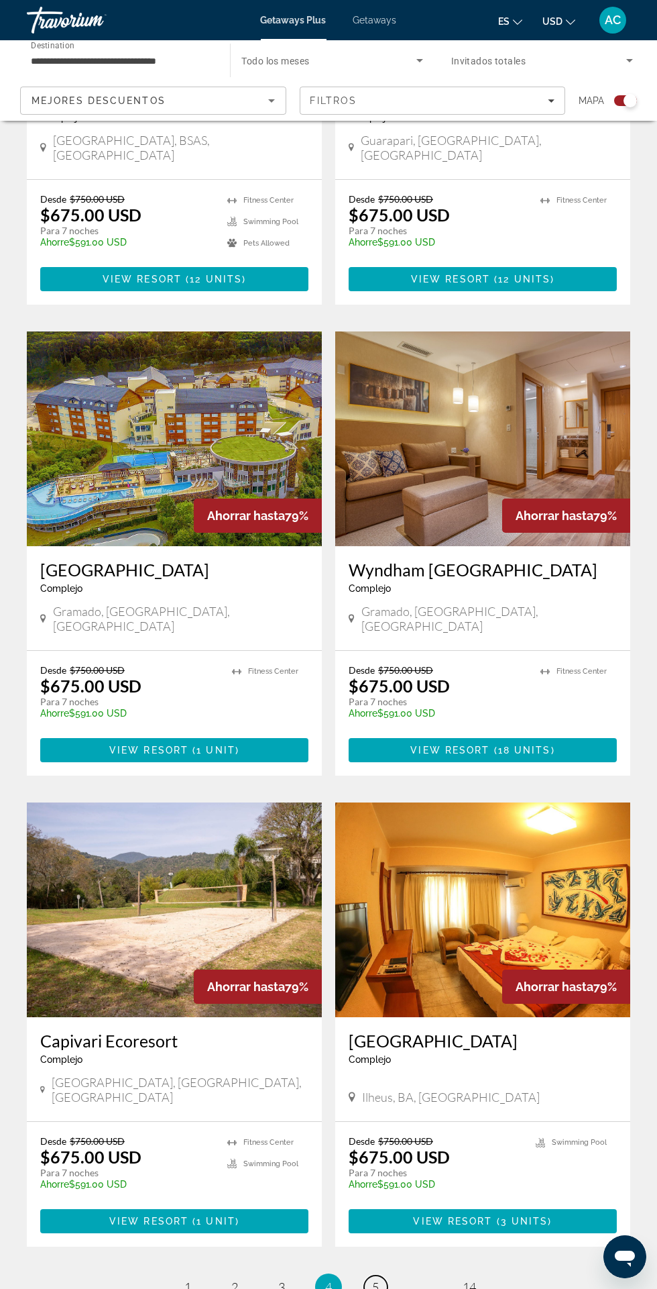
click at [376, 1279] on span "5" at bounding box center [375, 1286] width 7 height 15
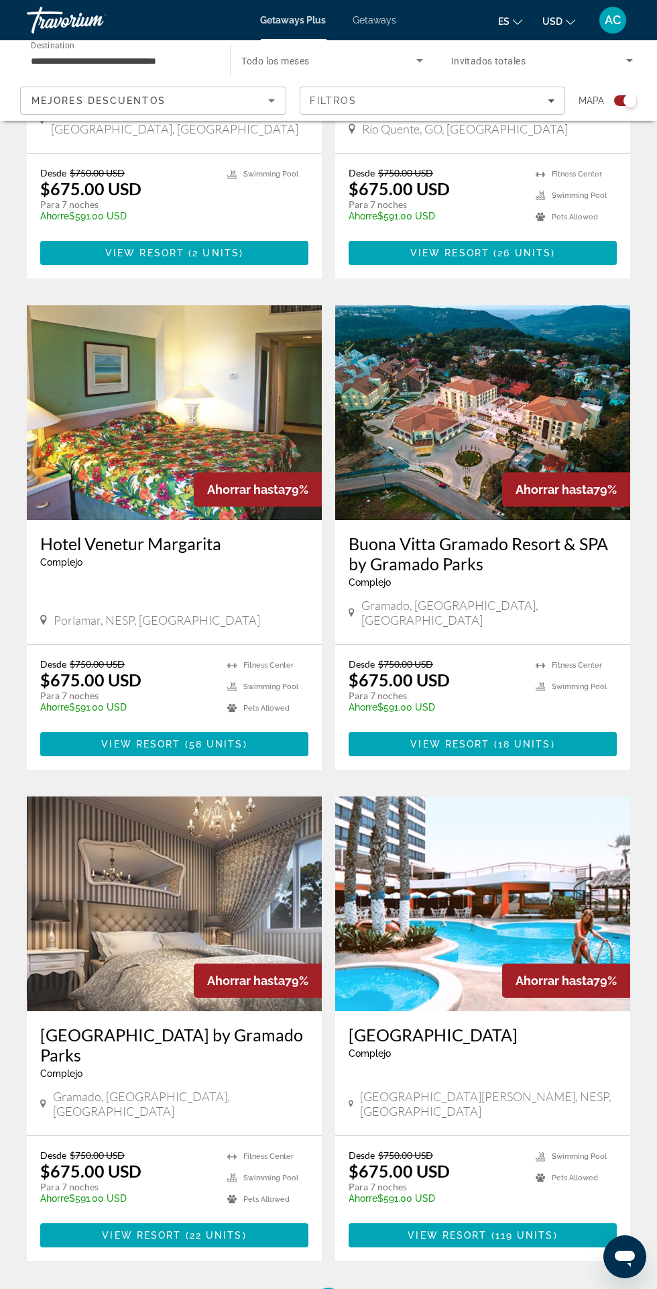
scroll to position [2083, 0]
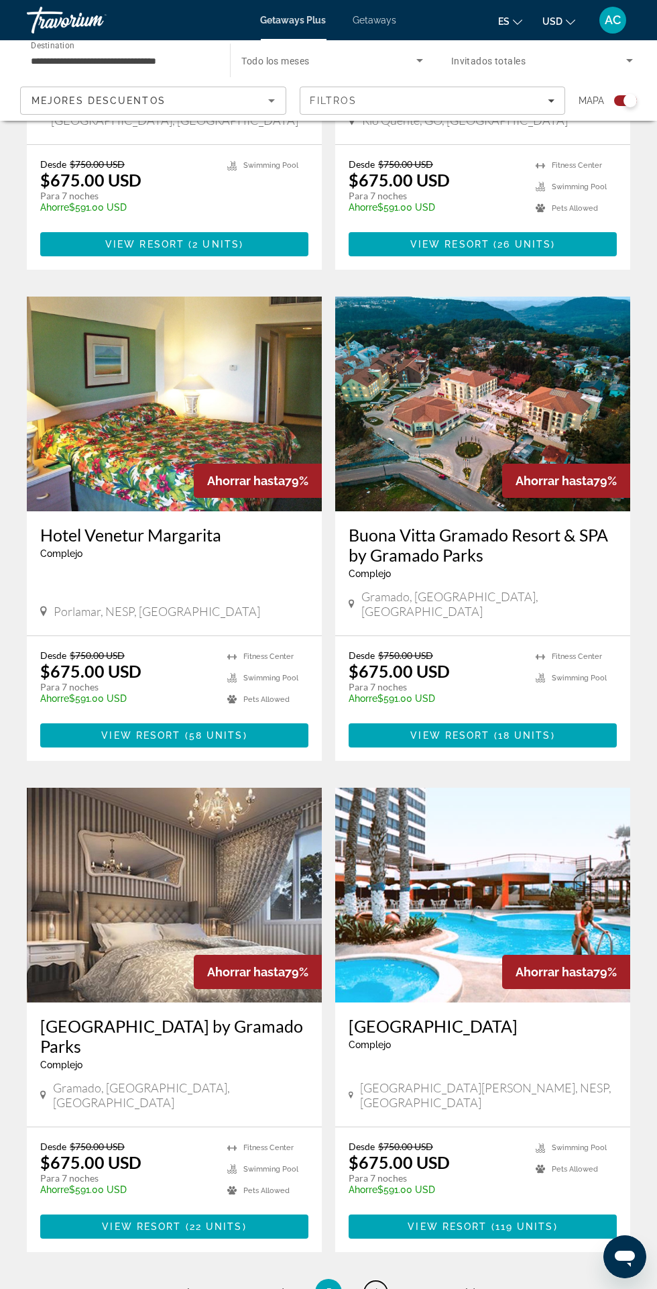
click at [382, 1281] on link "page 6" at bounding box center [375, 1292] width 23 height 23
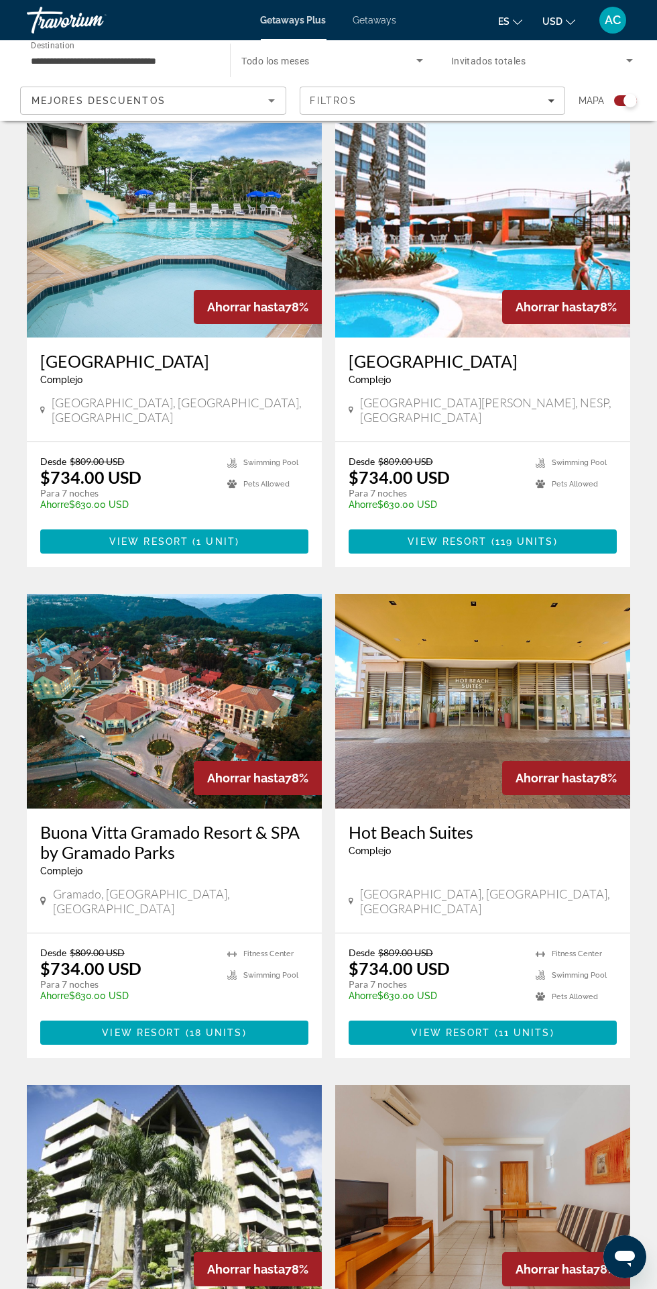
scroll to position [2042, 0]
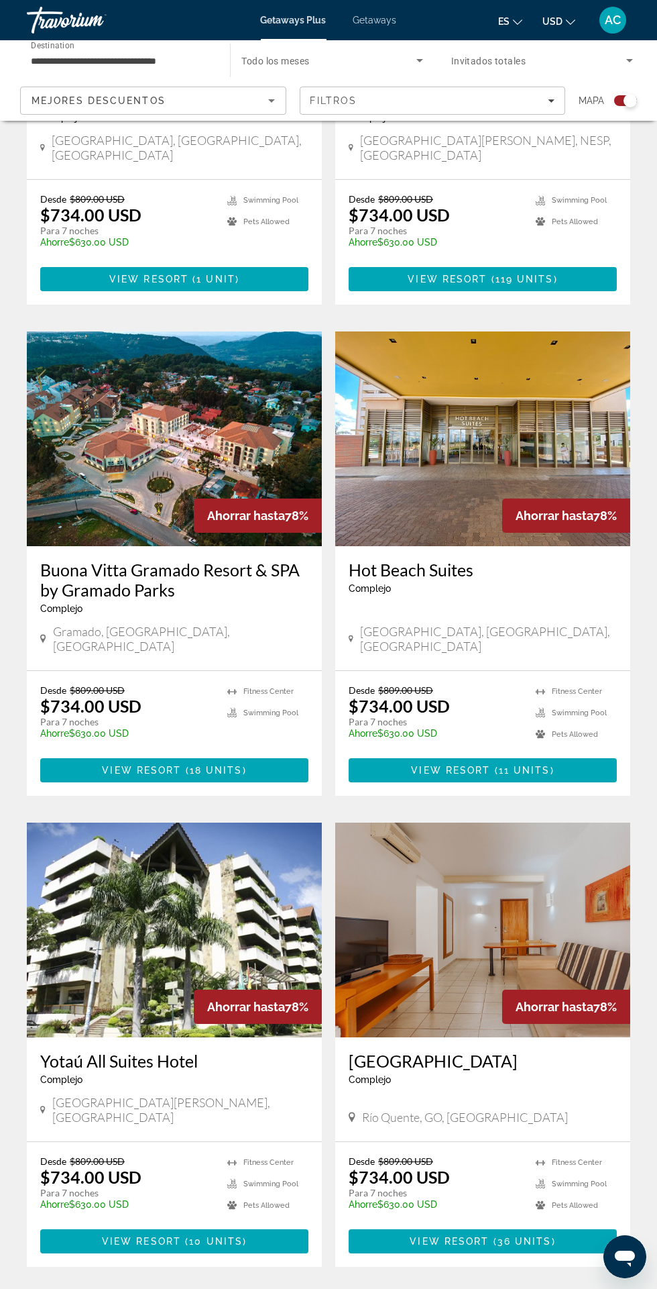
click at [266, 826] on img "Main content" at bounding box center [174, 930] width 295 height 215
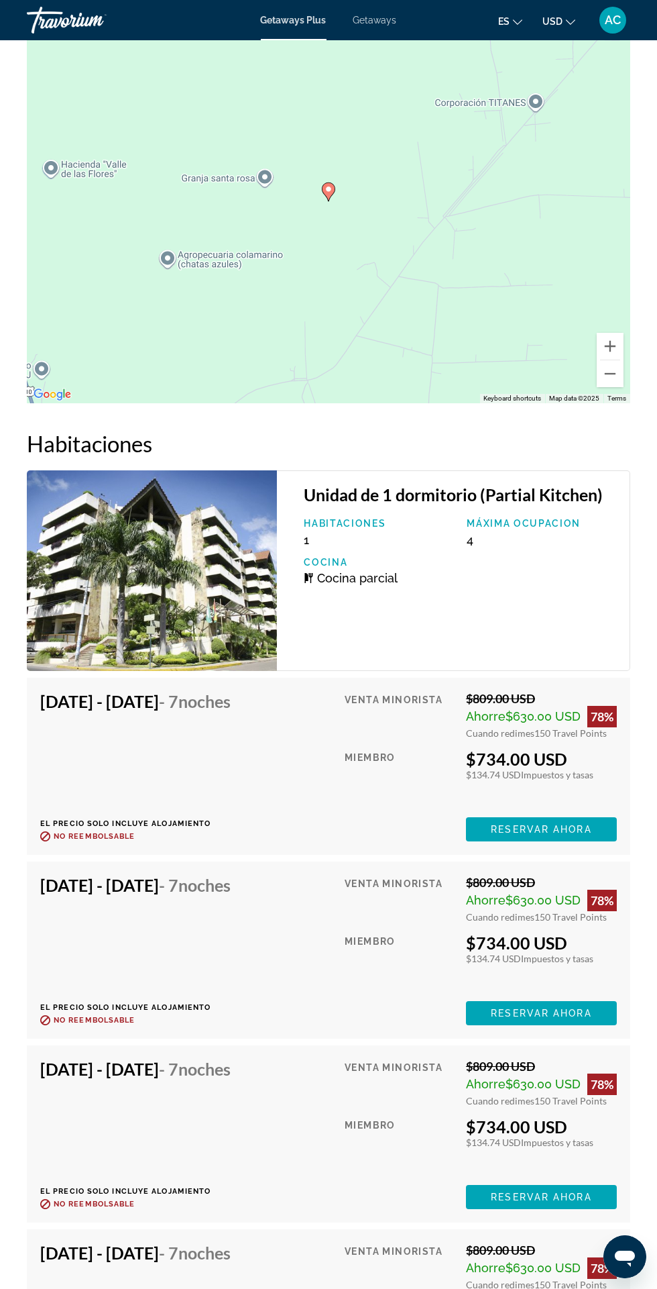
scroll to position [2132, 0]
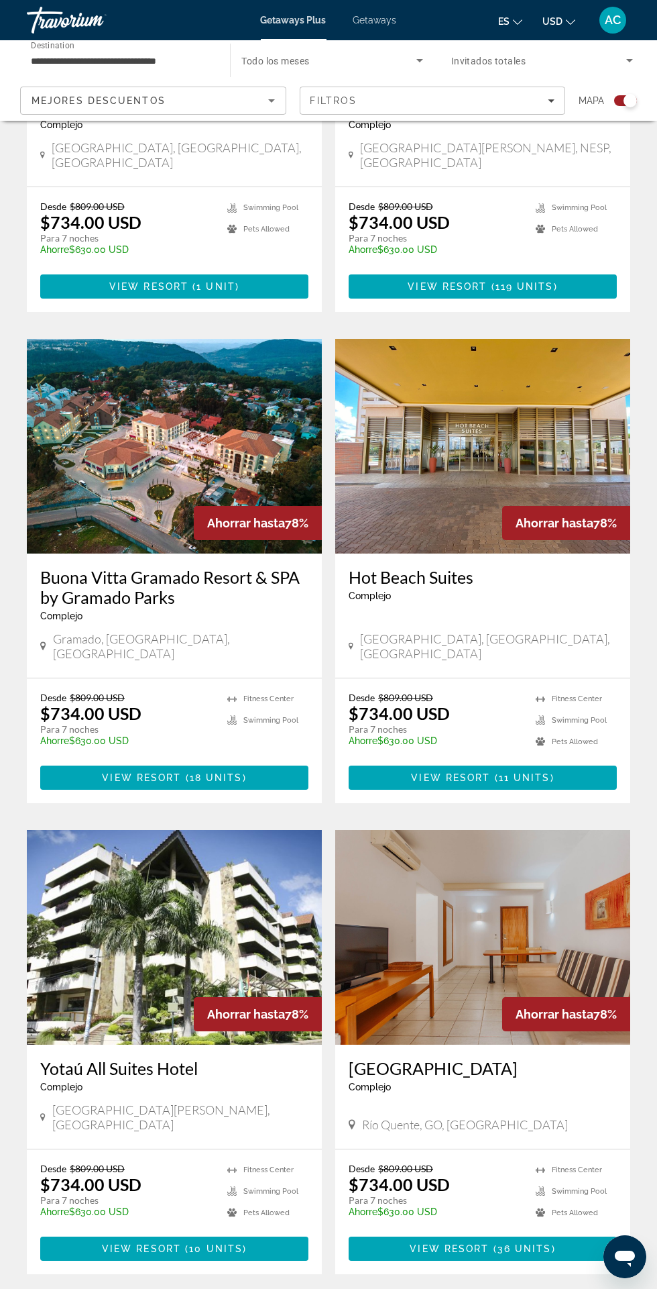
scroll to position [2042, 0]
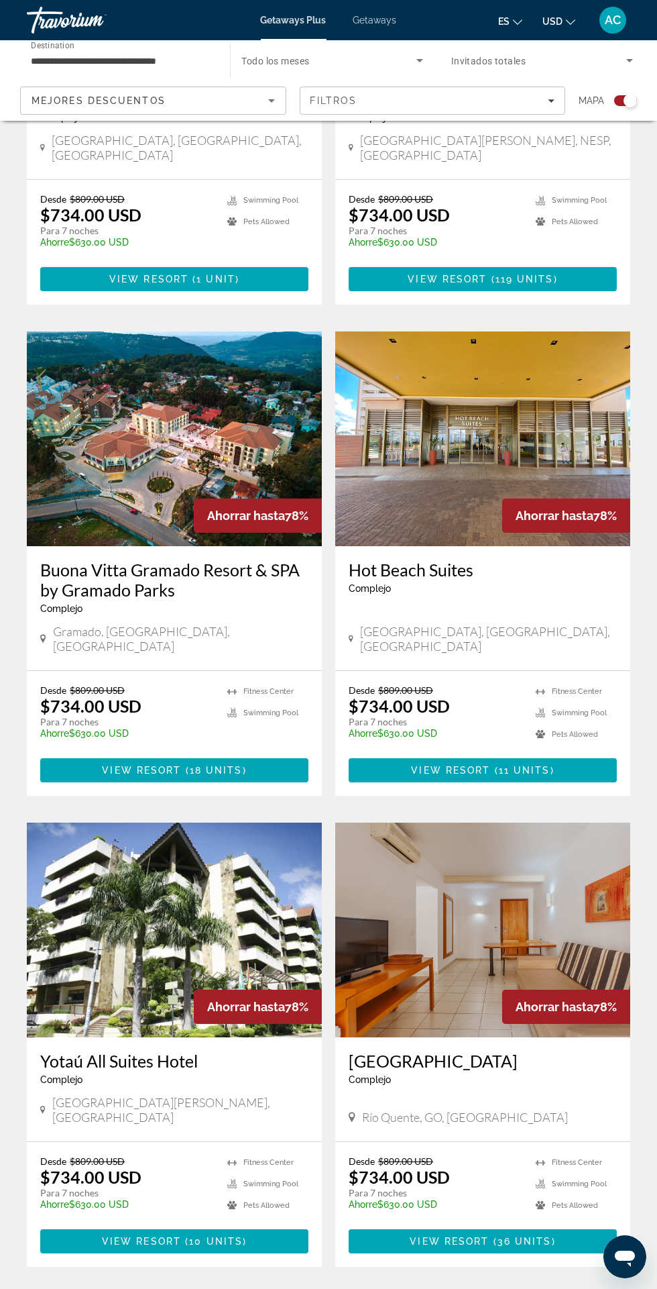
click at [377, 1288] on span "7" at bounding box center [375, 1307] width 7 height 15
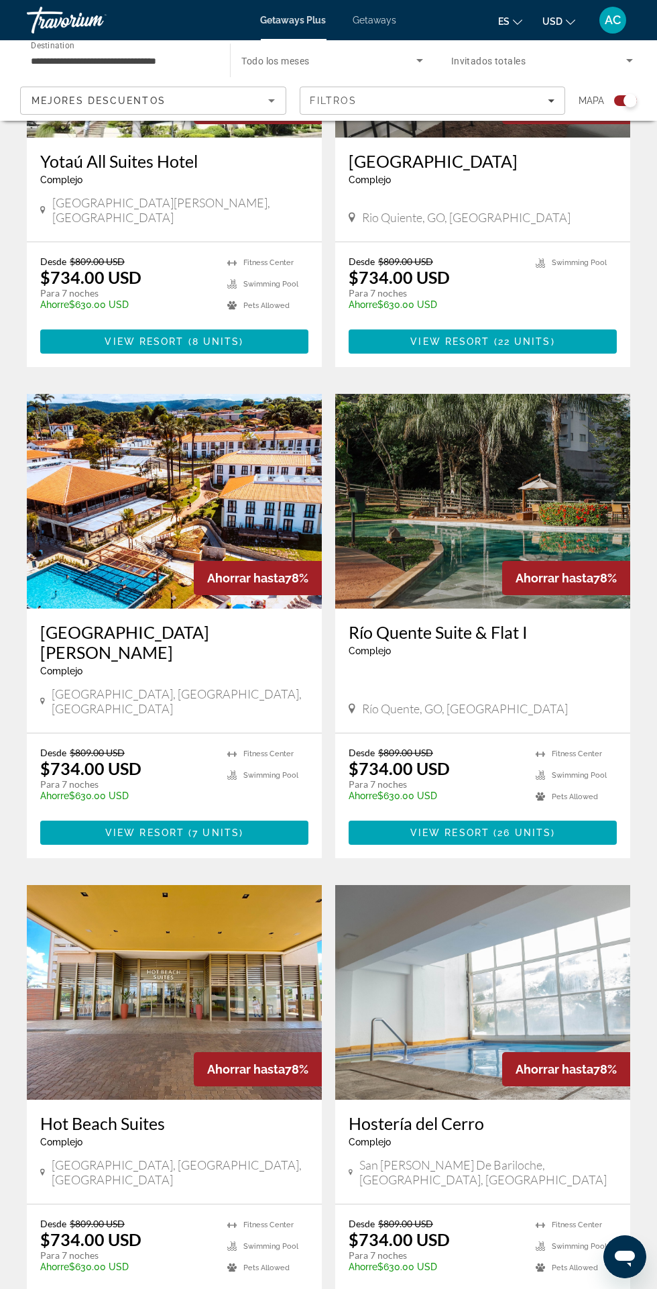
scroll to position [2022, 0]
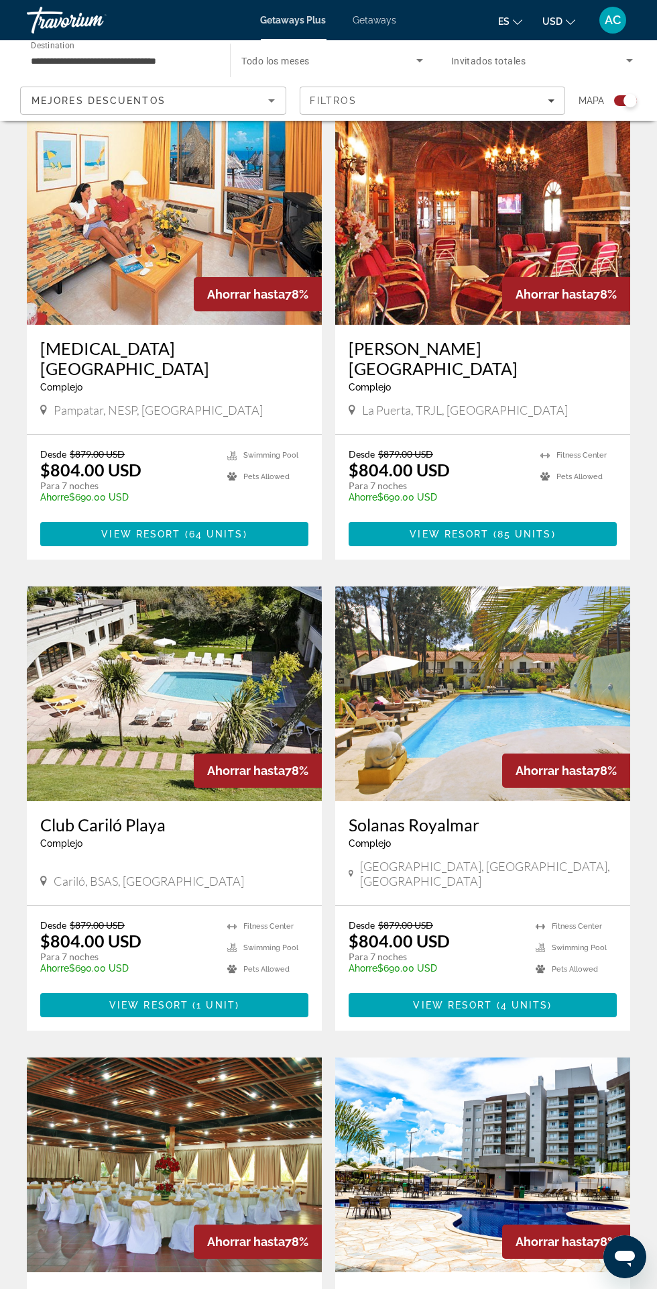
scroll to position [1844, 0]
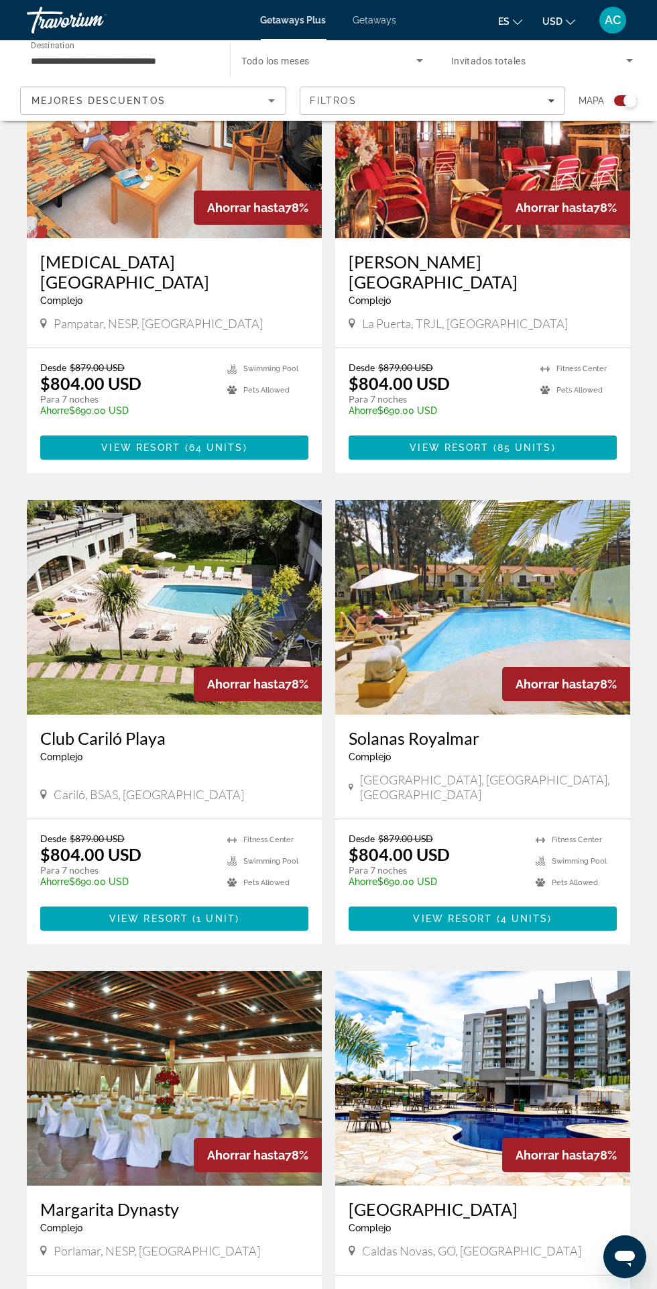
click at [386, 9] on div "Getaways Plus Getaways es English Español Français Italiano Português русский U…" at bounding box center [328, 20] width 657 height 35
click at [386, 10] on div "Getaways Plus Getaways es English Español Français Italiano Português русский U…" at bounding box center [328, 20] width 657 height 35
click at [376, 32] on div "Getaways Plus Getaways es English Español Français Italiano Português русский U…" at bounding box center [328, 20] width 657 height 35
click at [376, 30] on div "Getaways Plus Getaways es English Español Français Italiano Português русский U…" at bounding box center [328, 20] width 657 height 35
click at [388, 7] on div "Getaways Plus Getaways es English Español Français Italiano Português русский U…" at bounding box center [328, 20] width 657 height 35
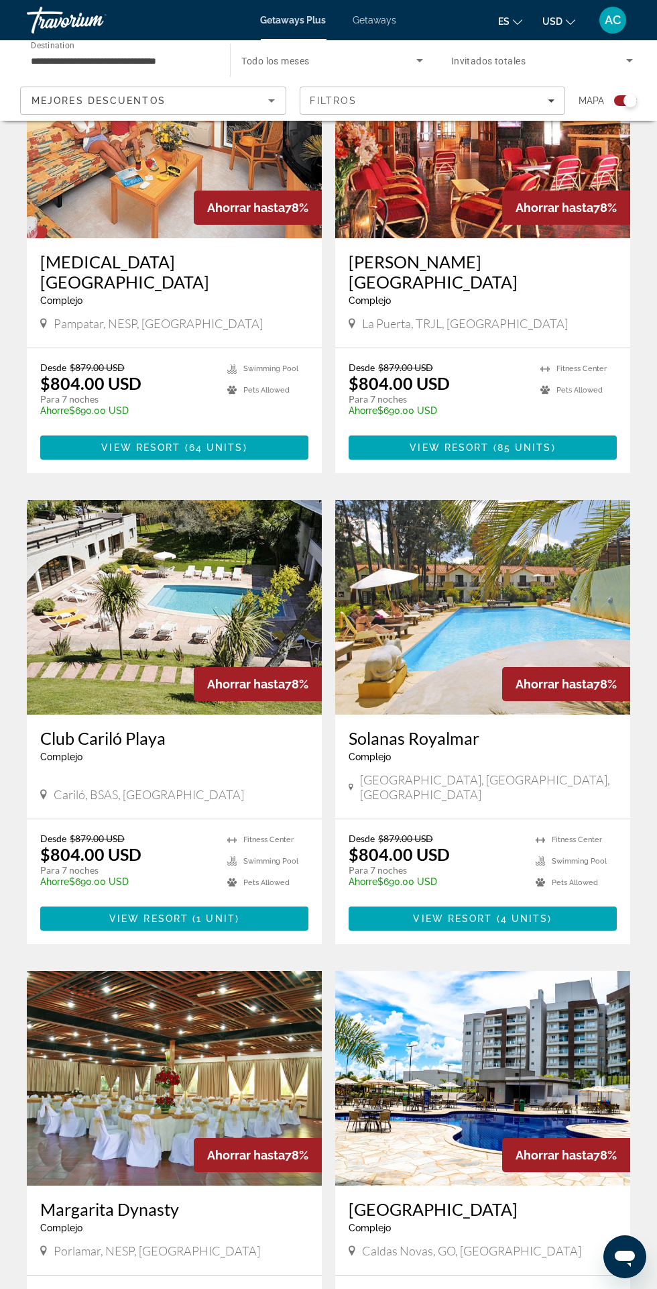
click at [380, 26] on div "Getaways Plus Getaways es English Español Français Italiano Português русский U…" at bounding box center [328, 20] width 657 height 35
click at [369, 42] on div "Search widget" at bounding box center [332, 61] width 181 height 38
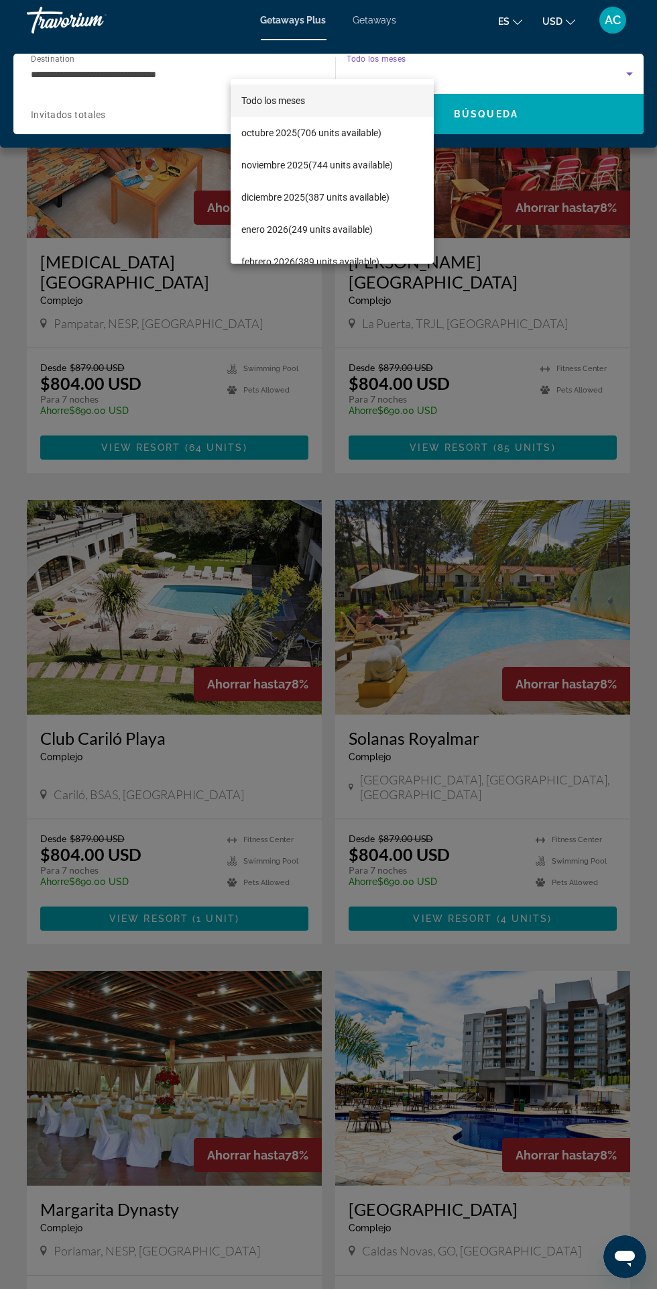
click at [384, 30] on div at bounding box center [328, 644] width 657 height 1289
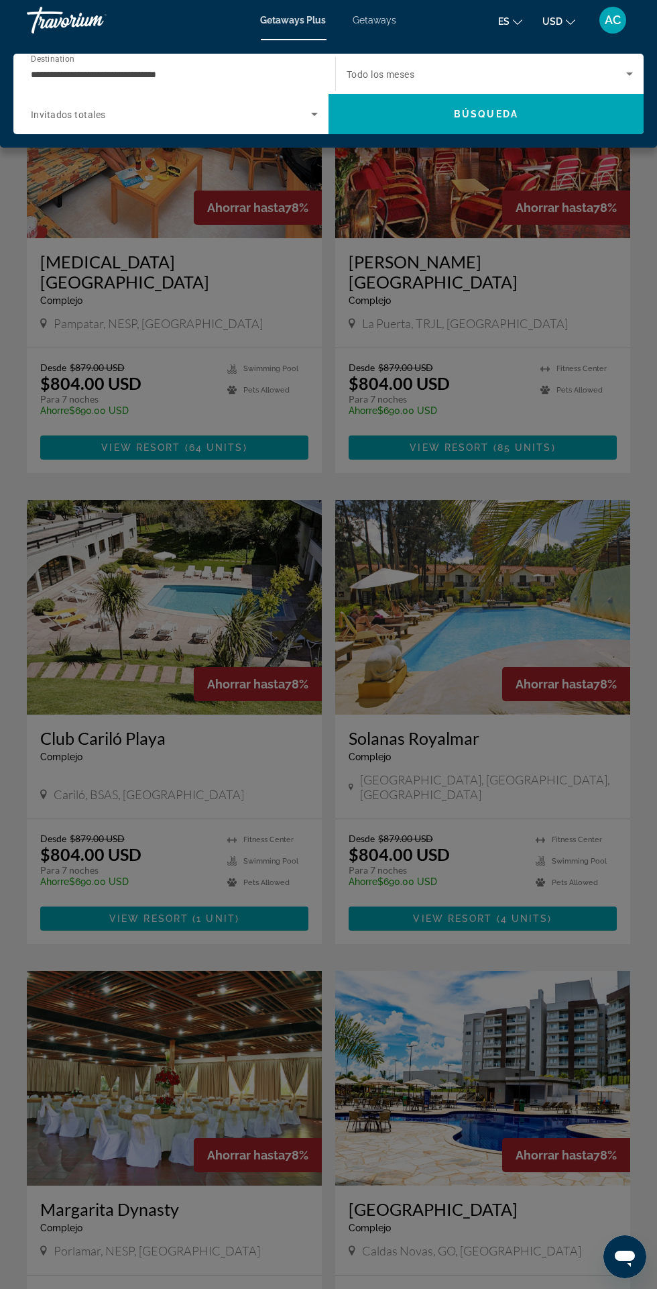
click at [384, 8] on div "Getaways Plus Getaways es English Español Français Italiano Português русский U…" at bounding box center [328, 20] width 657 height 35
click at [378, 27] on div "Getaways Plus Getaways es English Español Français Italiano Português русский U…" at bounding box center [328, 20] width 657 height 35
click at [379, 26] on div "Getaways Plus Getaways es English Español Français Italiano Português русский U…" at bounding box center [328, 20] width 657 height 35
click at [395, 15] on span "Getaways" at bounding box center [376, 20] width 44 height 11
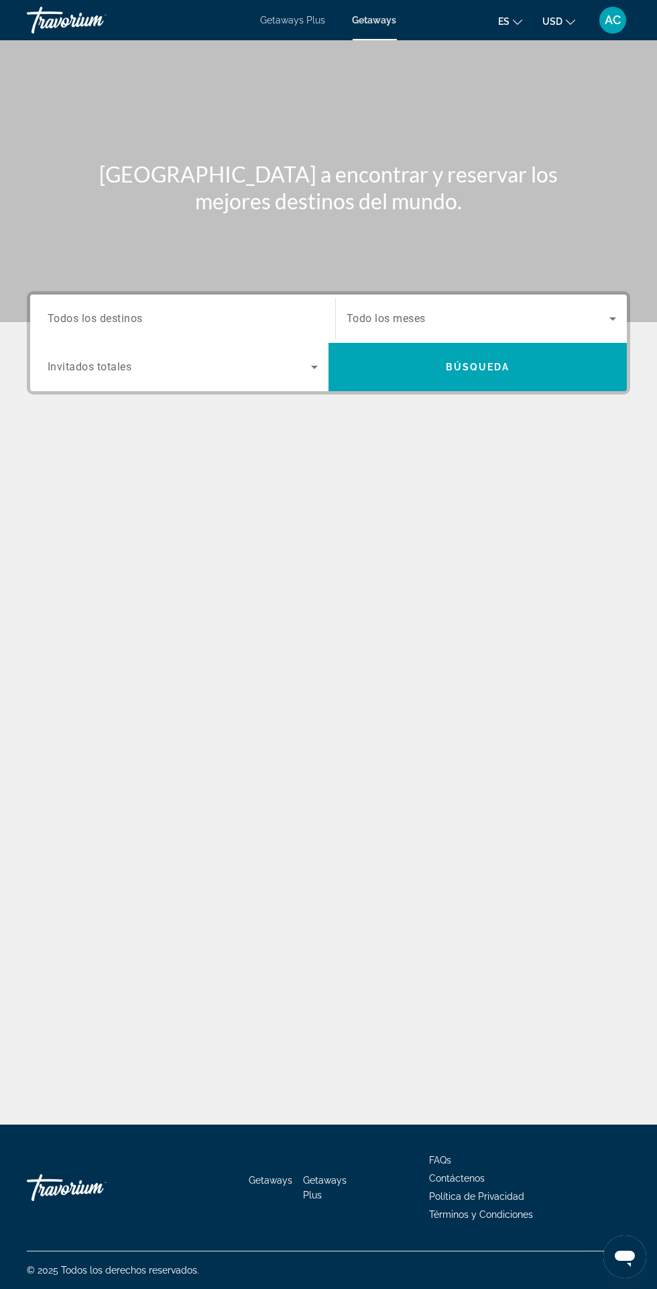
click at [282, 305] on div "Search widget" at bounding box center [183, 319] width 270 height 38
click at [268, 311] on input "Destination Todos los destinos" at bounding box center [183, 319] width 270 height 16
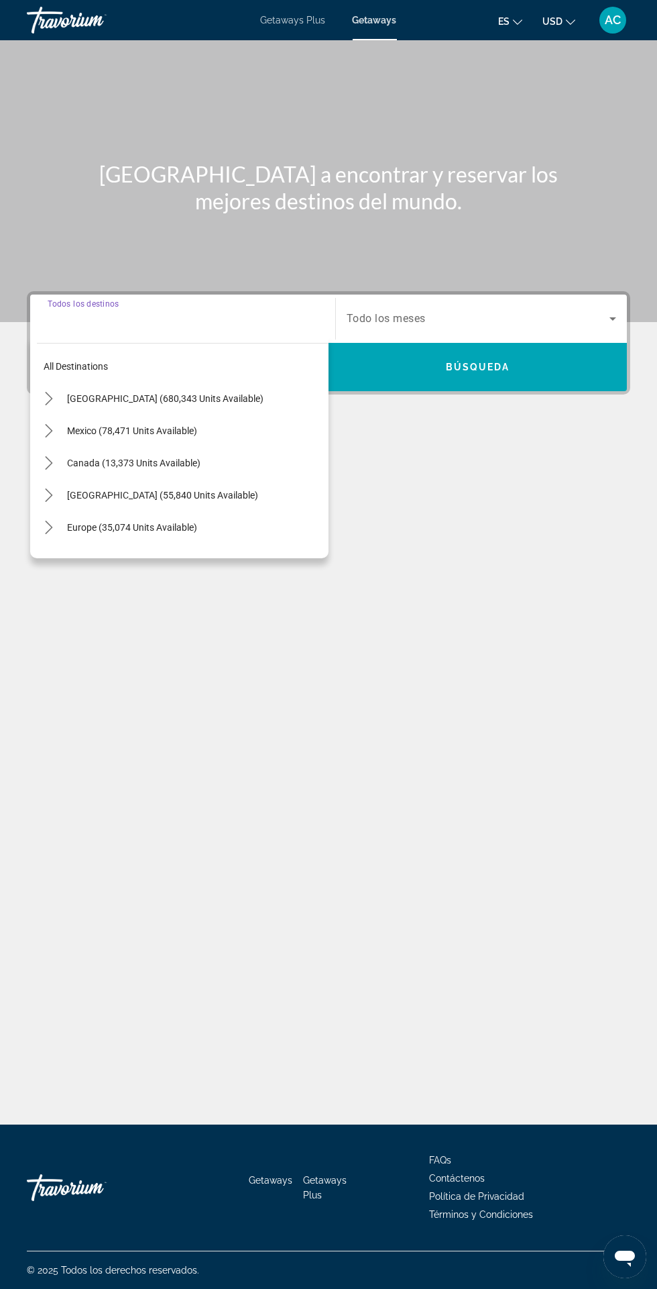
click at [289, 311] on input "Destination Todos los destinos" at bounding box center [183, 319] width 270 height 16
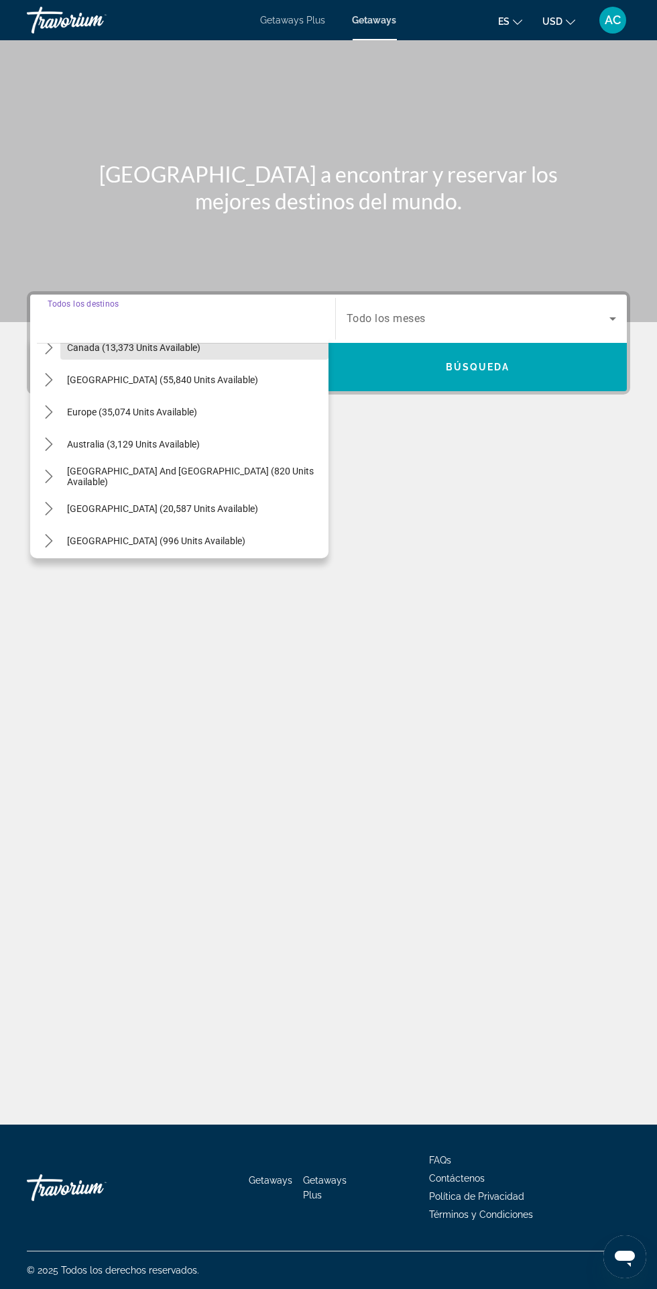
scroll to position [127, 0]
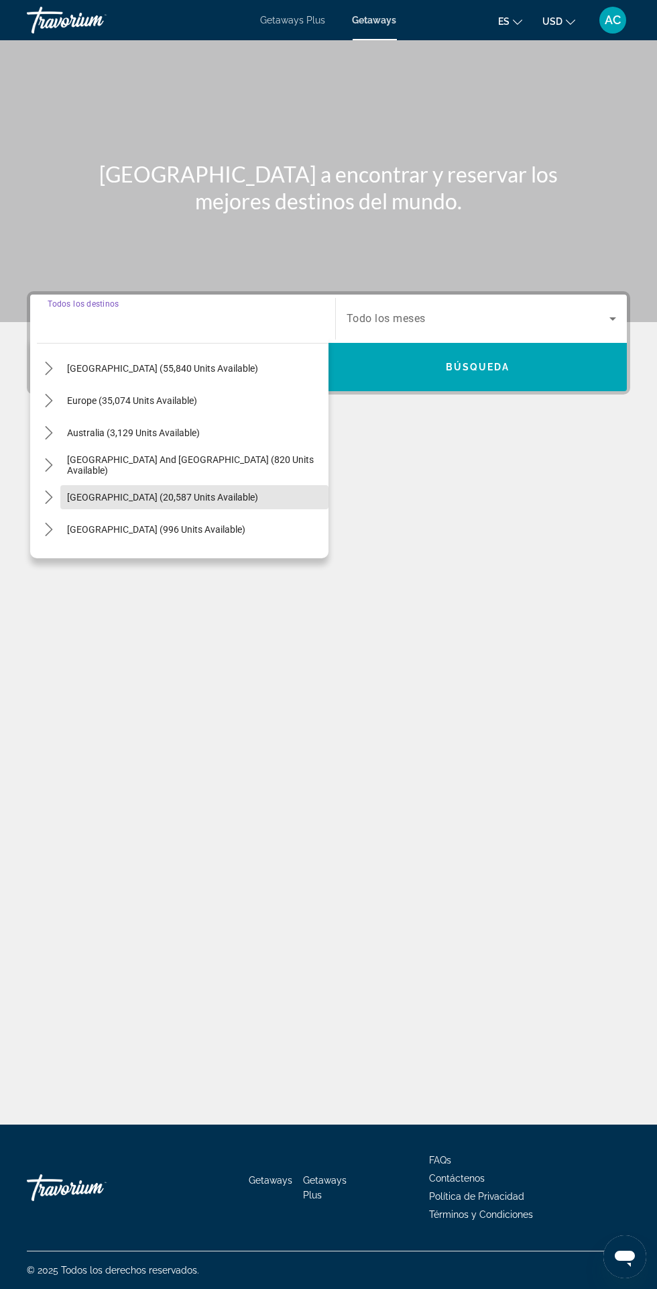
click at [224, 492] on span "South America (20,587 units available)" at bounding box center [162, 497] width 191 height 11
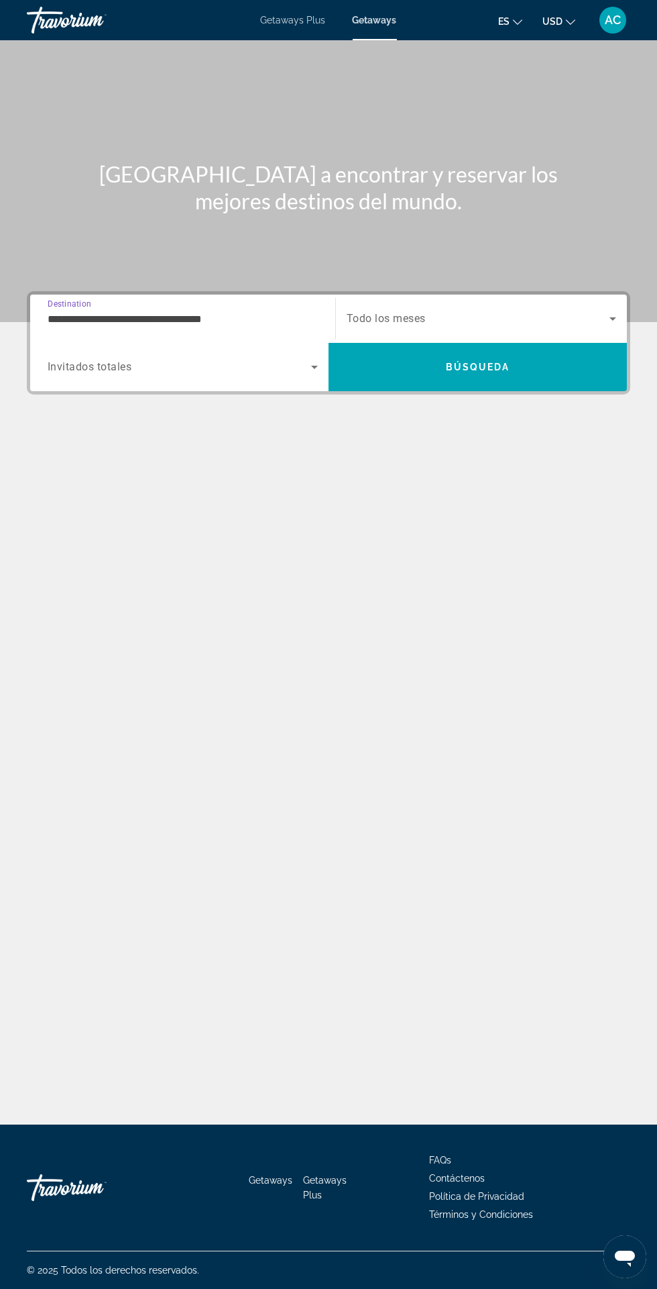
click at [312, 311] on input "**********" at bounding box center [183, 319] width 270 height 16
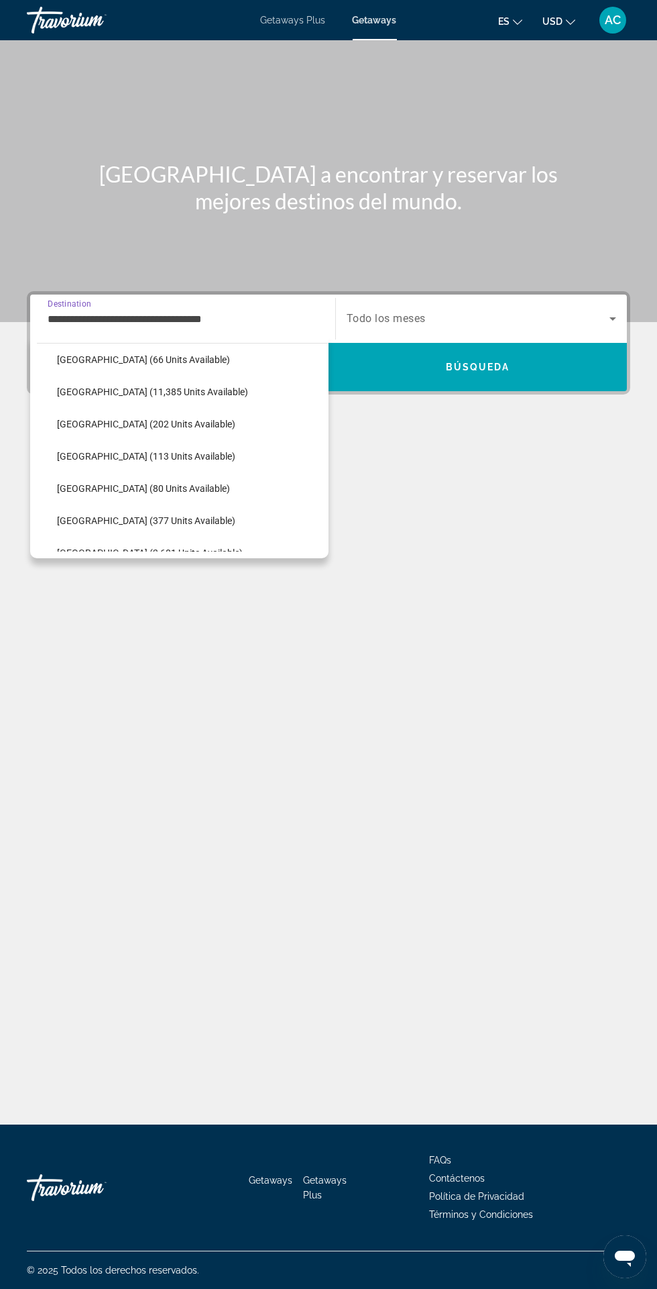
scroll to position [329, 0]
click at [191, 459] on span "Select destination: Colombia (113 units available)" at bounding box center [189, 455] width 278 height 32
type input "**********"
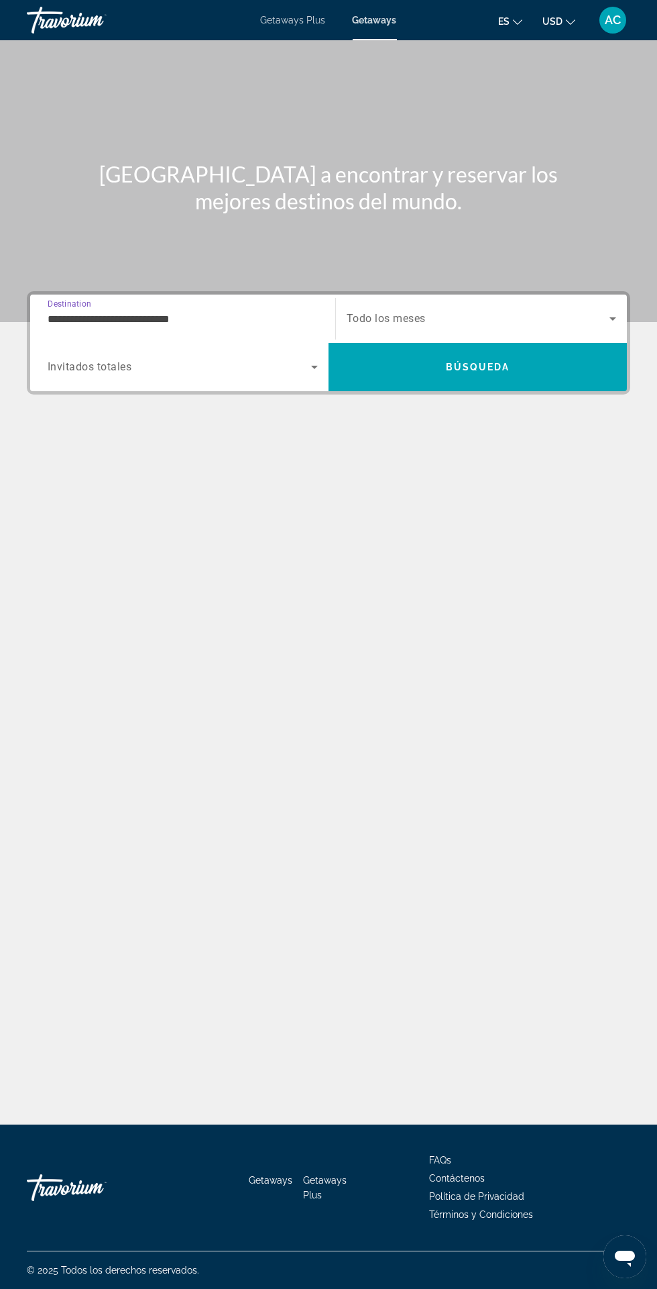
scroll to position [111, 0]
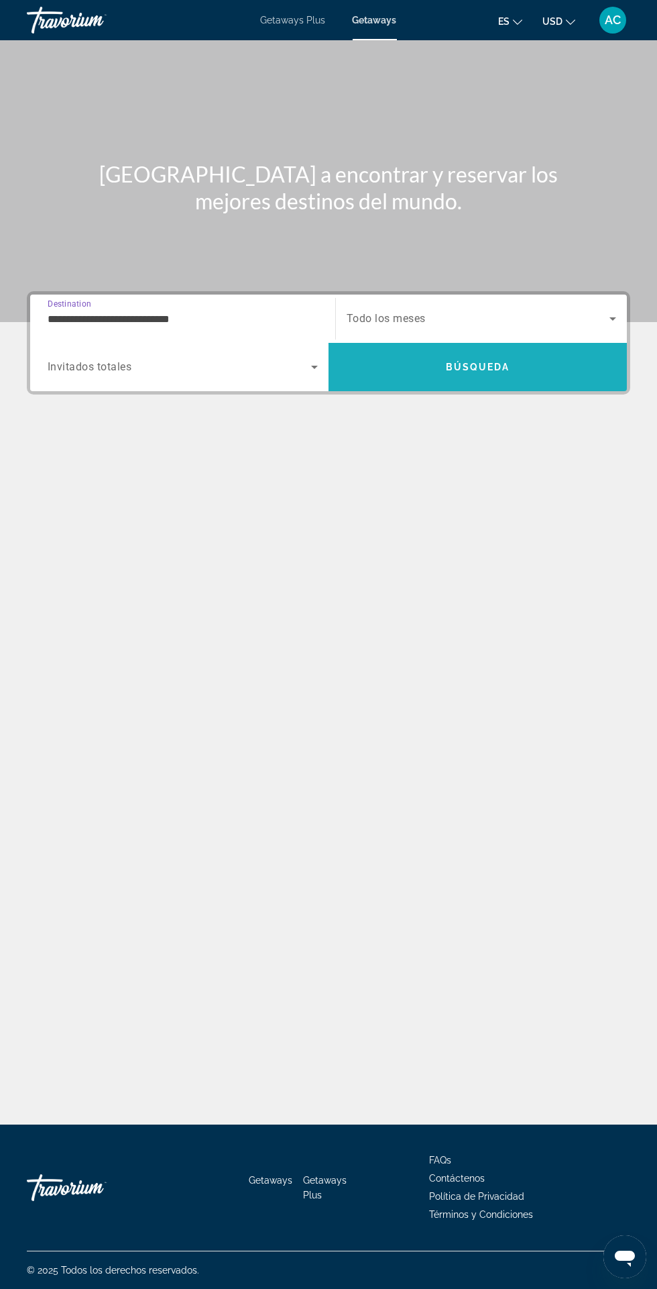
click at [494, 351] on span "Search" at bounding box center [478, 367] width 299 height 32
